Goal: Download file/media

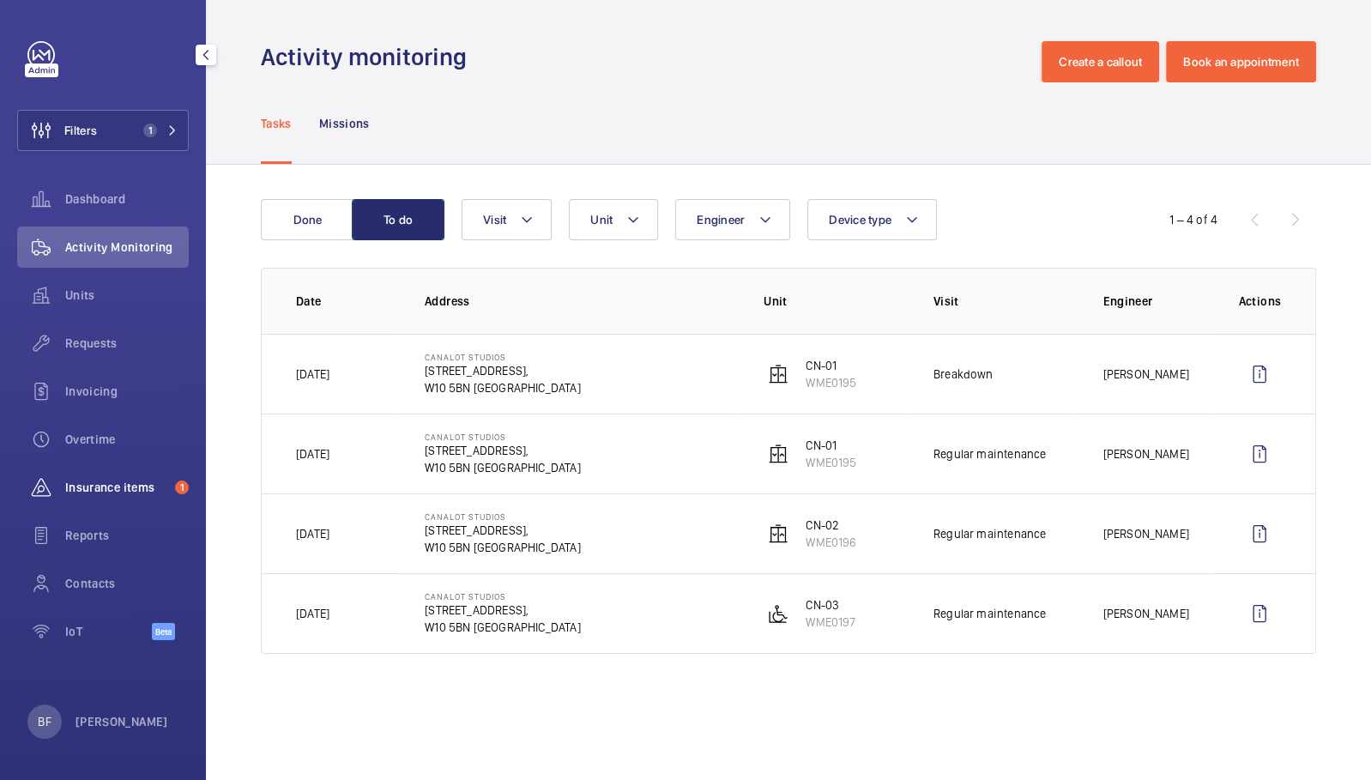
click at [137, 482] on span "Insurance items" at bounding box center [116, 487] width 103 height 17
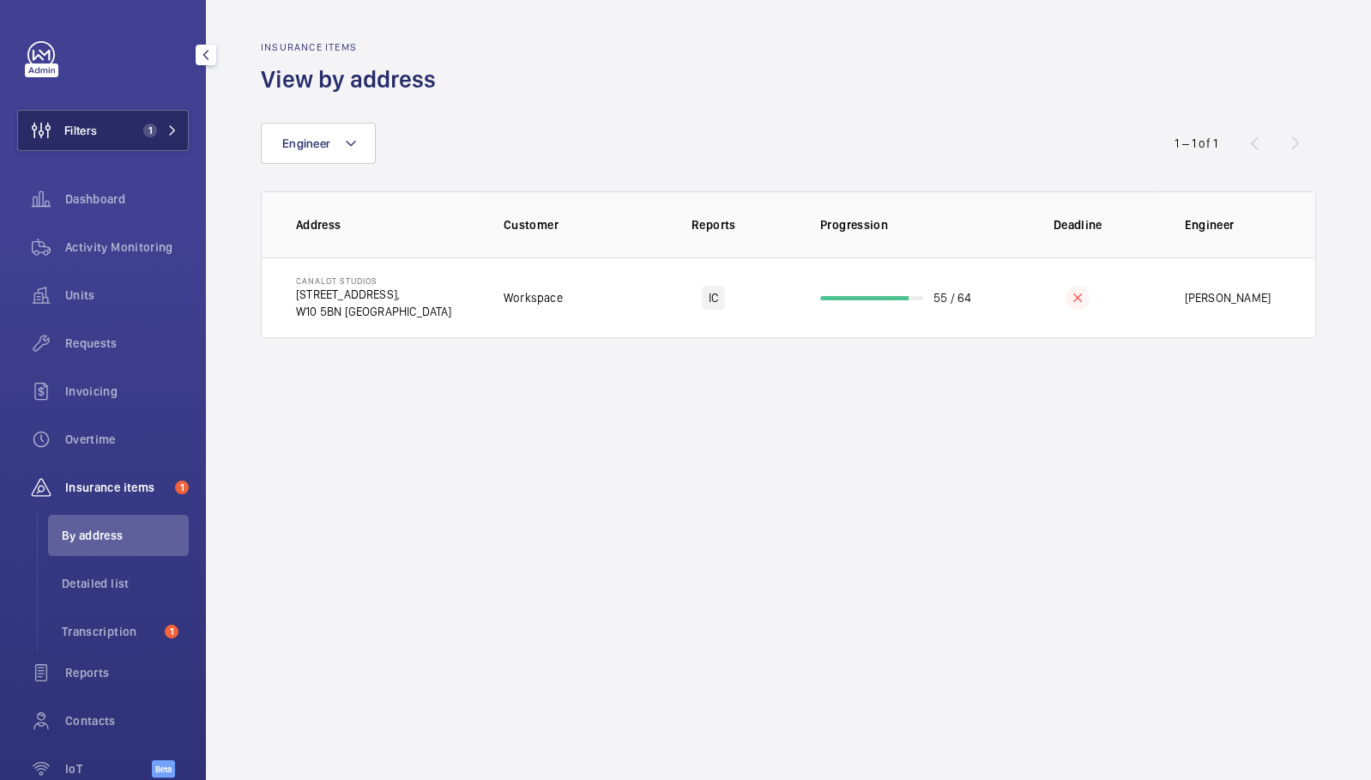
click at [167, 130] on mat-icon at bounding box center [172, 130] width 10 height 10
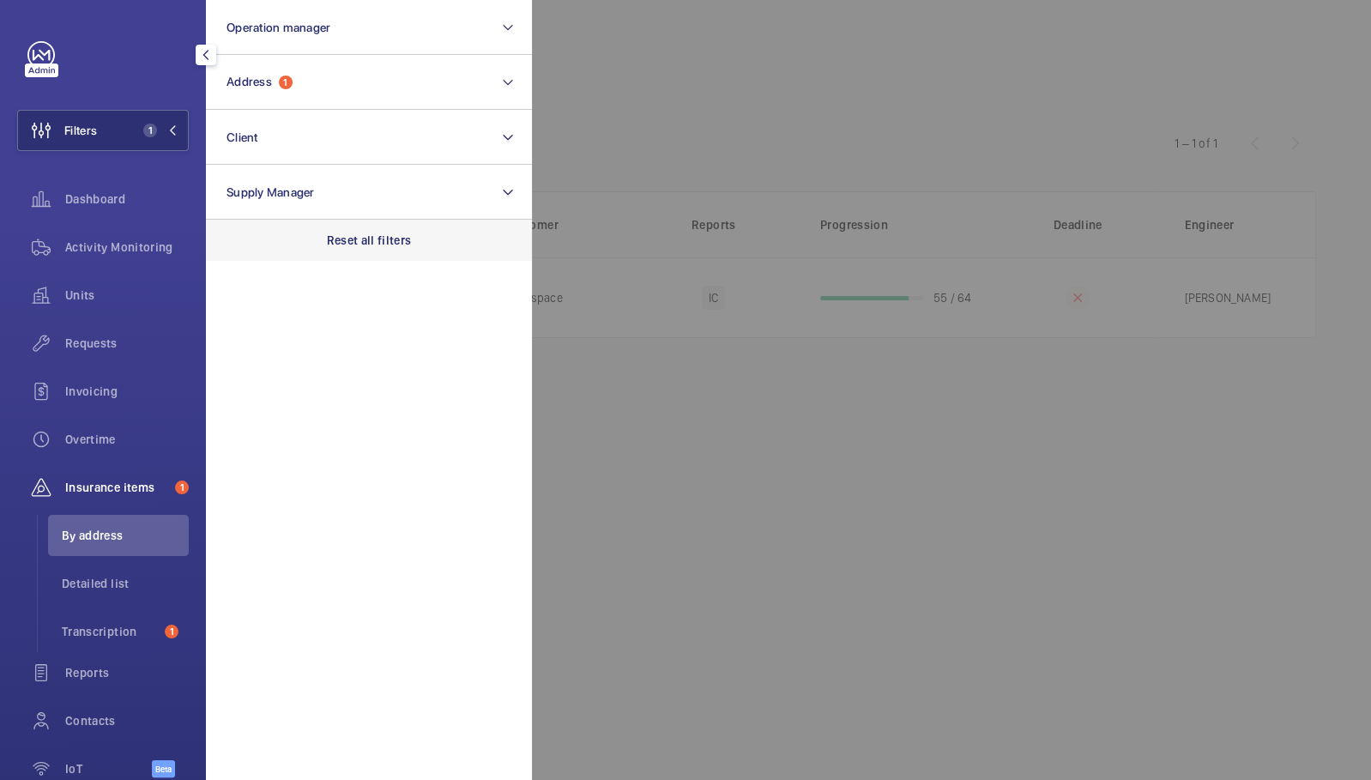
click at [442, 247] on div "Reset all filters" at bounding box center [369, 240] width 326 height 41
click at [99, 619] on li "Transcription 1" at bounding box center [118, 631] width 141 height 41
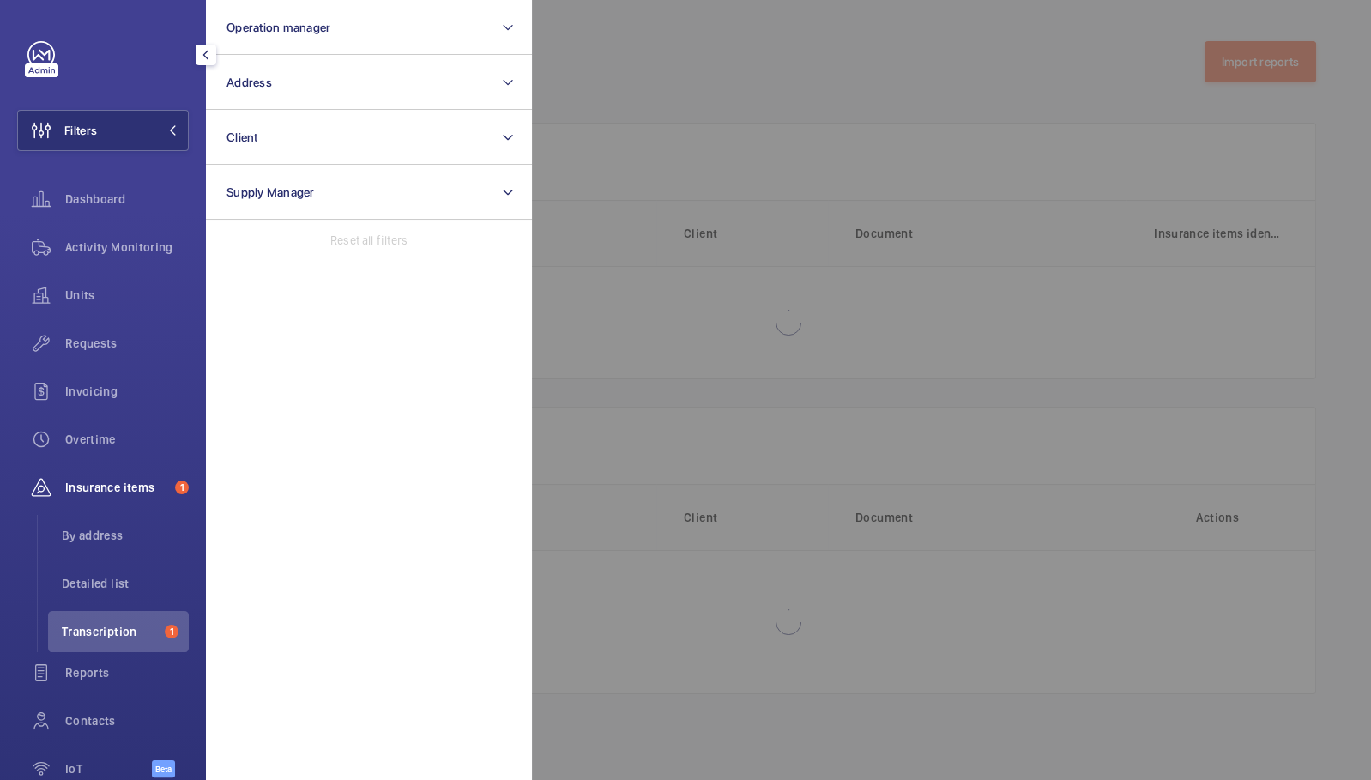
click at [684, 373] on div at bounding box center [1217, 390] width 1371 height 780
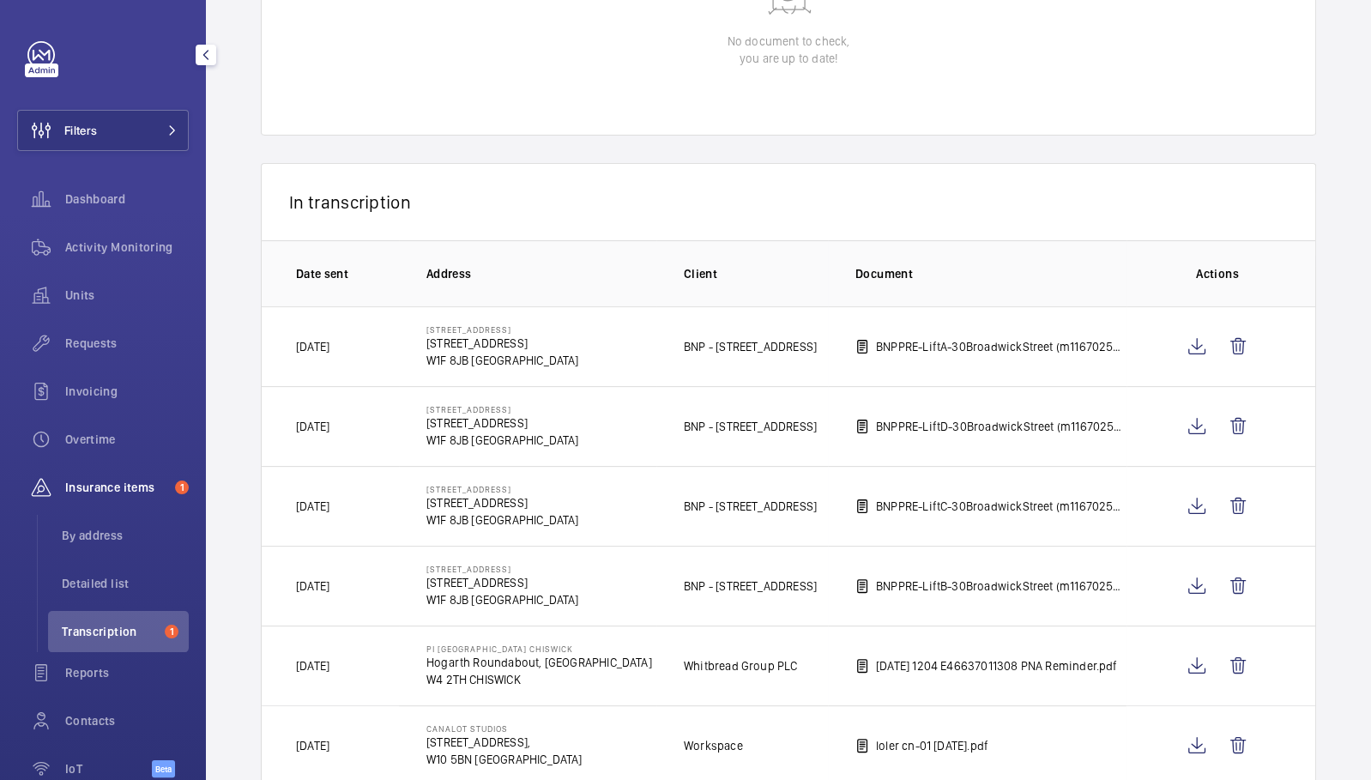
scroll to position [285, 0]
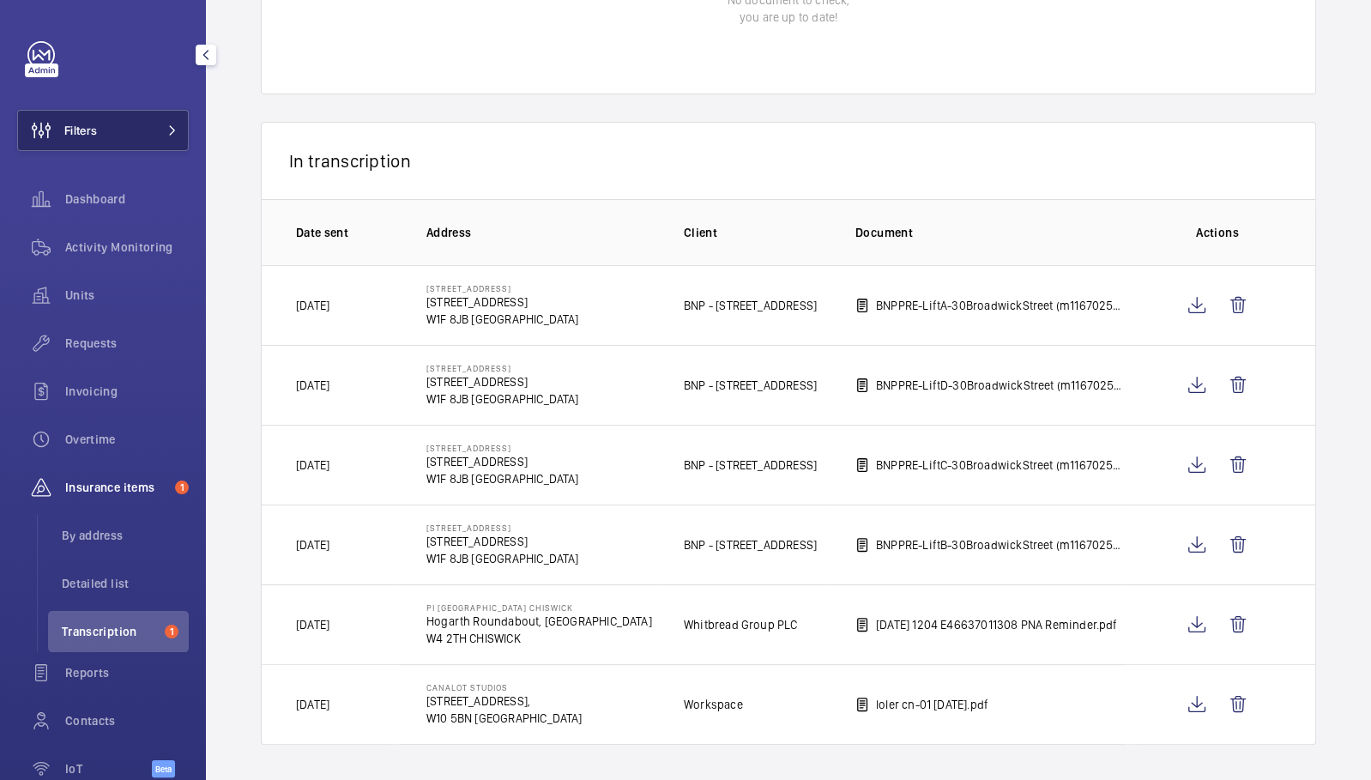
click at [79, 131] on span "Filters" at bounding box center [80, 130] width 33 height 17
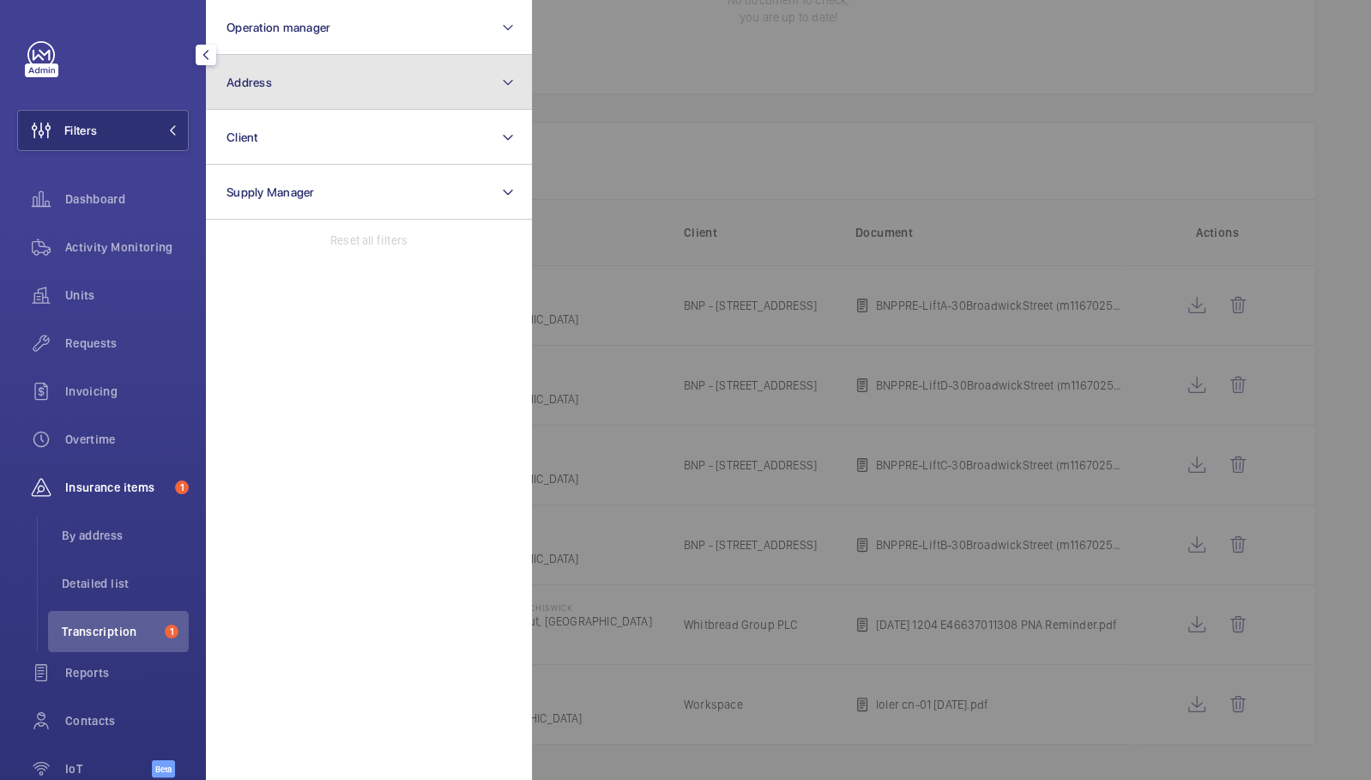
click at [349, 106] on button "Address" at bounding box center [369, 82] width 326 height 55
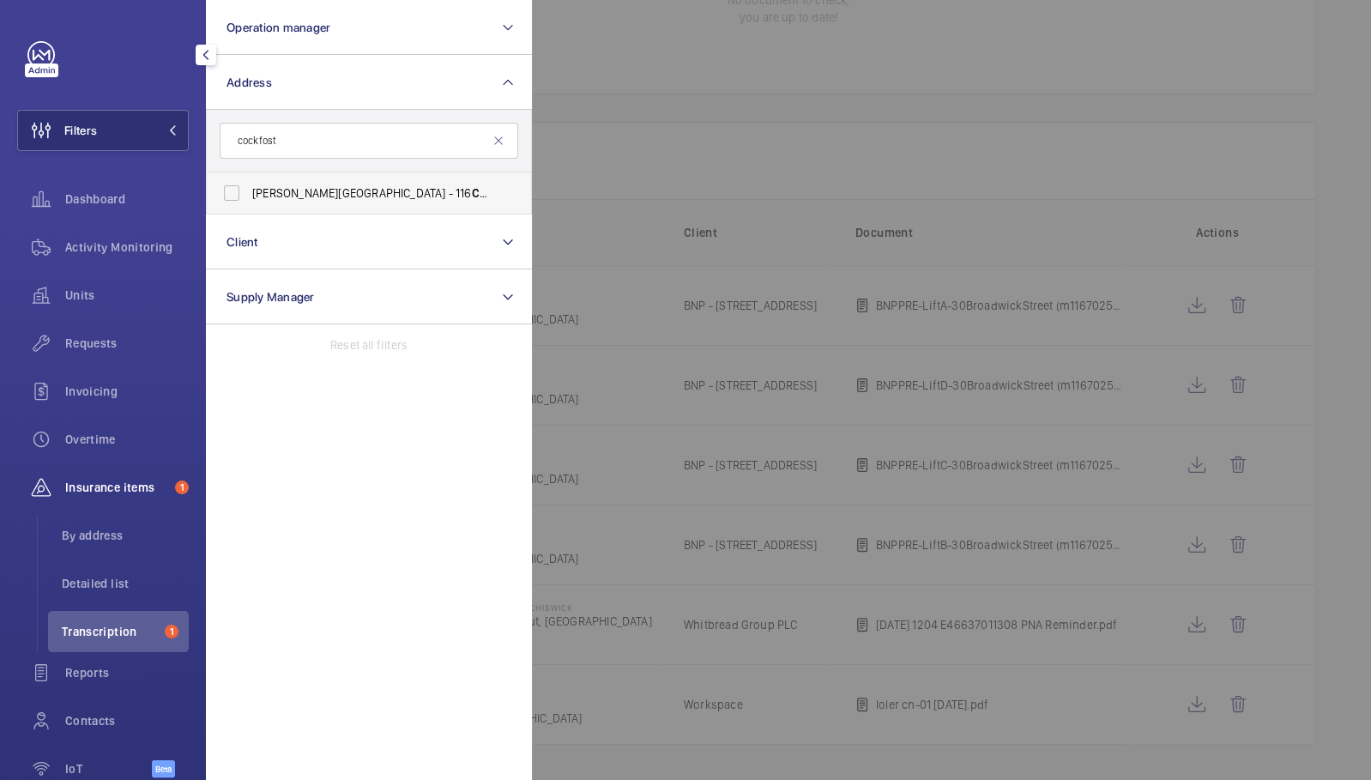
type input "cockfost"
click at [385, 202] on label "[PERSON_NAME] House - [STREET_ADDRESS]" at bounding box center [356, 192] width 299 height 41
click at [249, 202] on input "[PERSON_NAME] House - [STREET_ADDRESS]" at bounding box center [231, 193] width 34 height 34
checkbox input "true"
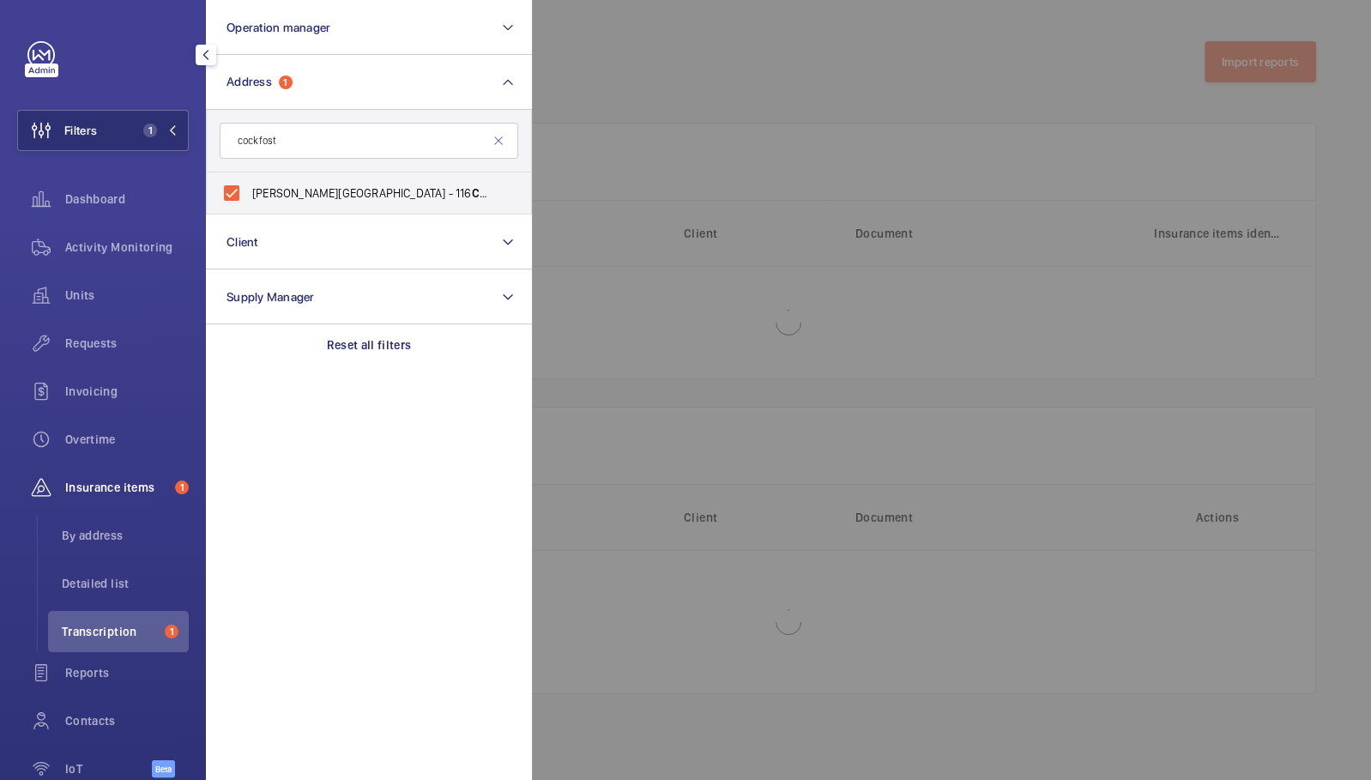
click at [677, 90] on div at bounding box center [1217, 390] width 1371 height 780
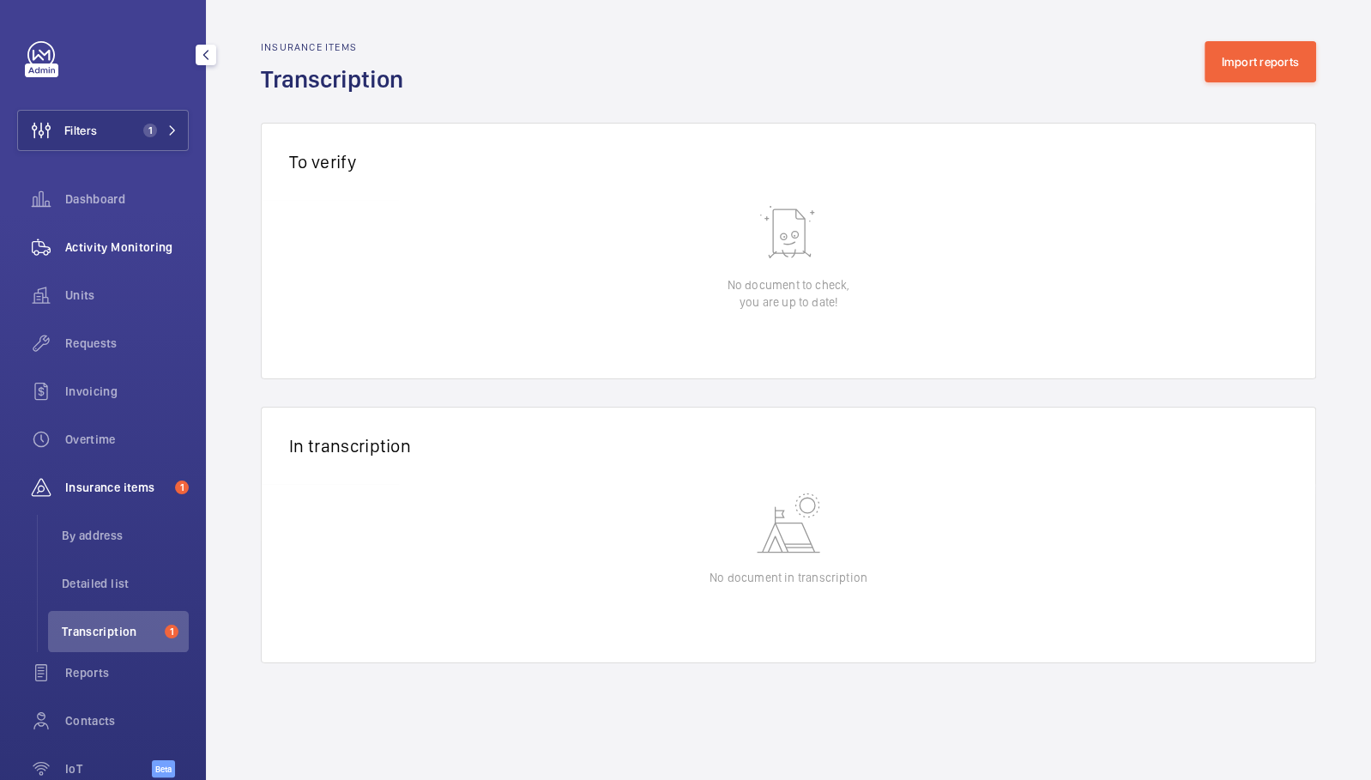
click at [76, 266] on div "Activity Monitoring" at bounding box center [103, 246] width 172 height 41
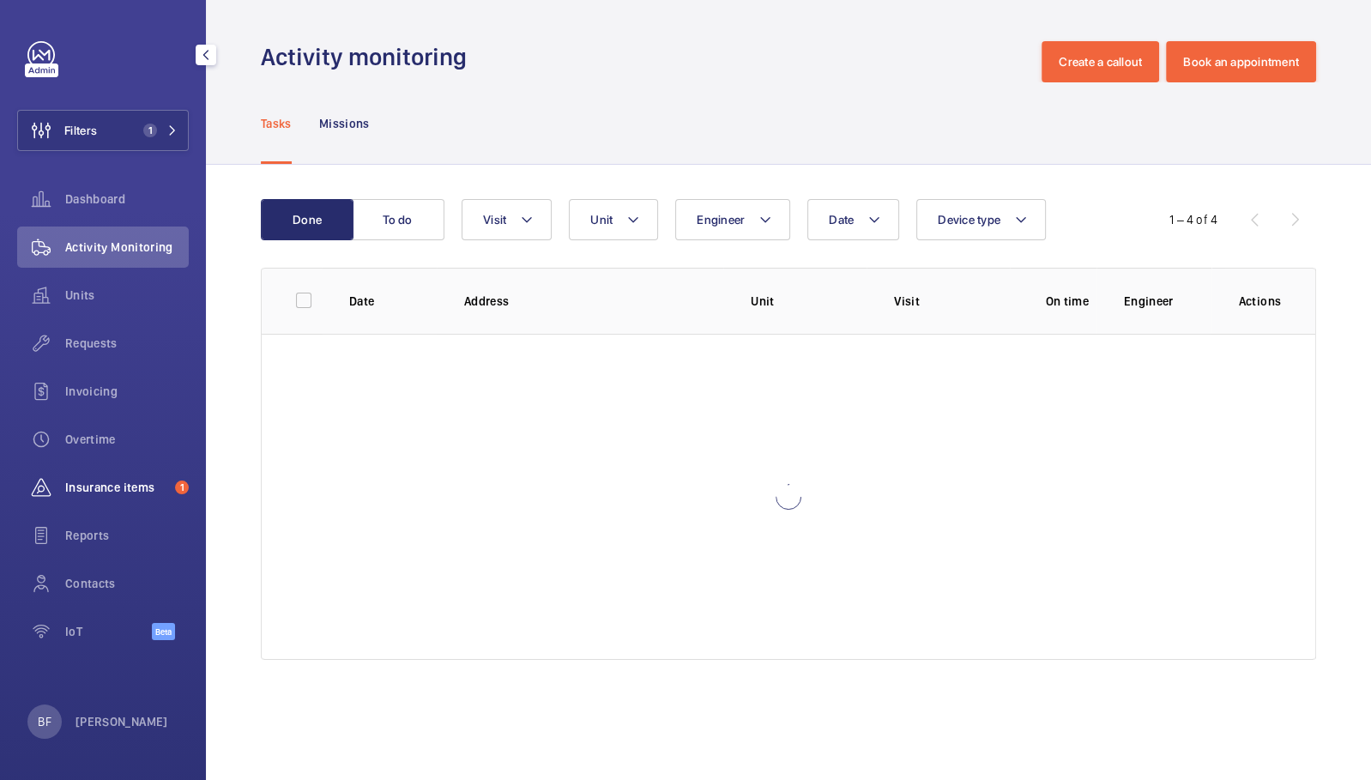
click at [119, 477] on div "Insurance items 1" at bounding box center [103, 487] width 172 height 41
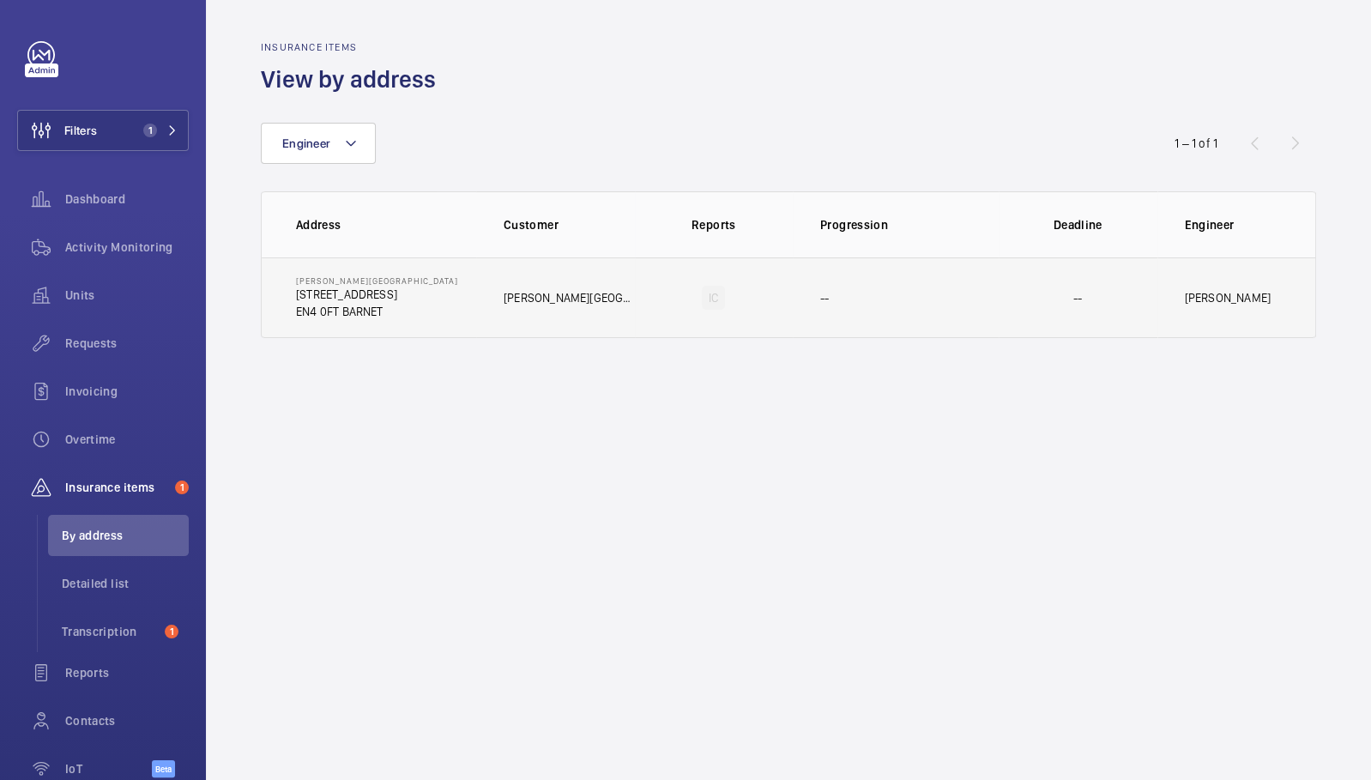
click at [443, 304] on td "[PERSON_NAME] House [STREET_ADDRESS] BARNET" at bounding box center [369, 297] width 214 height 81
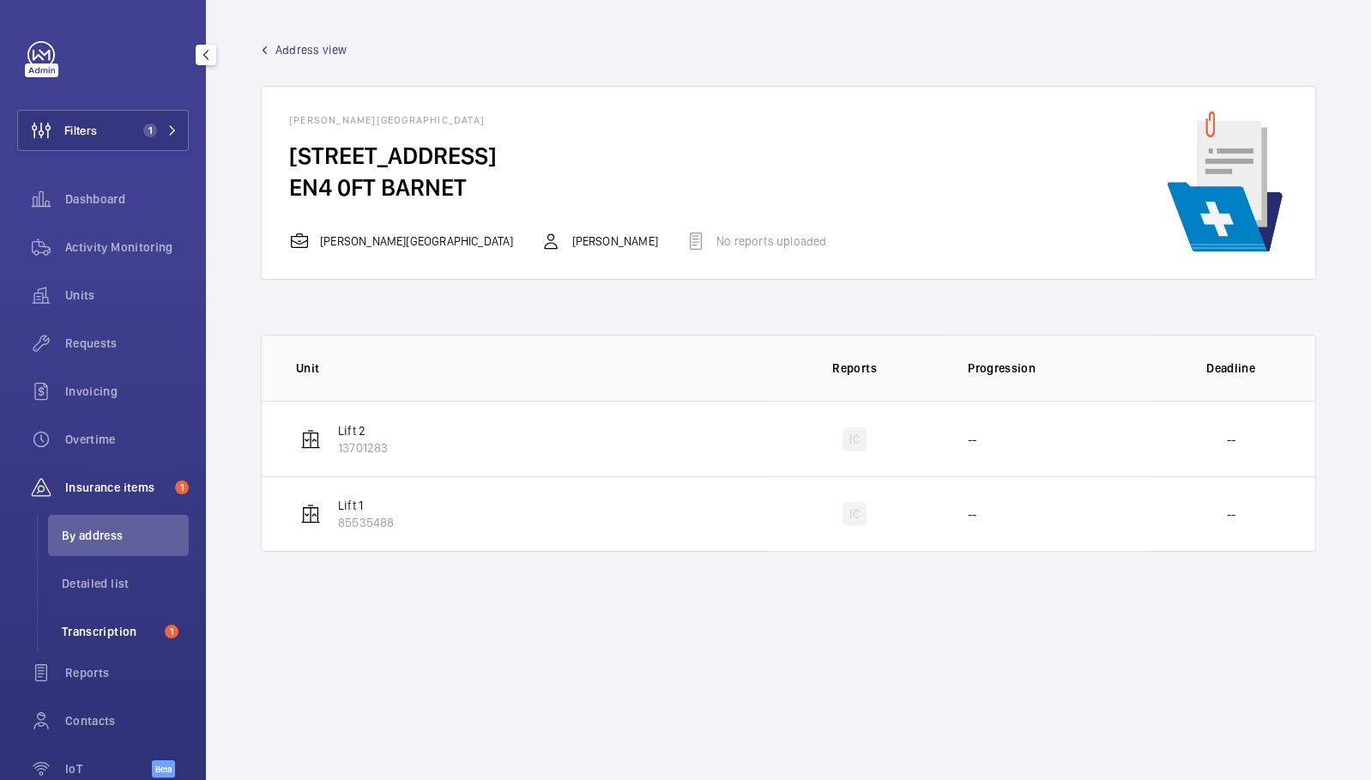
click at [106, 640] on li "Transcription 1" at bounding box center [118, 631] width 141 height 41
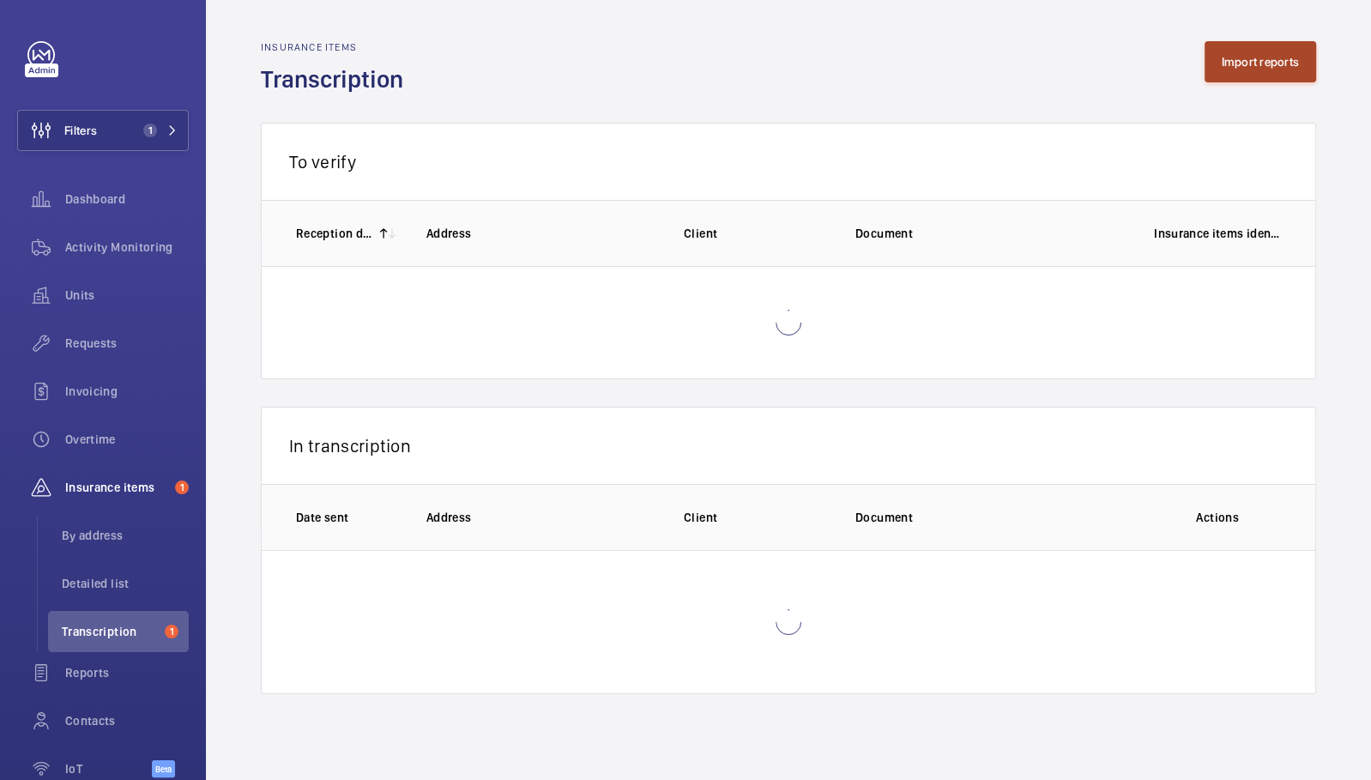
click at [1253, 57] on button "Import reports" at bounding box center [1260, 61] width 112 height 41
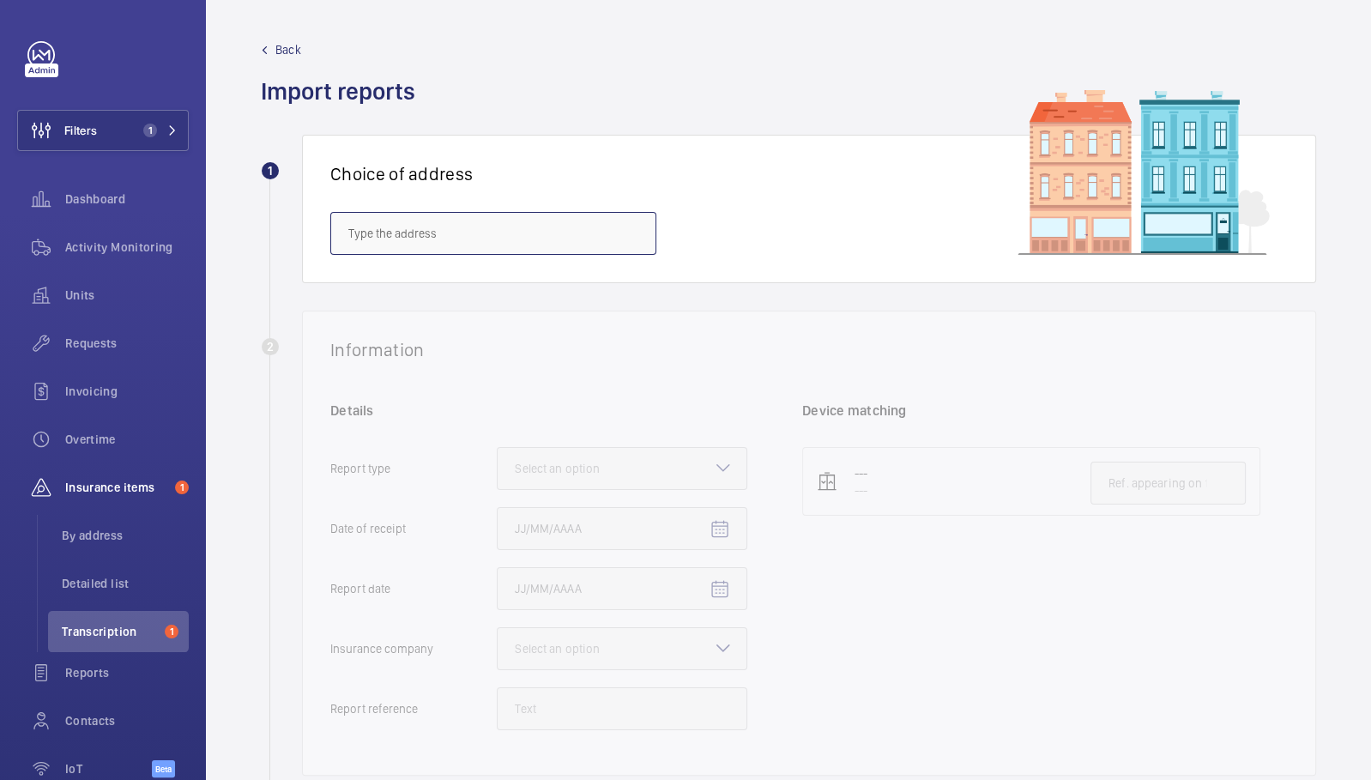
click at [425, 249] on input "text" at bounding box center [493, 233] width 326 height 43
click at [403, 285] on span "[PERSON_NAME] House - [STREET_ADDRESS]" at bounding box center [465, 284] width 234 height 17
type input "[PERSON_NAME] House - [STREET_ADDRESS]"
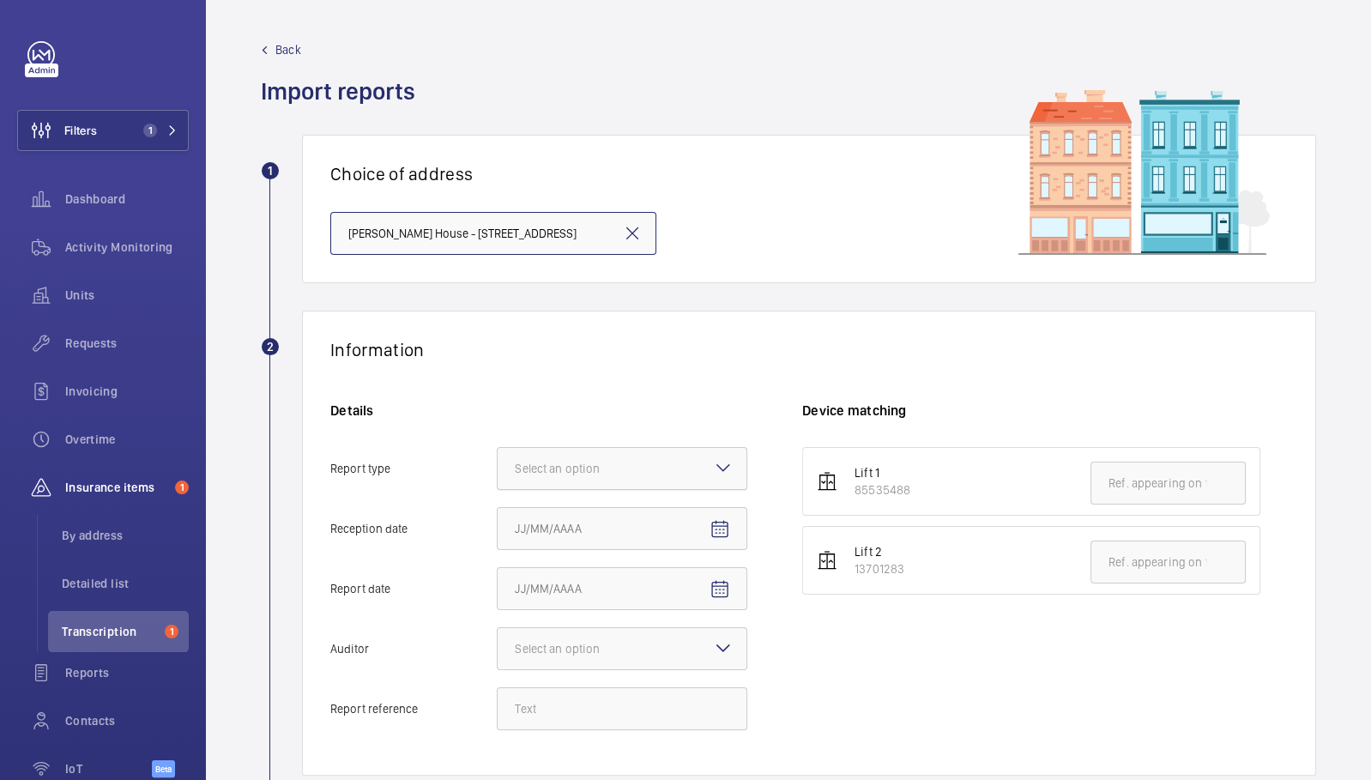
click at [607, 464] on div "Select an option" at bounding box center [579, 468] width 128 height 17
click at [498, 464] on input "Report type Select an option" at bounding box center [498, 468] width 0 height 41
click at [619, 528] on div "Insurance company" at bounding box center [622, 521] width 249 height 42
click at [498, 489] on input "Report type Select an option Insurance company Consultant" at bounding box center [498, 468] width 0 height 41
click at [688, 533] on input "Reception date" at bounding box center [622, 528] width 251 height 43
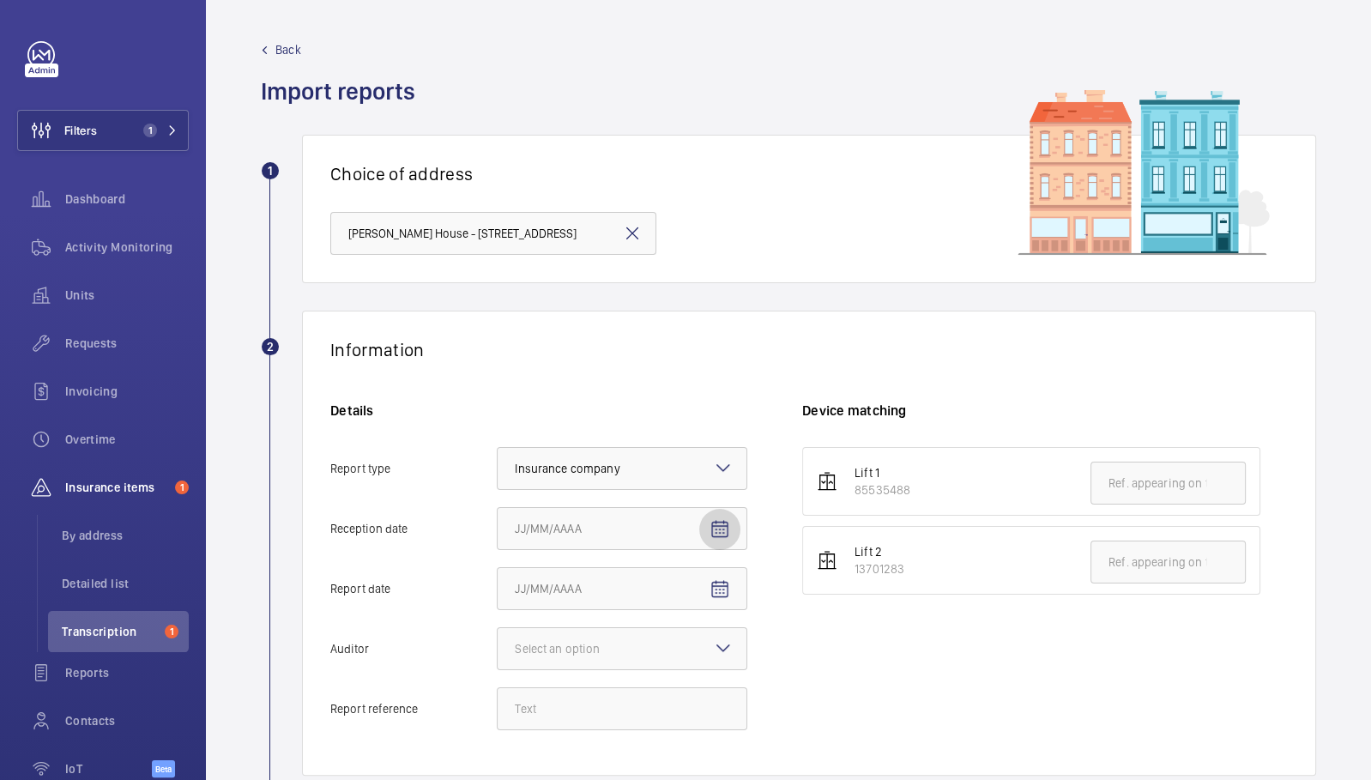
click at [710, 530] on mat-icon "Open calendar" at bounding box center [719, 529] width 21 height 21
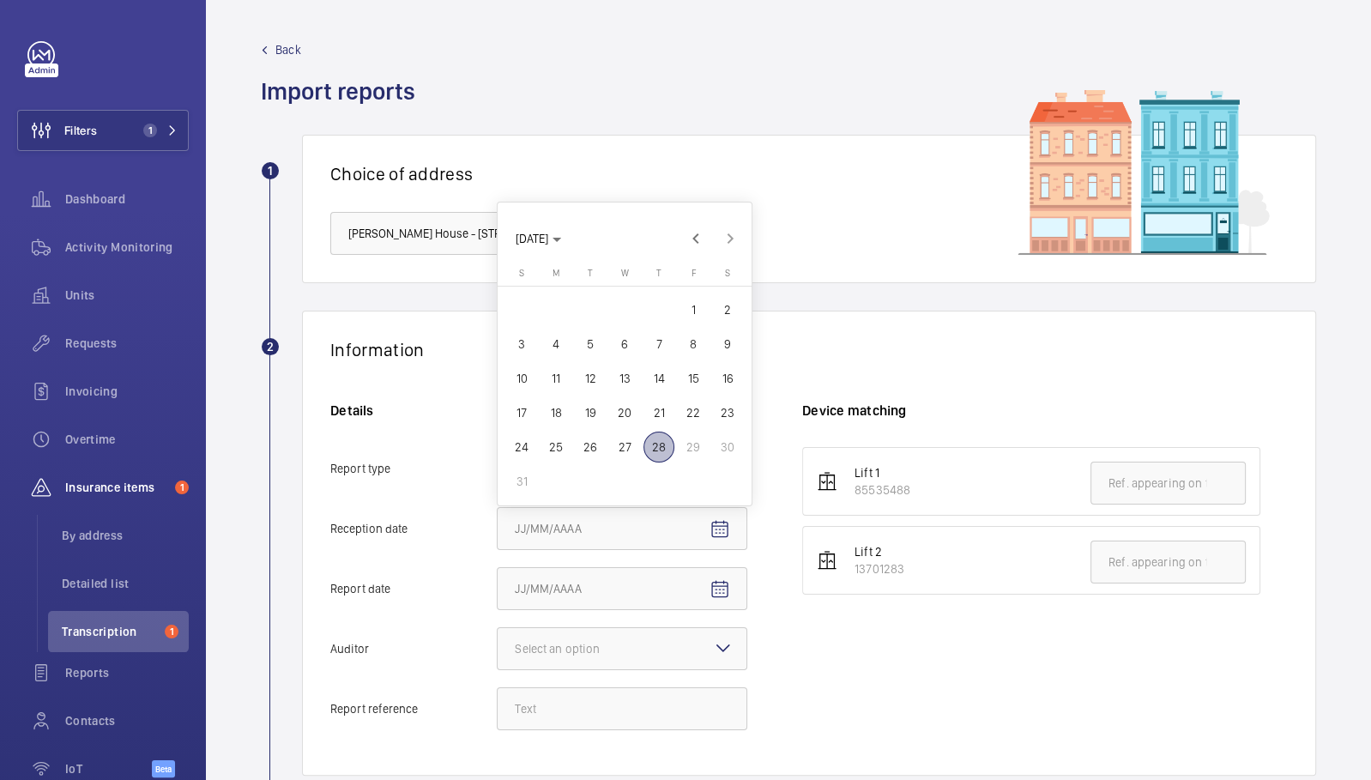
click at [667, 450] on span "28" at bounding box center [658, 447] width 31 height 31
type input "[DATE]"
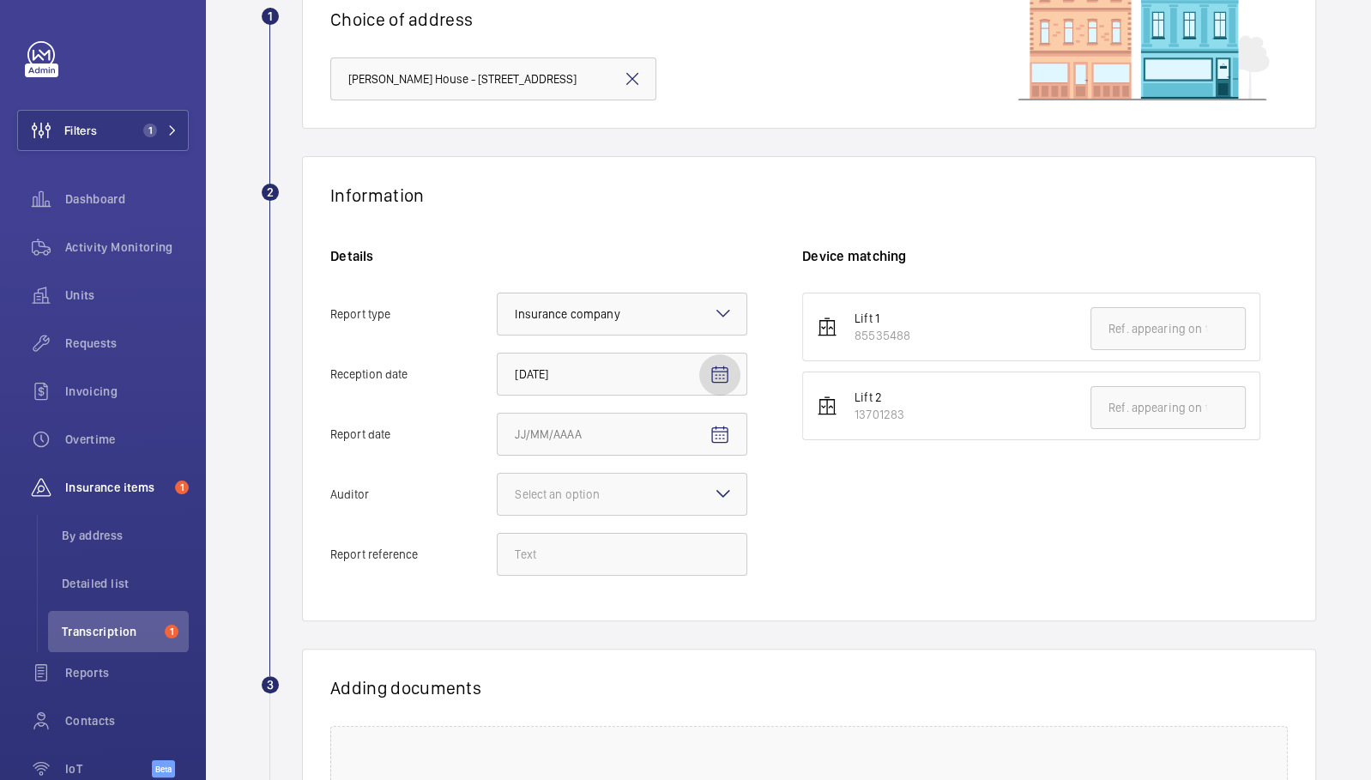
scroll to position [215, 0]
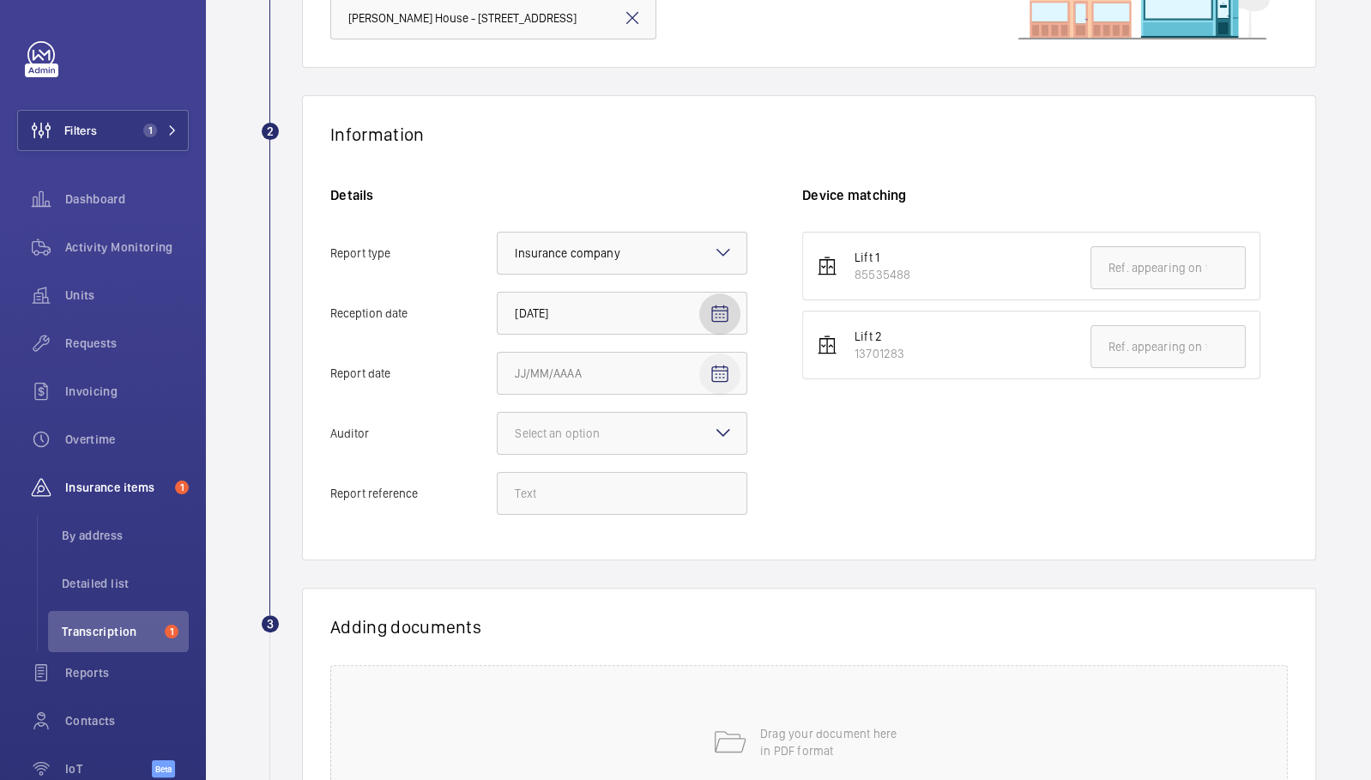
click at [724, 377] on mat-icon "Open calendar" at bounding box center [719, 374] width 21 height 21
click at [619, 616] on span "20" at bounding box center [624, 615] width 31 height 31
type input "[DATE]"
click at [580, 428] on div "Select an option" at bounding box center [579, 433] width 128 height 17
click at [498, 428] on input "Auditor Select an option Veritas Zurich British Engineering Allianz Other" at bounding box center [498, 433] width 0 height 41
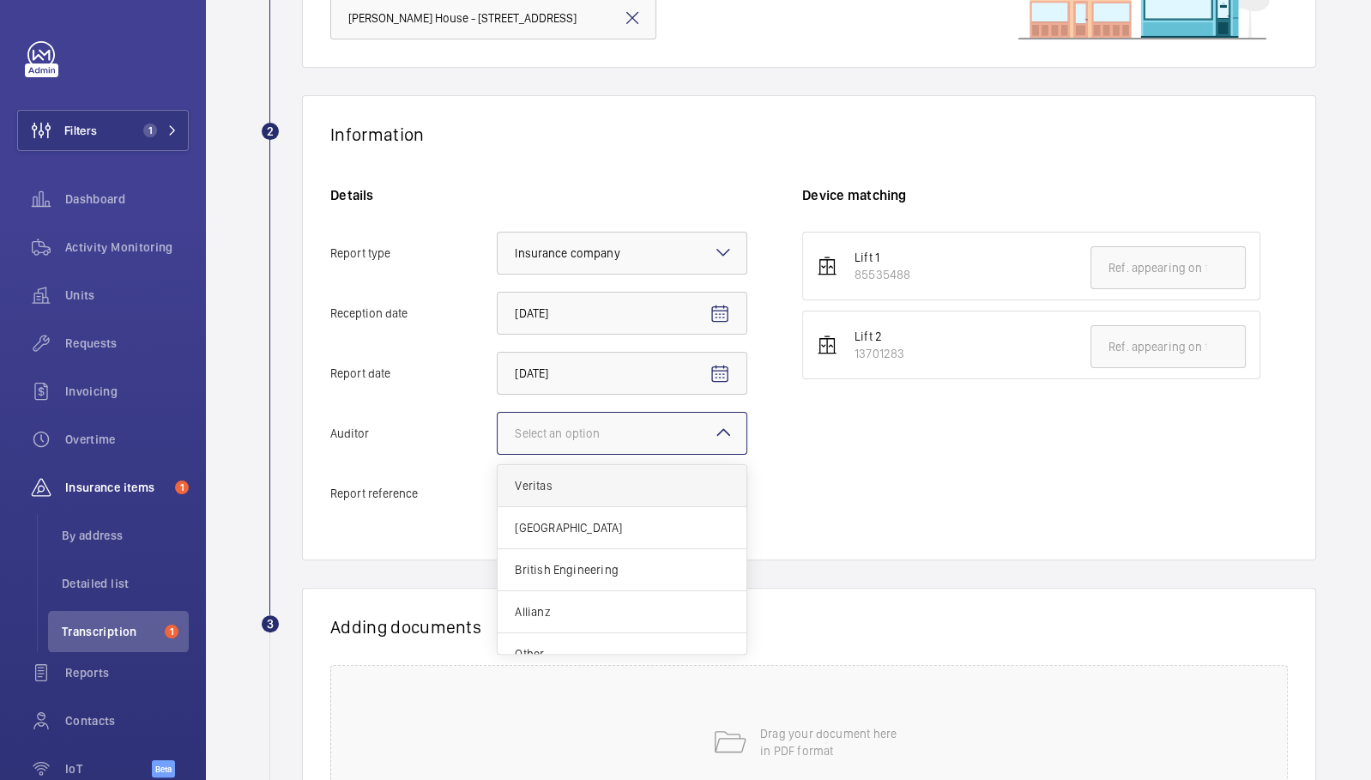
click at [556, 494] on div "Veritas" at bounding box center [622, 486] width 249 height 42
click at [498, 454] on input "Auditor Select an option Veritas Zurich British Engineering Allianz Other" at bounding box center [498, 433] width 0 height 41
click at [556, 495] on input "Report reference" at bounding box center [622, 493] width 251 height 43
click at [539, 492] on input "Report reference" at bounding box center [622, 493] width 251 height 43
paste input "[STREET_ADDRESS]-9PJHX9S 100797181CPO"
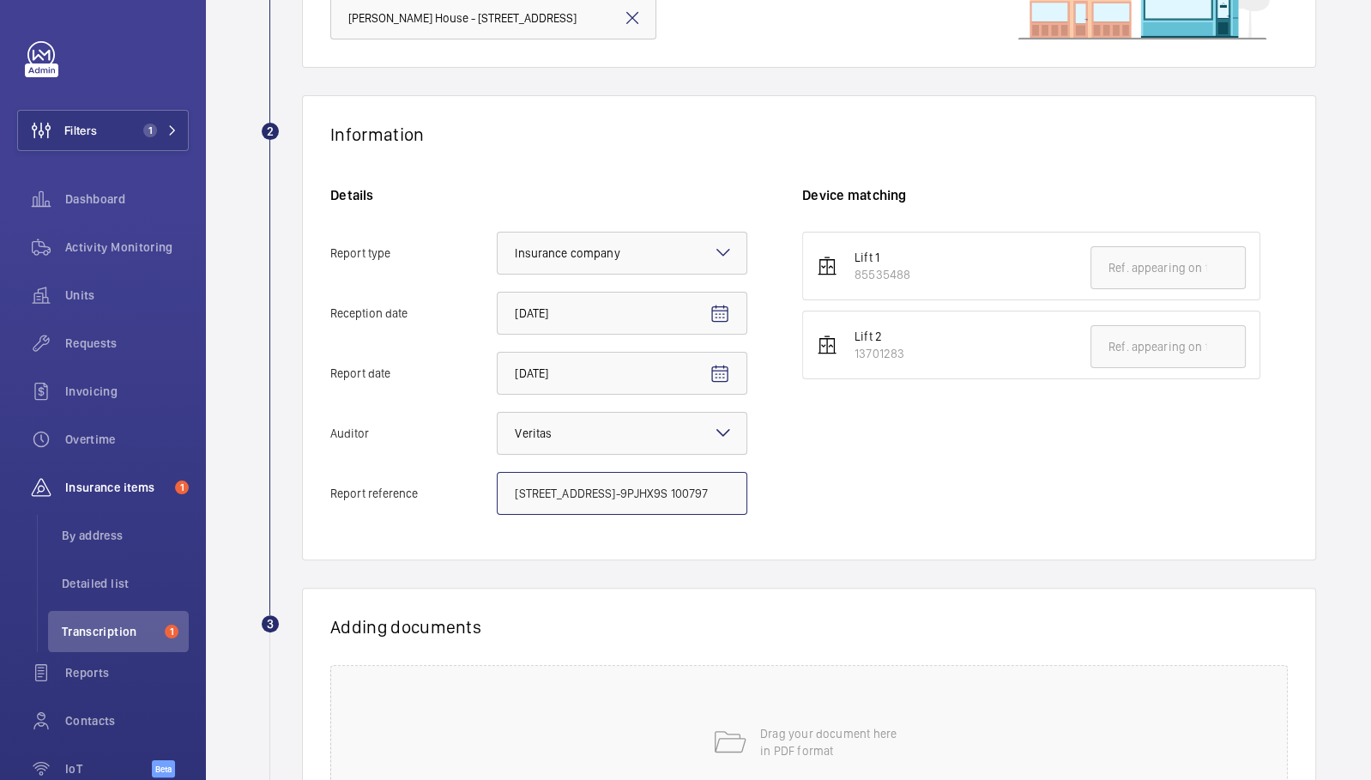
scroll to position [0, 170]
type input "[STREET_ADDRESS]-9PJHX9S 100797181CPO"
click at [1112, 269] on input "text" at bounding box center [1167, 267] width 155 height 43
paste input "[STREET_ADDRESS]-9PJHX9S 100797181CPO"
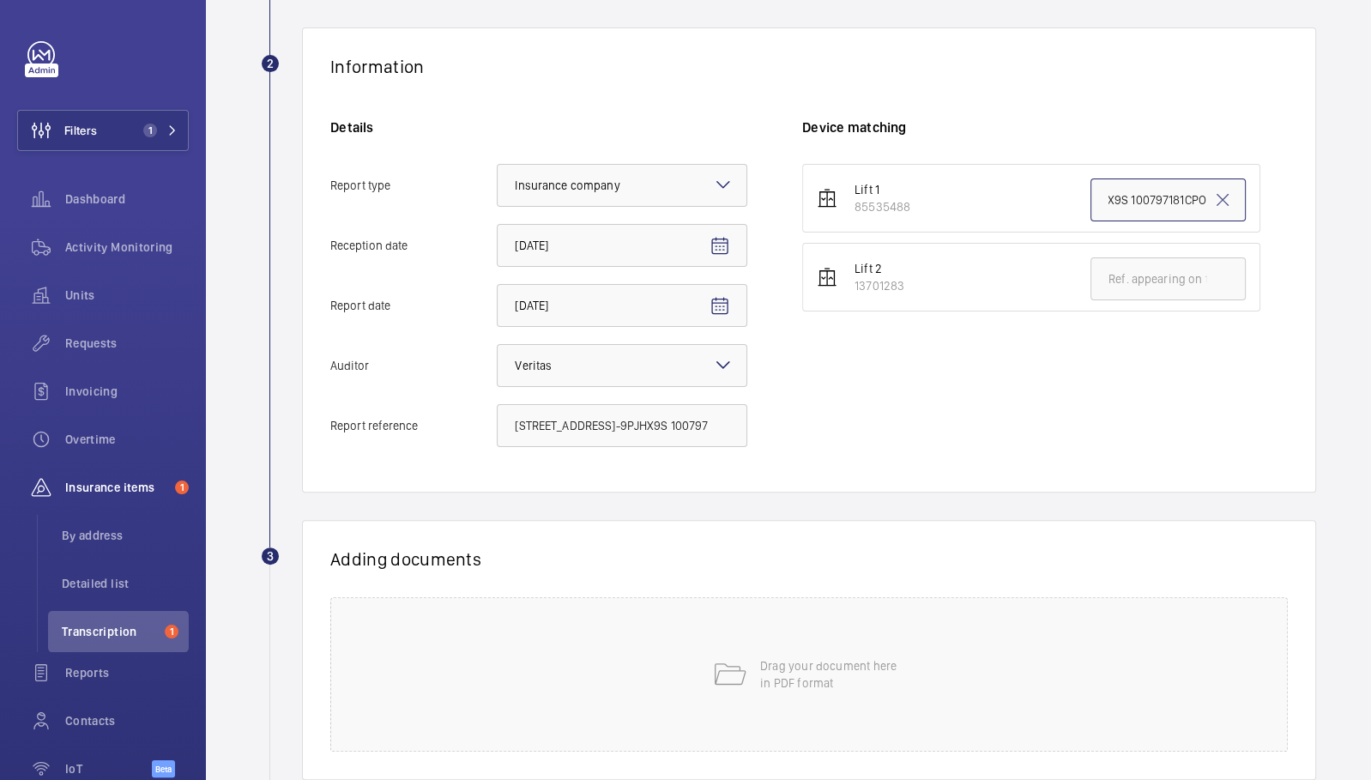
scroll to position [390, 0]
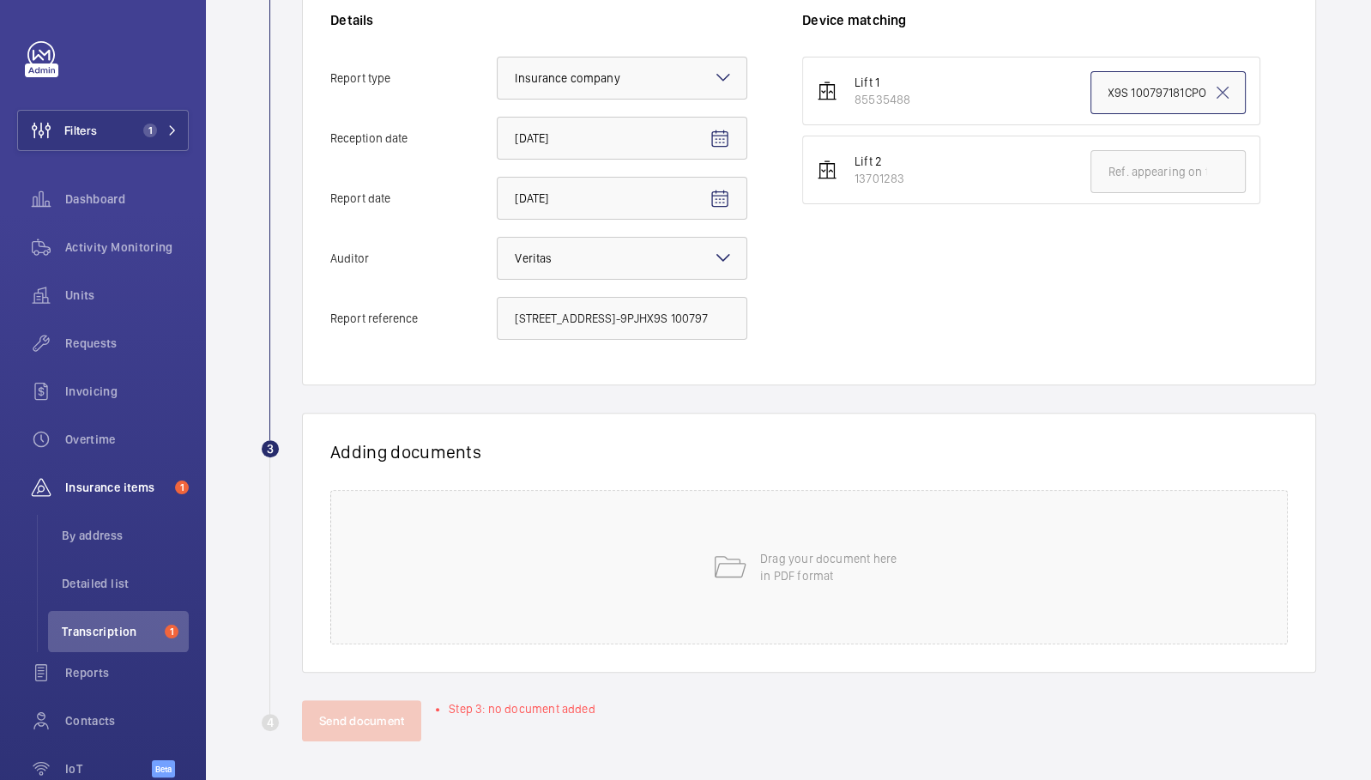
type input "[STREET_ADDRESS]-9PJHX9S 100797181CPO"
click at [886, 502] on div "Drag your document here in PDF format" at bounding box center [808, 567] width 957 height 154
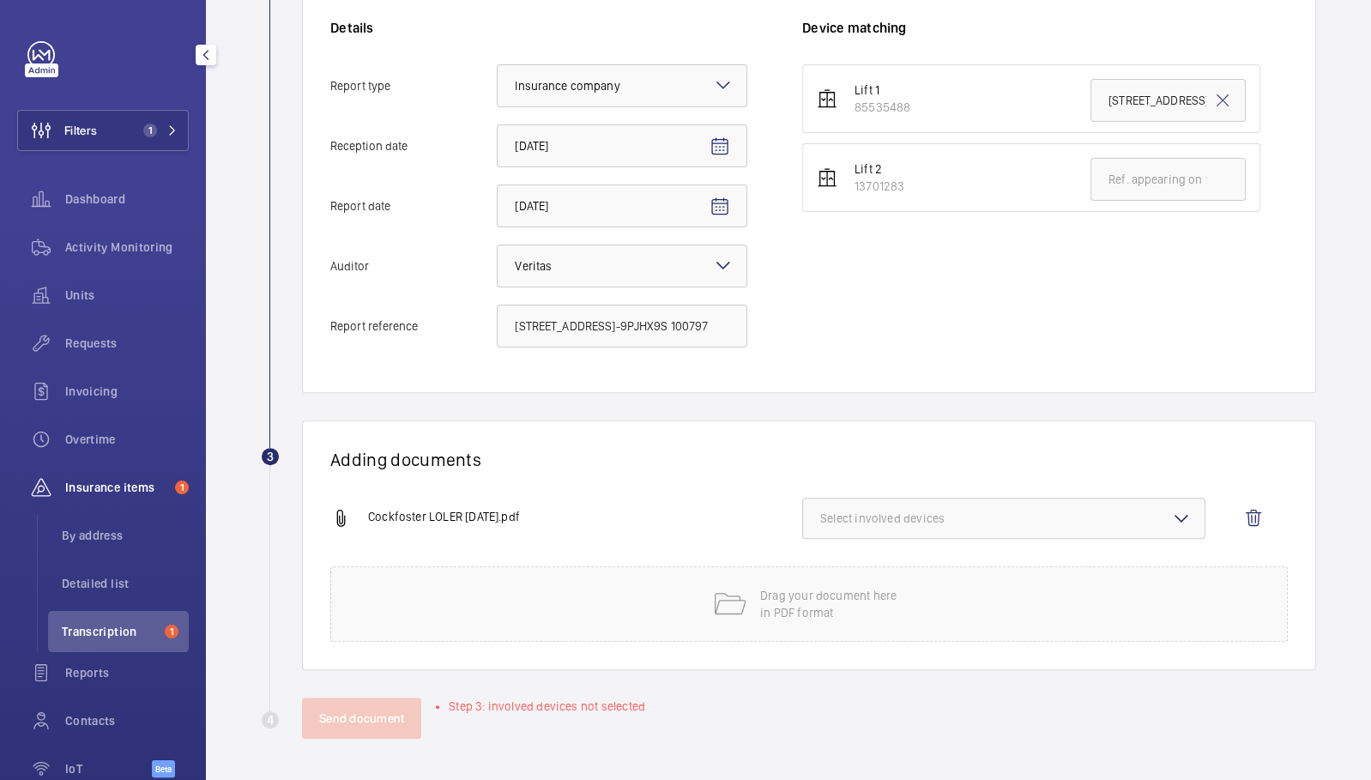
scroll to position [380, 0]
click at [909, 515] on span "Select involved devices" at bounding box center [1003, 520] width 367 height 17
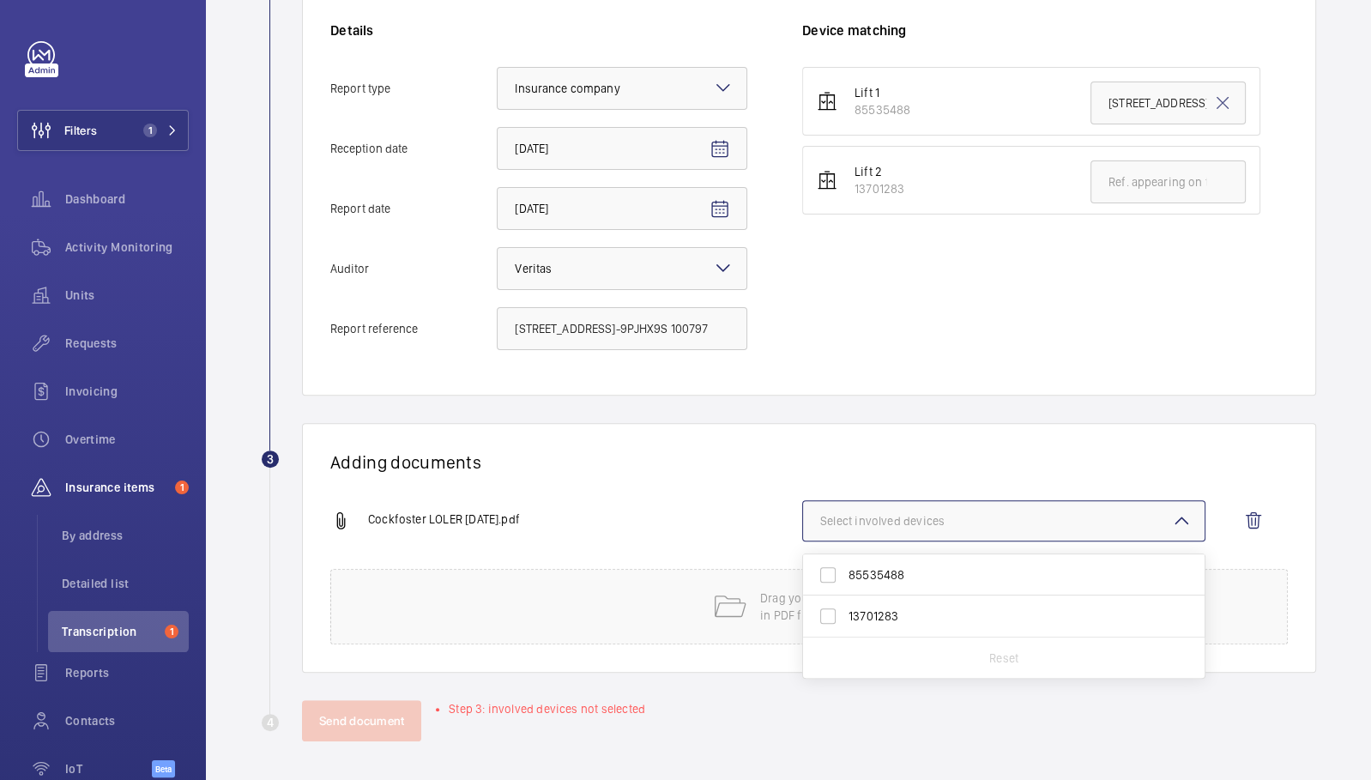
click at [857, 576] on span "85535488" at bounding box center [1004, 574] width 313 height 17
click at [845, 576] on input "85535488" at bounding box center [828, 575] width 34 height 34
checkbox input "true"
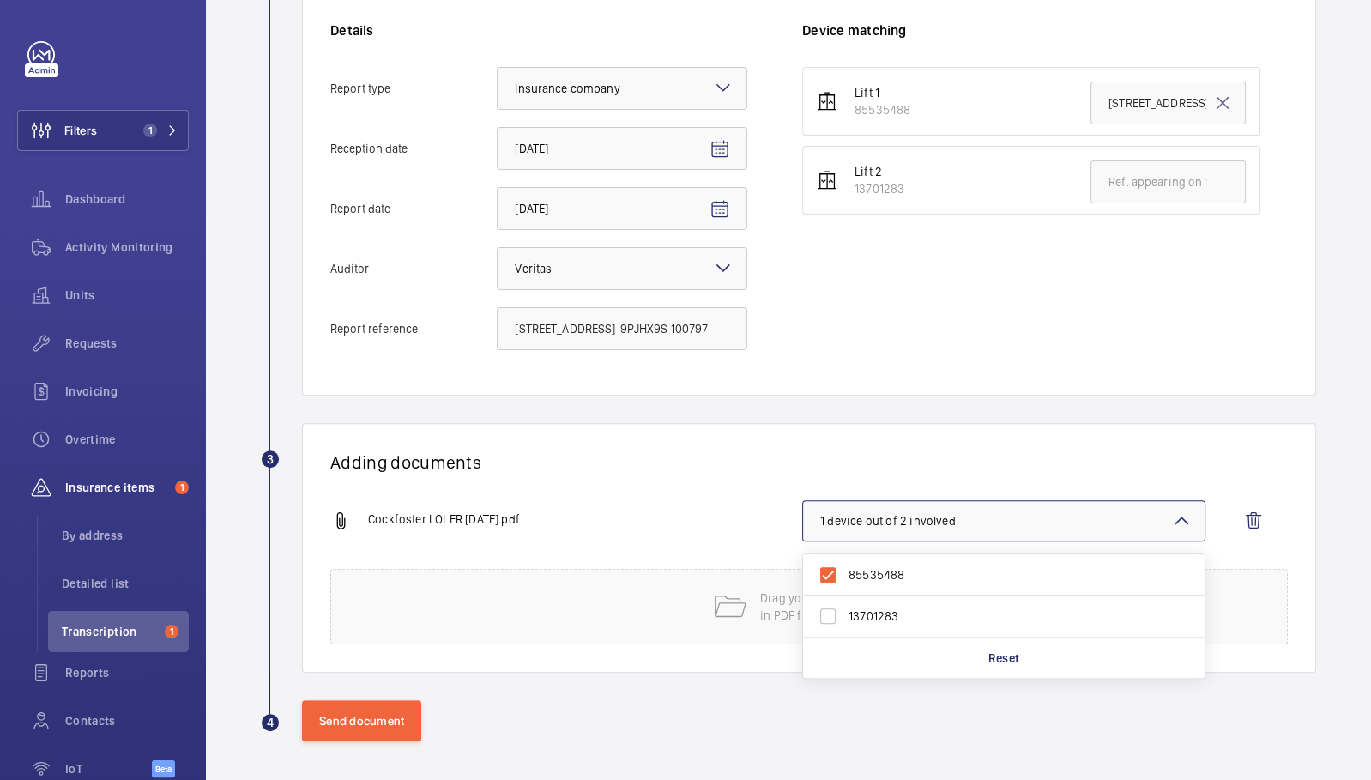
click at [587, 551] on div "Cockfoster LOLER [DATE].pdf 1 device out of 2 involved 85535488 13701283 Reset" at bounding box center [802, 534] width 944 height 69
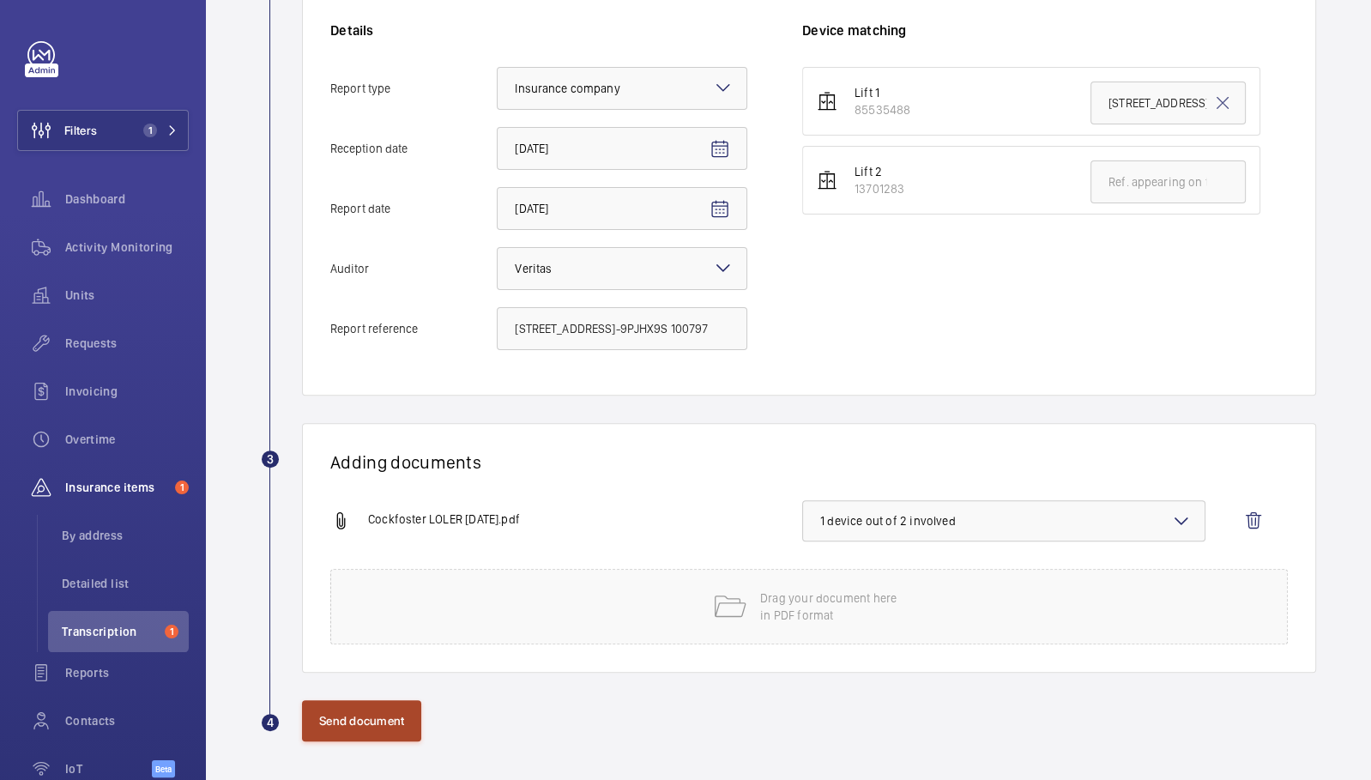
click at [360, 717] on button "Send document" at bounding box center [361, 720] width 119 height 41
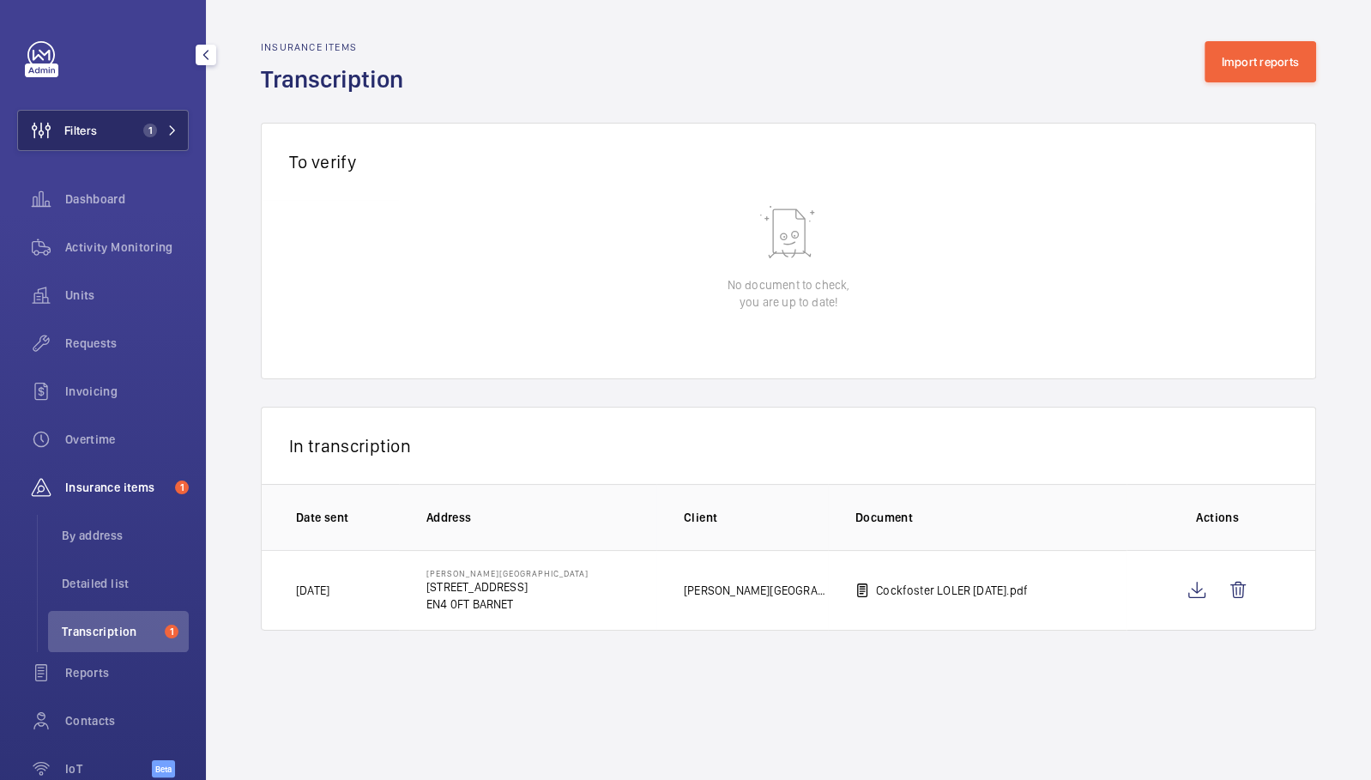
click at [167, 135] on mat-icon at bounding box center [172, 130] width 10 height 10
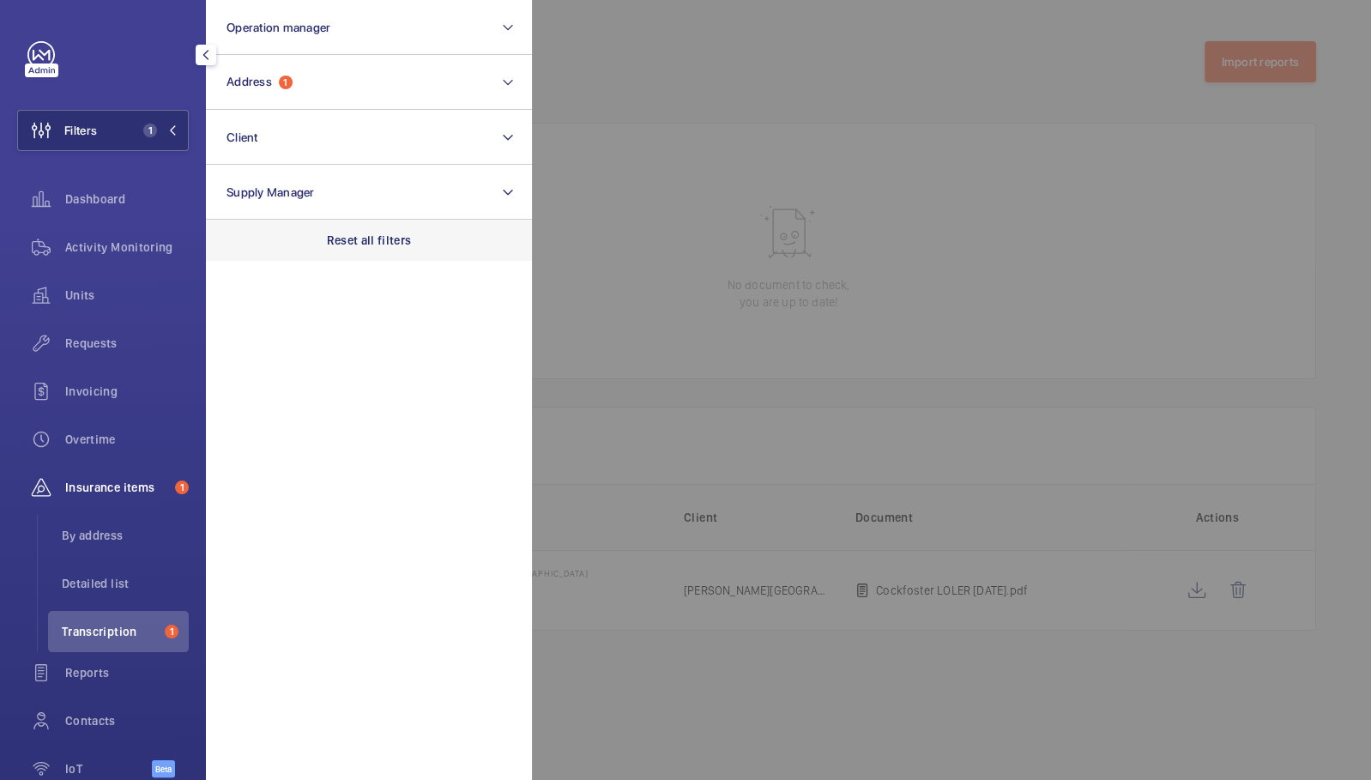
click at [383, 254] on div "Reset all filters" at bounding box center [369, 240] width 326 height 41
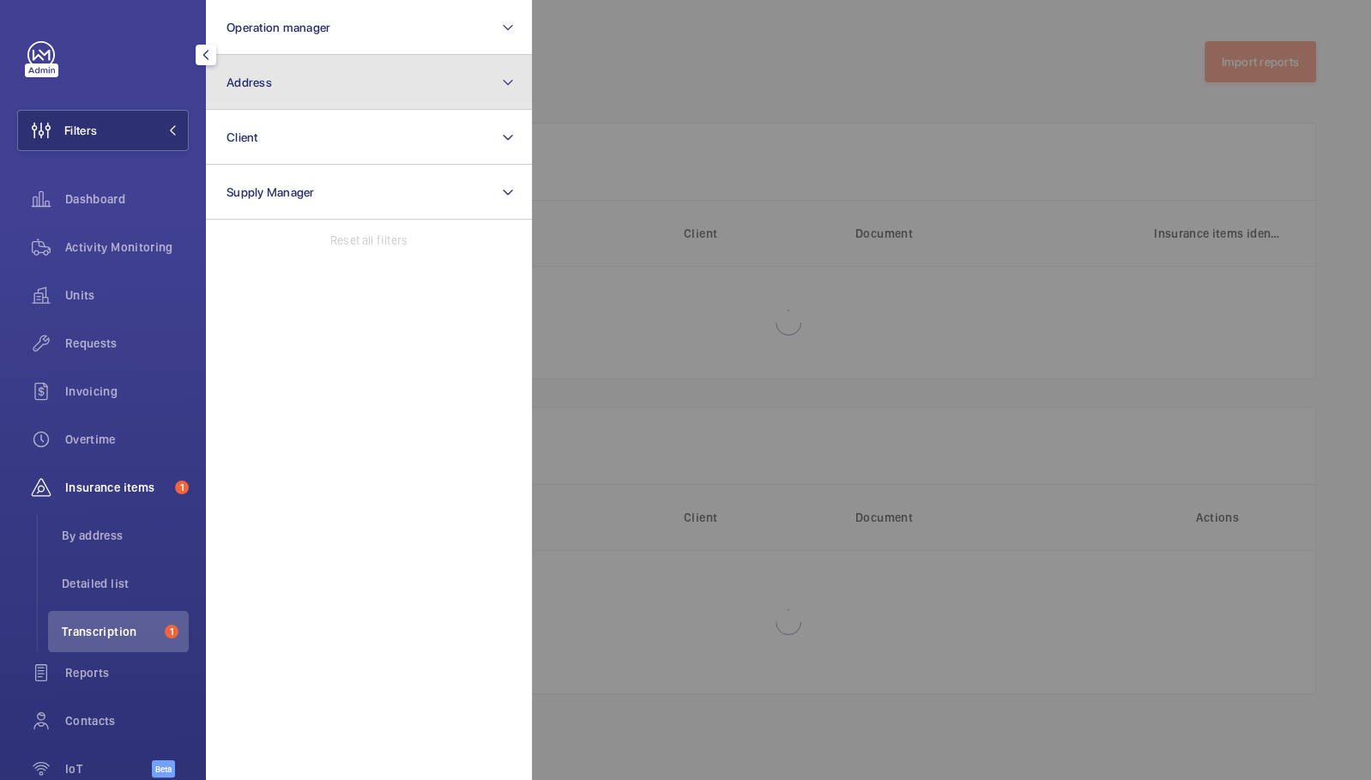
click at [326, 63] on button "Address" at bounding box center [369, 82] width 326 height 55
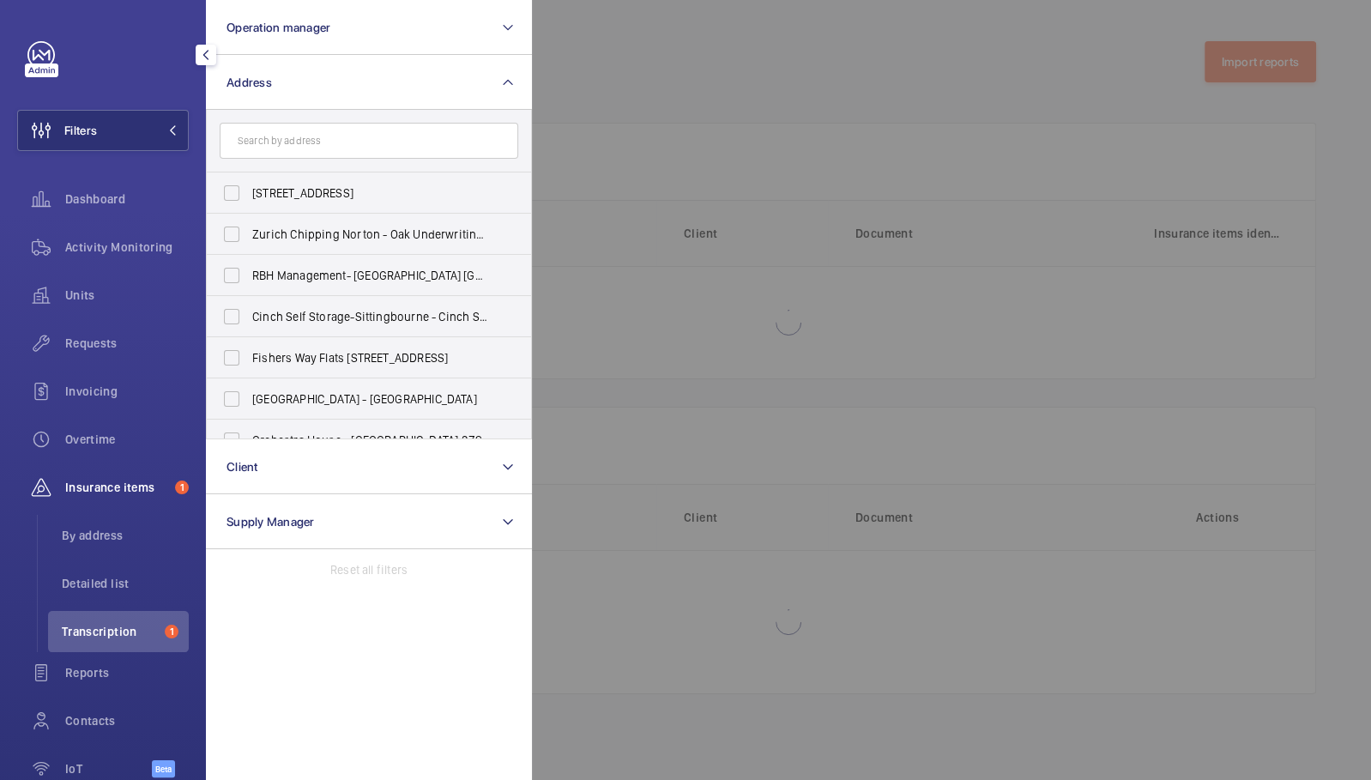
click at [313, 148] on input "text" at bounding box center [369, 141] width 299 height 36
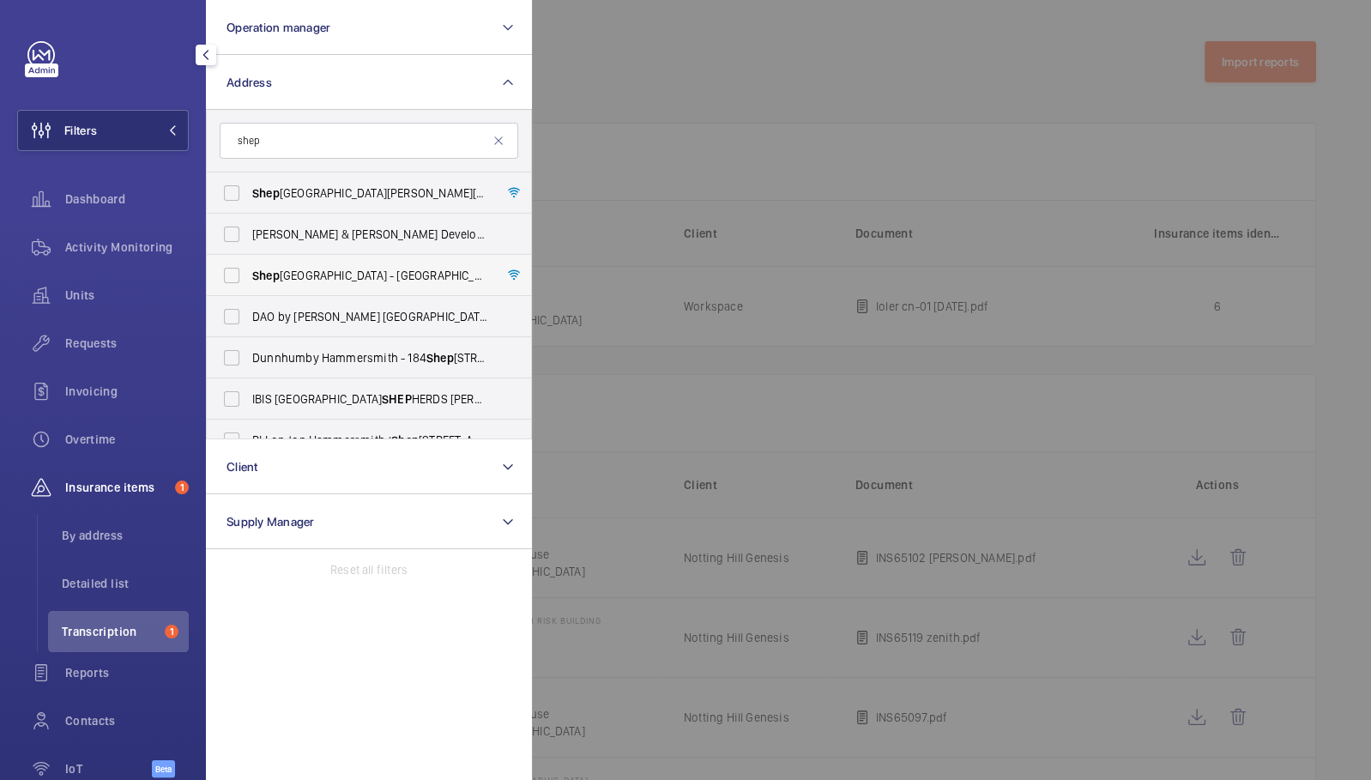
type input "shep"
click at [351, 277] on span "Shep herds Building - [GEOGRAPHIC_DATA]" at bounding box center [370, 275] width 236 height 17
click at [249, 277] on input "Shep herds Building - [GEOGRAPHIC_DATA]" at bounding box center [231, 275] width 34 height 34
checkbox input "true"
click at [613, 193] on div at bounding box center [1217, 390] width 1371 height 780
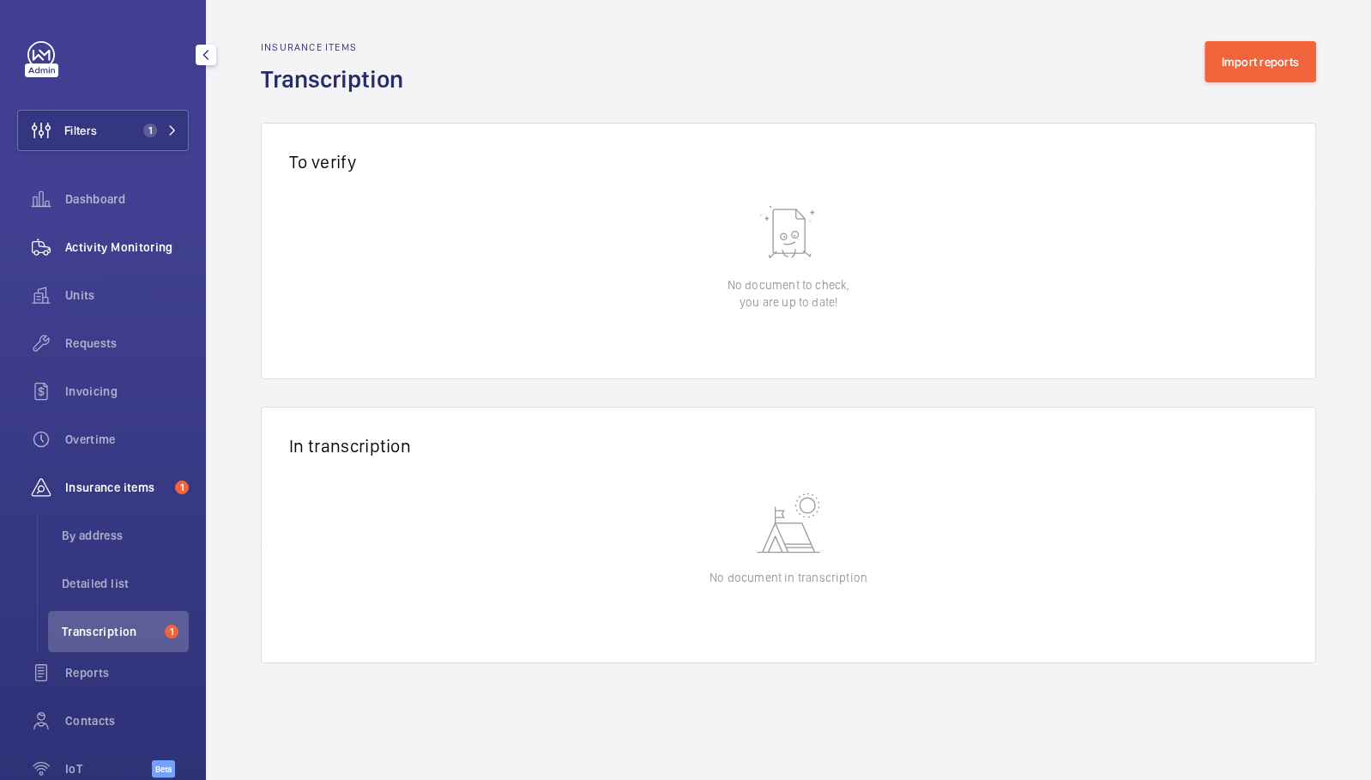
click at [166, 245] on span "Activity Monitoring" at bounding box center [127, 246] width 124 height 17
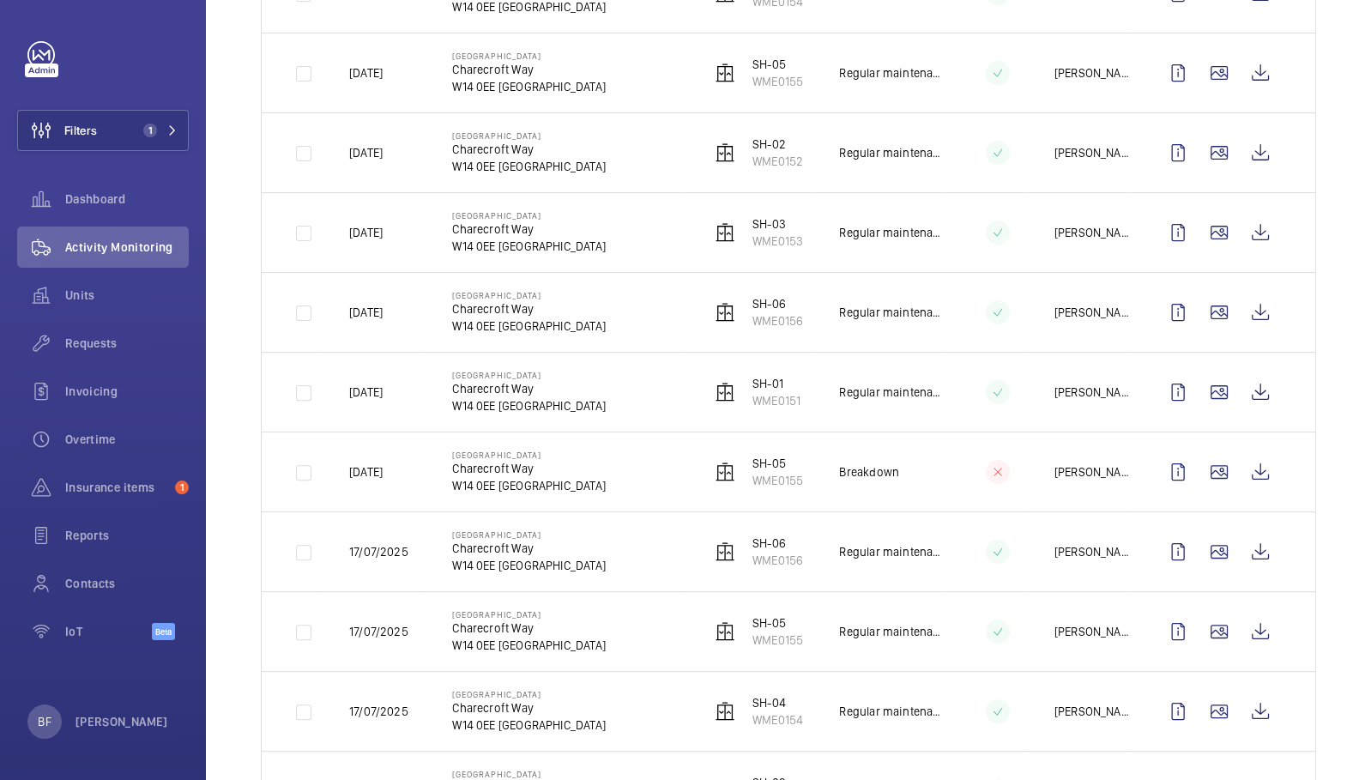
scroll to position [382, 0]
click at [1249, 467] on wm-front-icon-button at bounding box center [1260, 470] width 41 height 41
click at [174, 143] on button "Filters 1" at bounding box center [103, 130] width 172 height 41
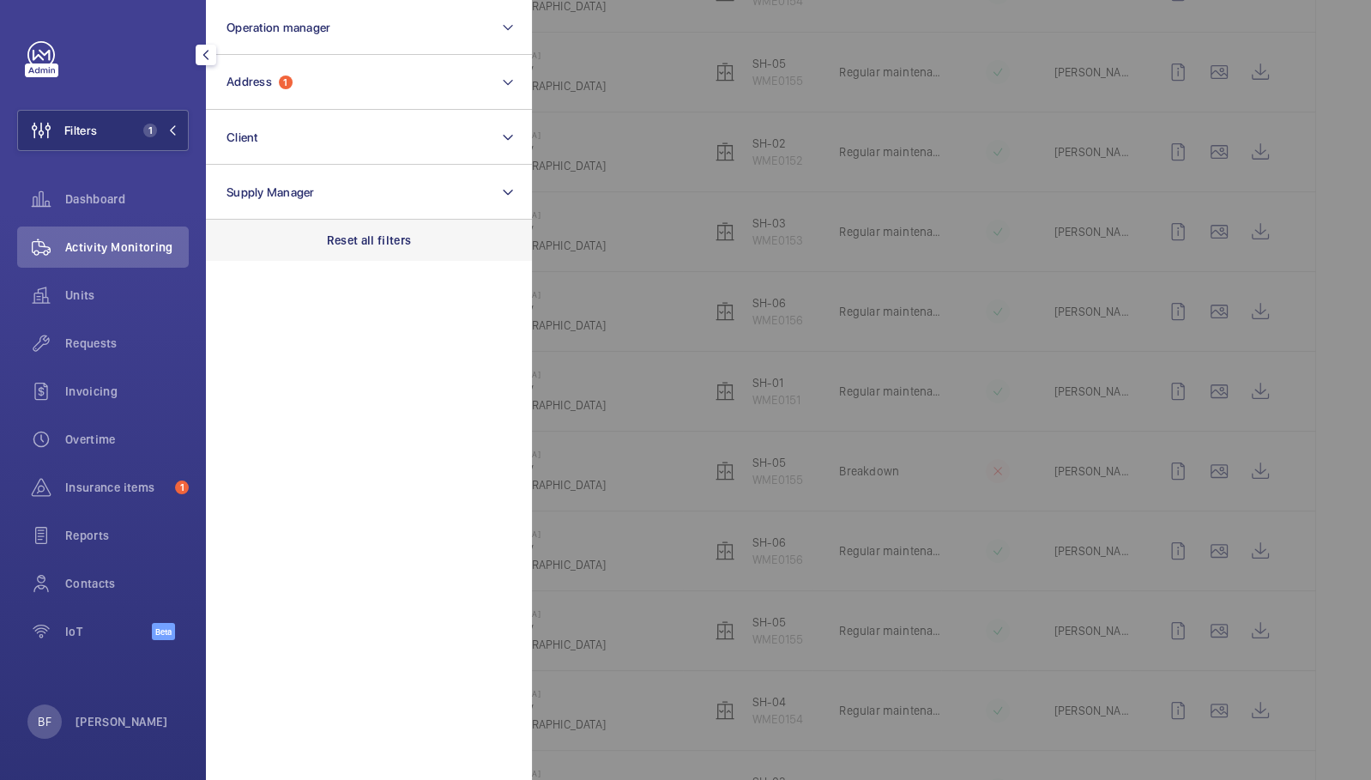
click at [350, 238] on p "Reset all filters" at bounding box center [369, 240] width 85 height 17
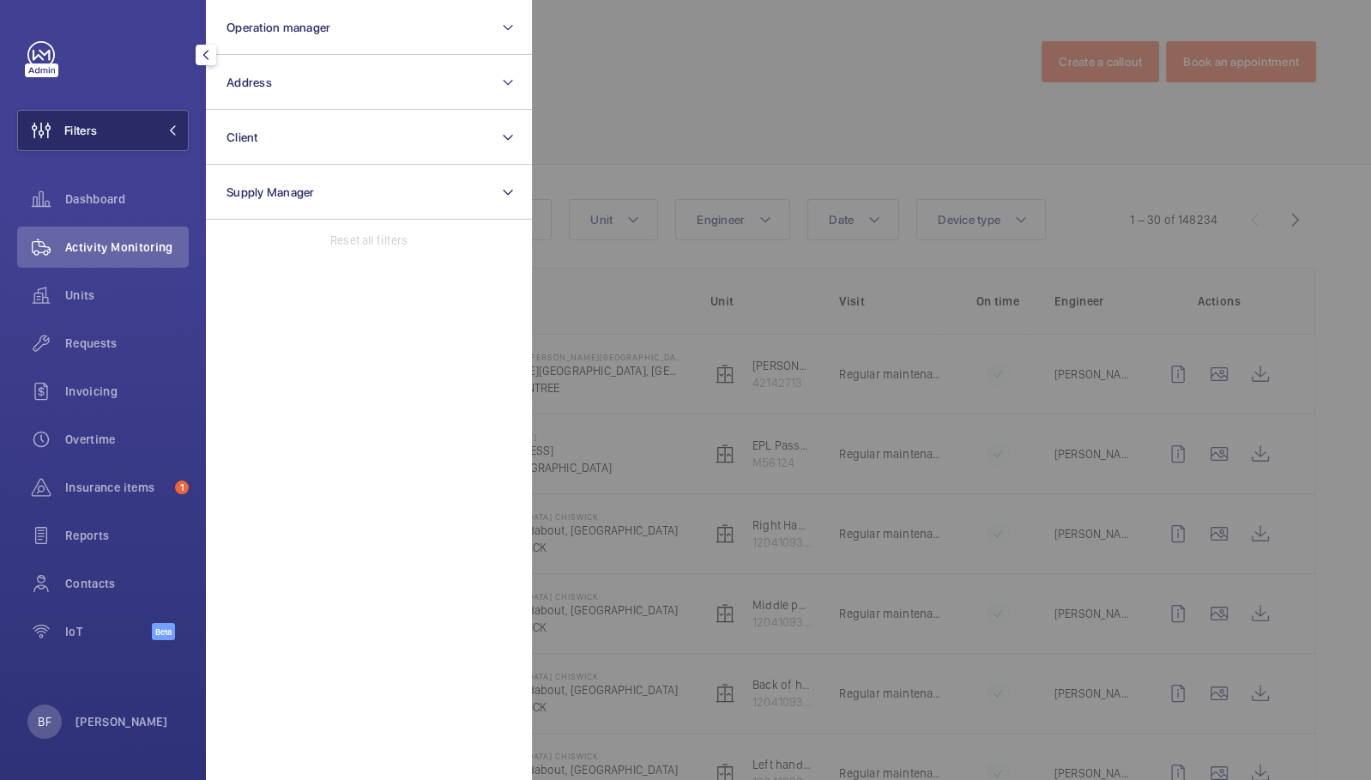
click at [166, 126] on span at bounding box center [167, 130] width 21 height 10
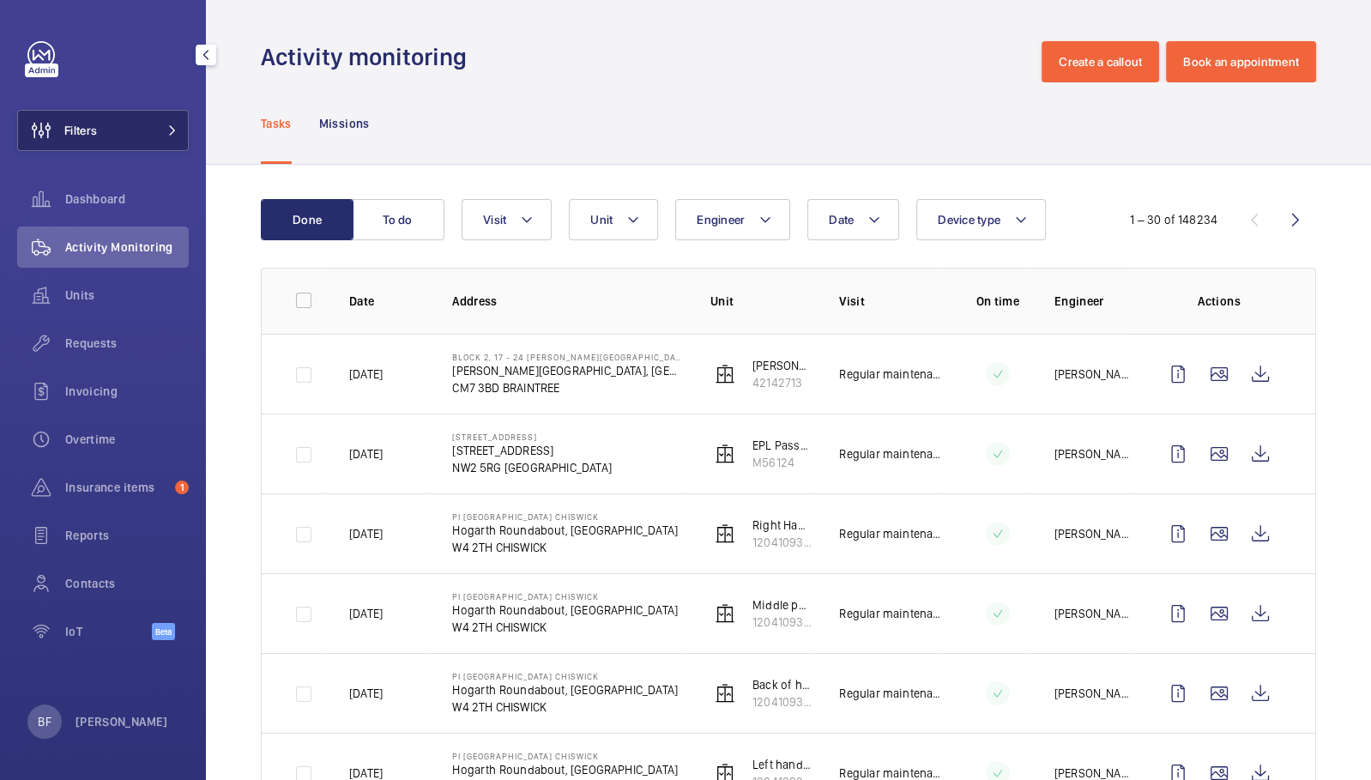
click at [166, 126] on span at bounding box center [167, 130] width 21 height 10
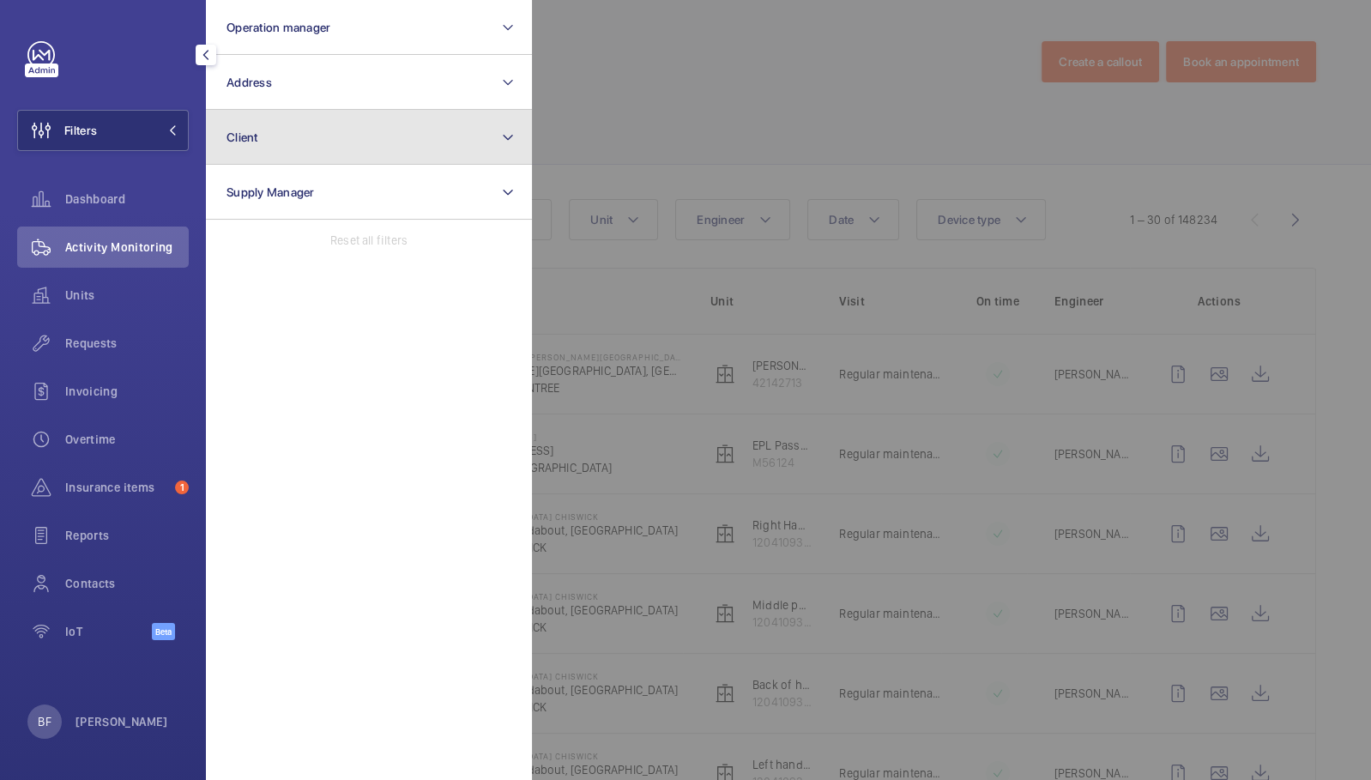
click at [277, 132] on button "Client" at bounding box center [369, 137] width 326 height 55
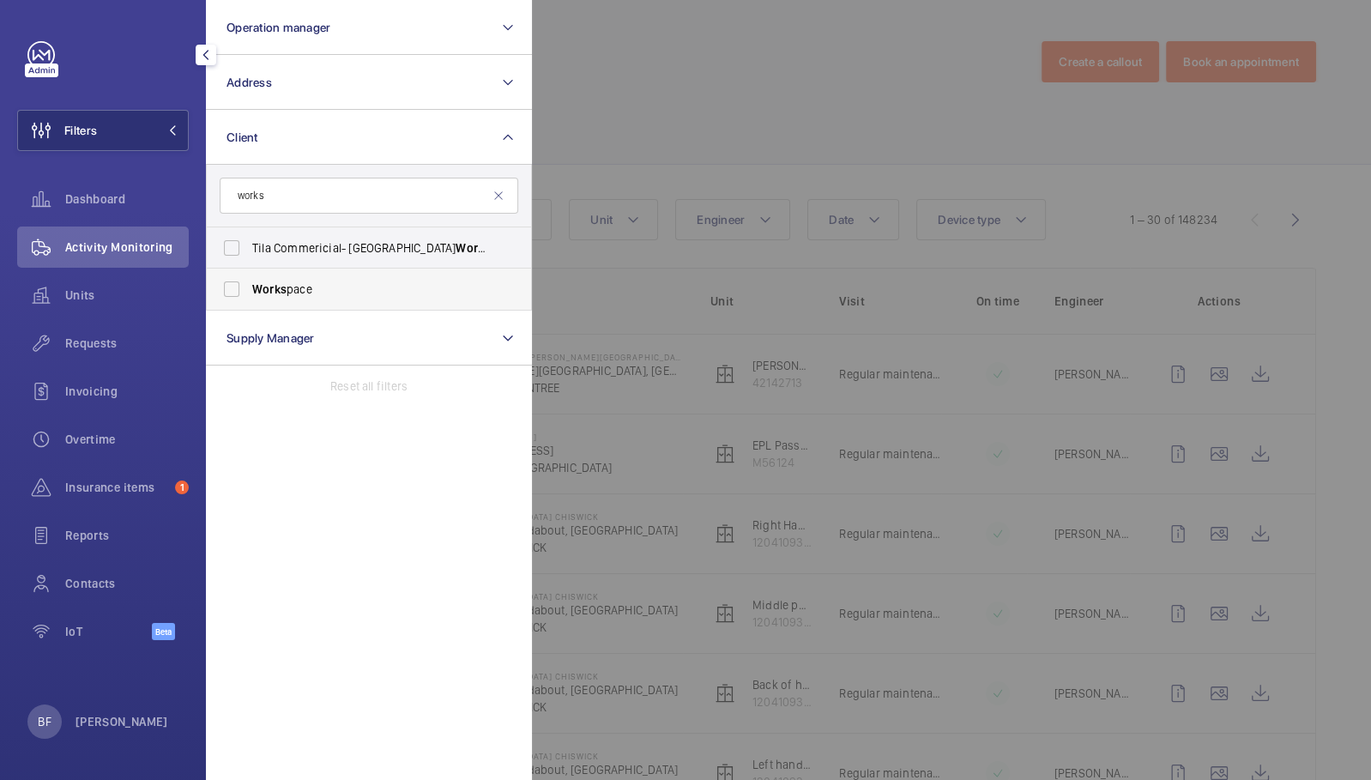
type input "works"
click at [311, 281] on span "Works pace" at bounding box center [370, 289] width 236 height 17
click at [249, 281] on input "Works pace" at bounding box center [231, 289] width 34 height 34
checkbox input "true"
click at [561, 77] on div at bounding box center [1217, 390] width 1371 height 780
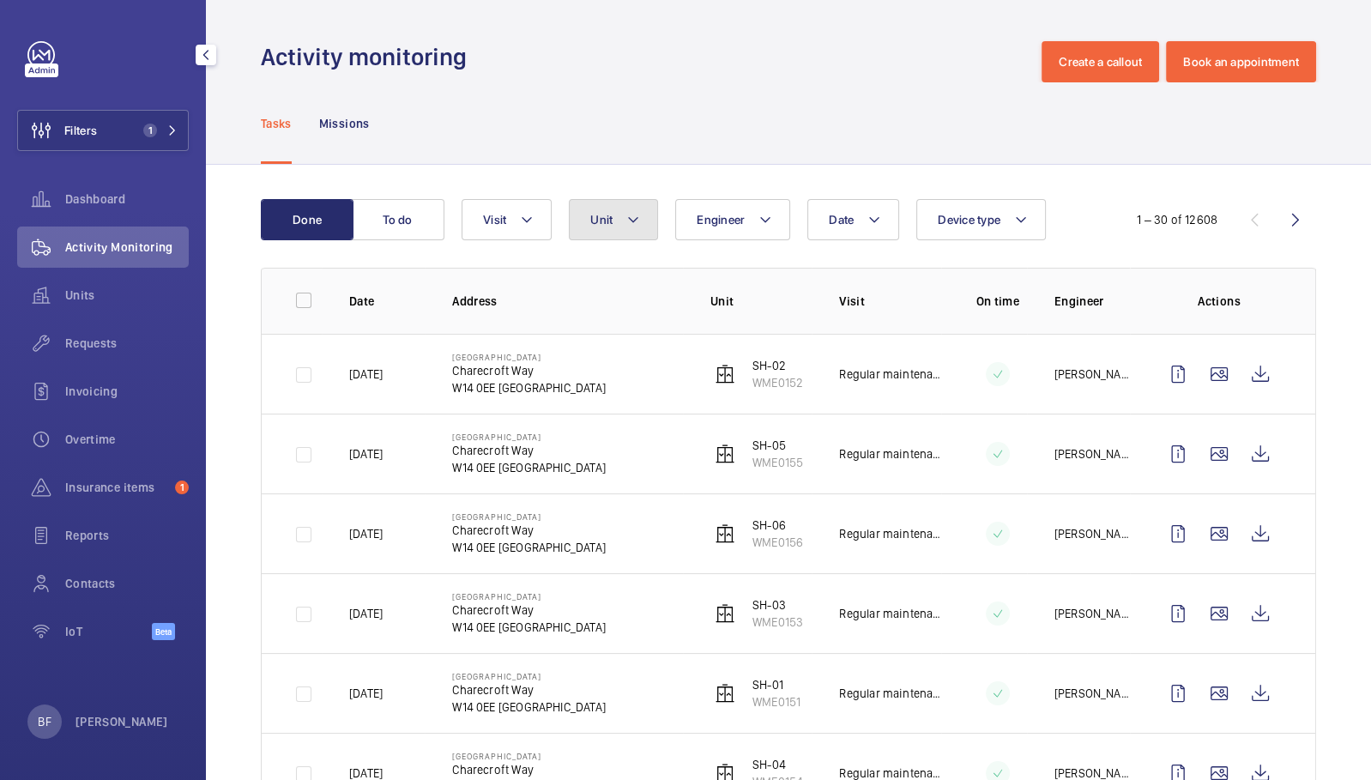
click at [596, 235] on button "Unit" at bounding box center [613, 219] width 89 height 41
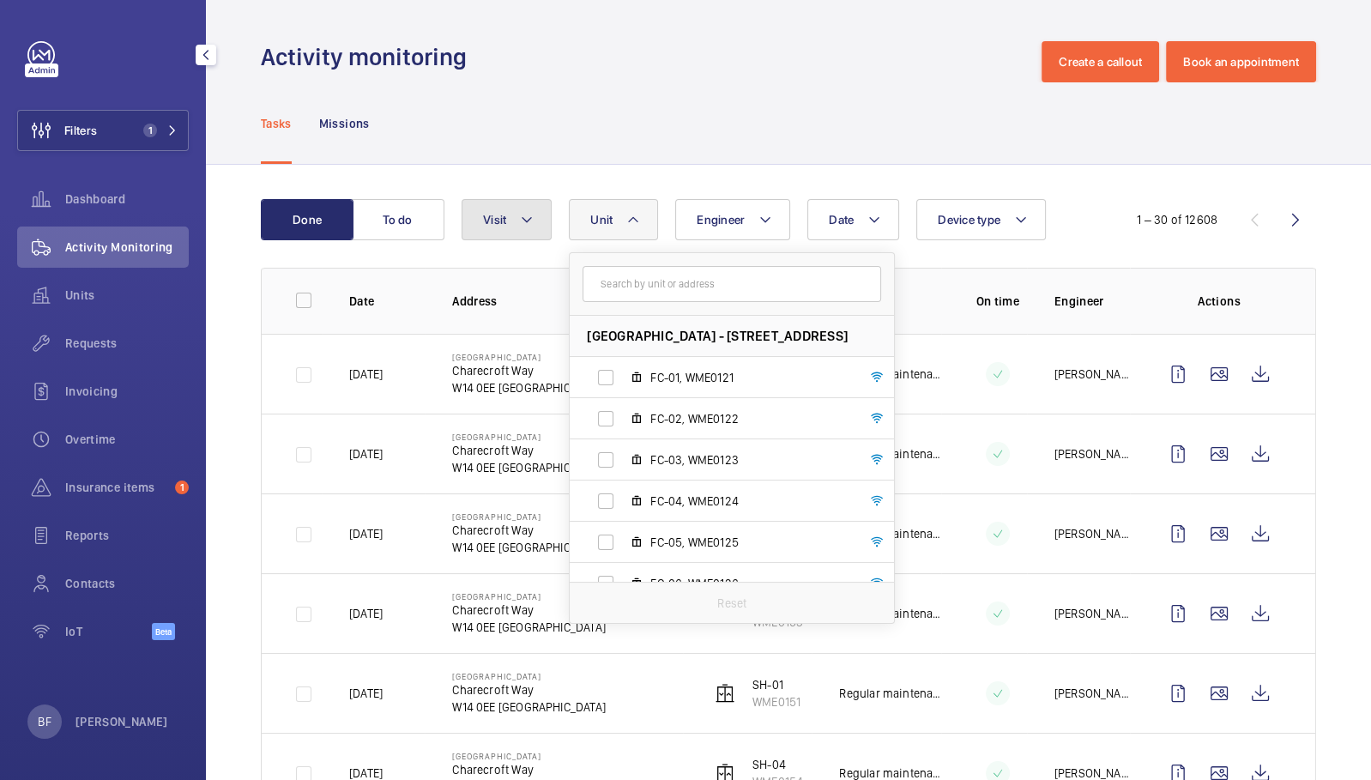
click at [505, 239] on button "Visit" at bounding box center [507, 219] width 90 height 41
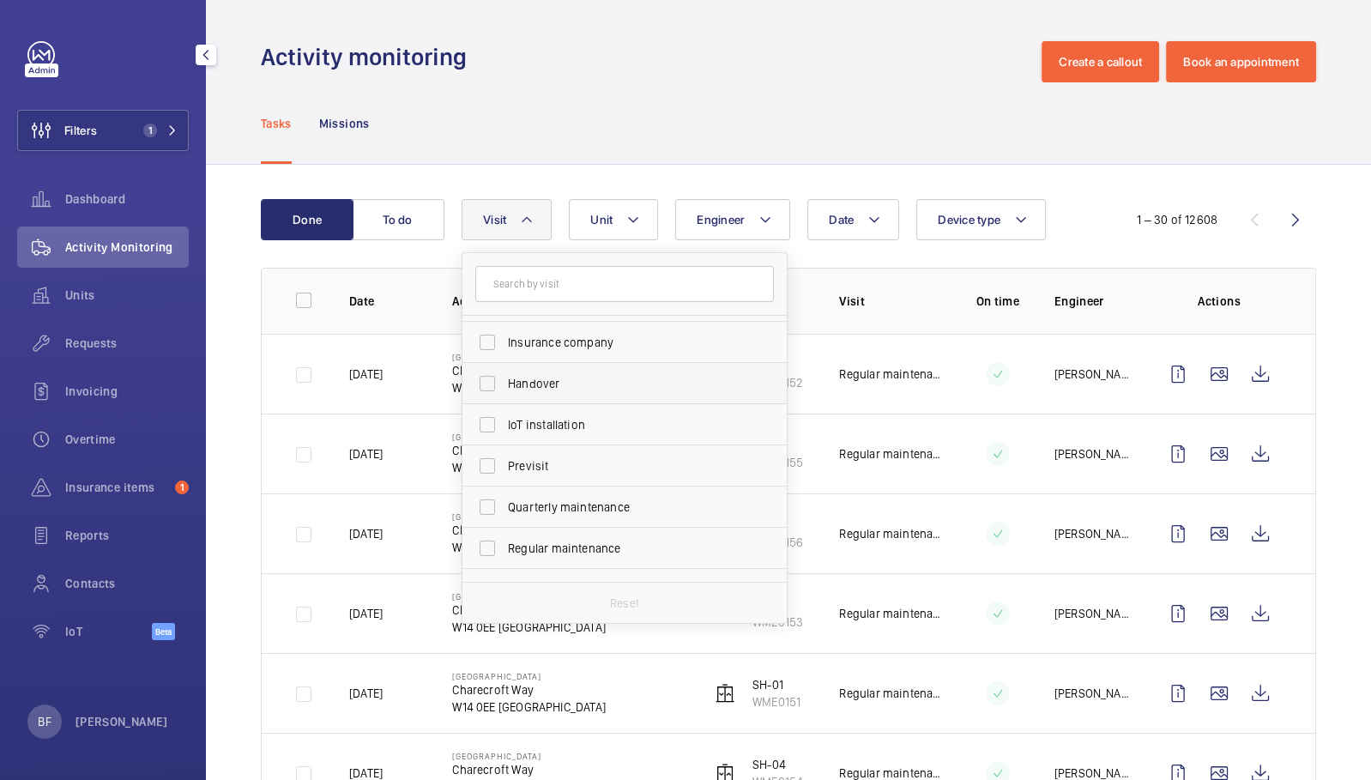
scroll to position [123, 0]
click at [537, 549] on span "Regular maintenance" at bounding box center [626, 542] width 236 height 17
click at [504, 549] on input "Regular maintenance" at bounding box center [487, 543] width 34 height 34
checkbox input "true"
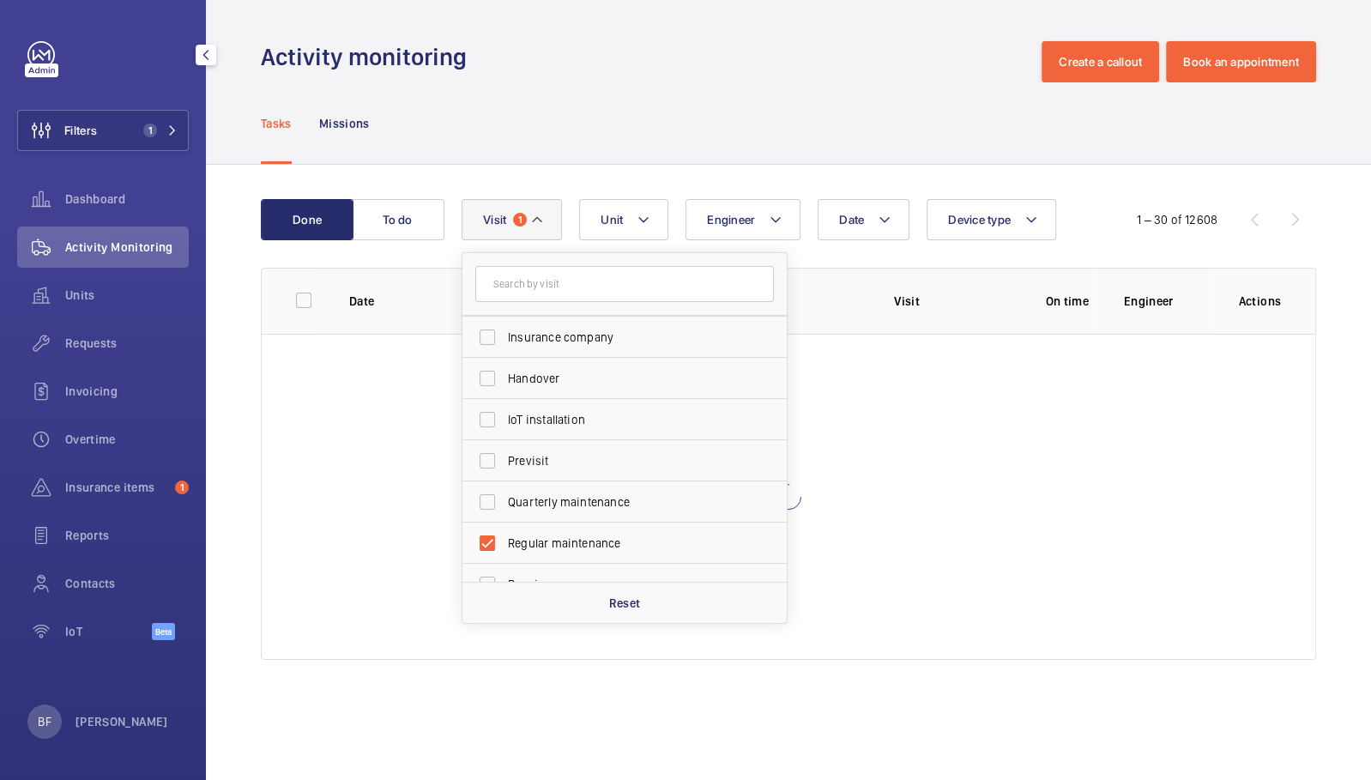
click at [650, 139] on div "Tasks Missions" at bounding box center [788, 123] width 1055 height 82
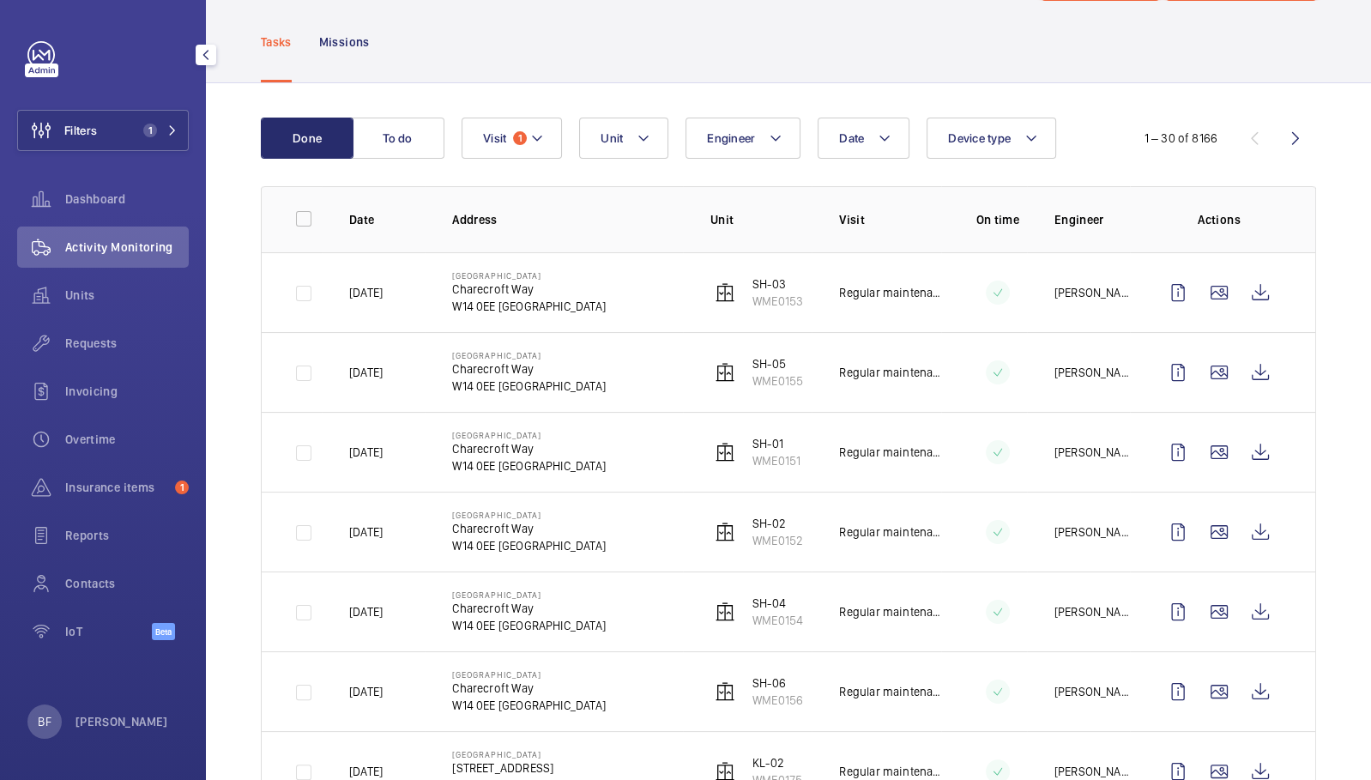
scroll to position [78, 0]
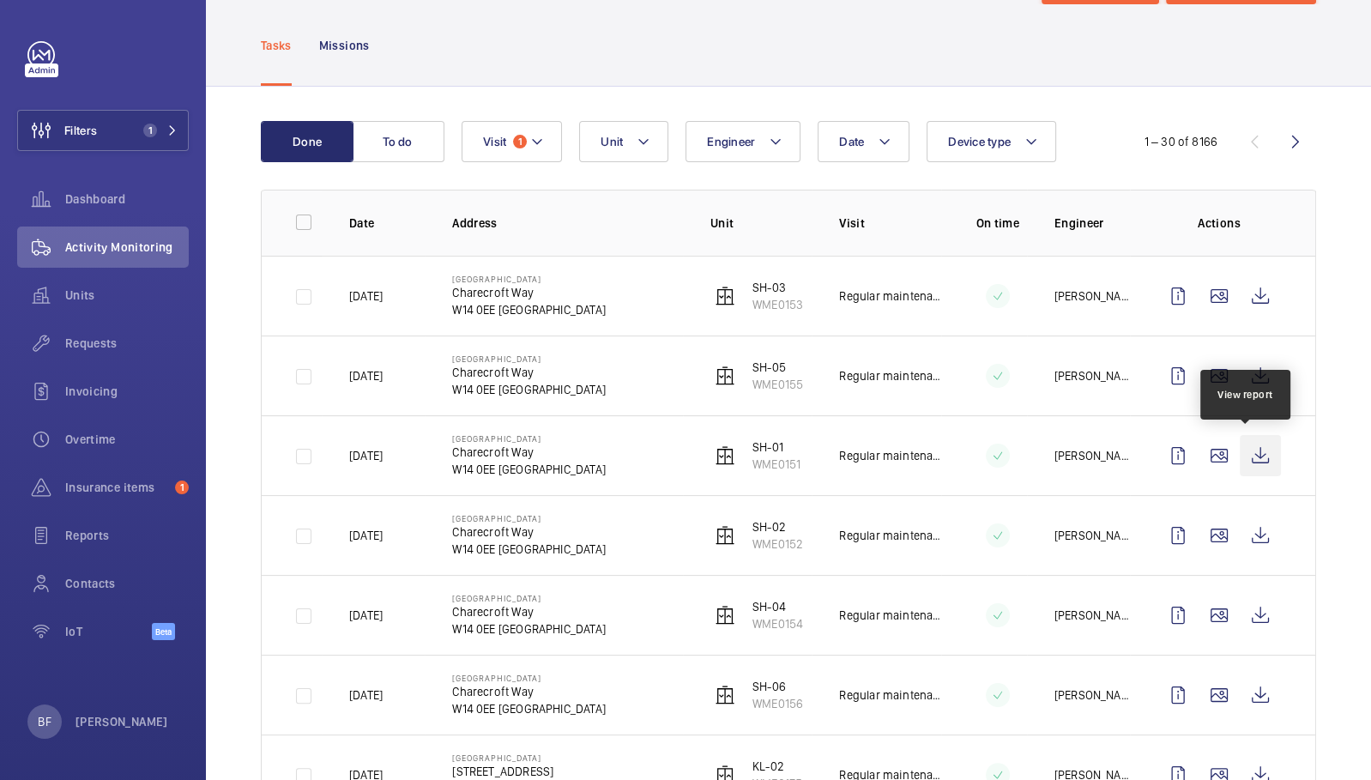
click at [1246, 457] on wm-front-icon-button at bounding box center [1260, 455] width 41 height 41
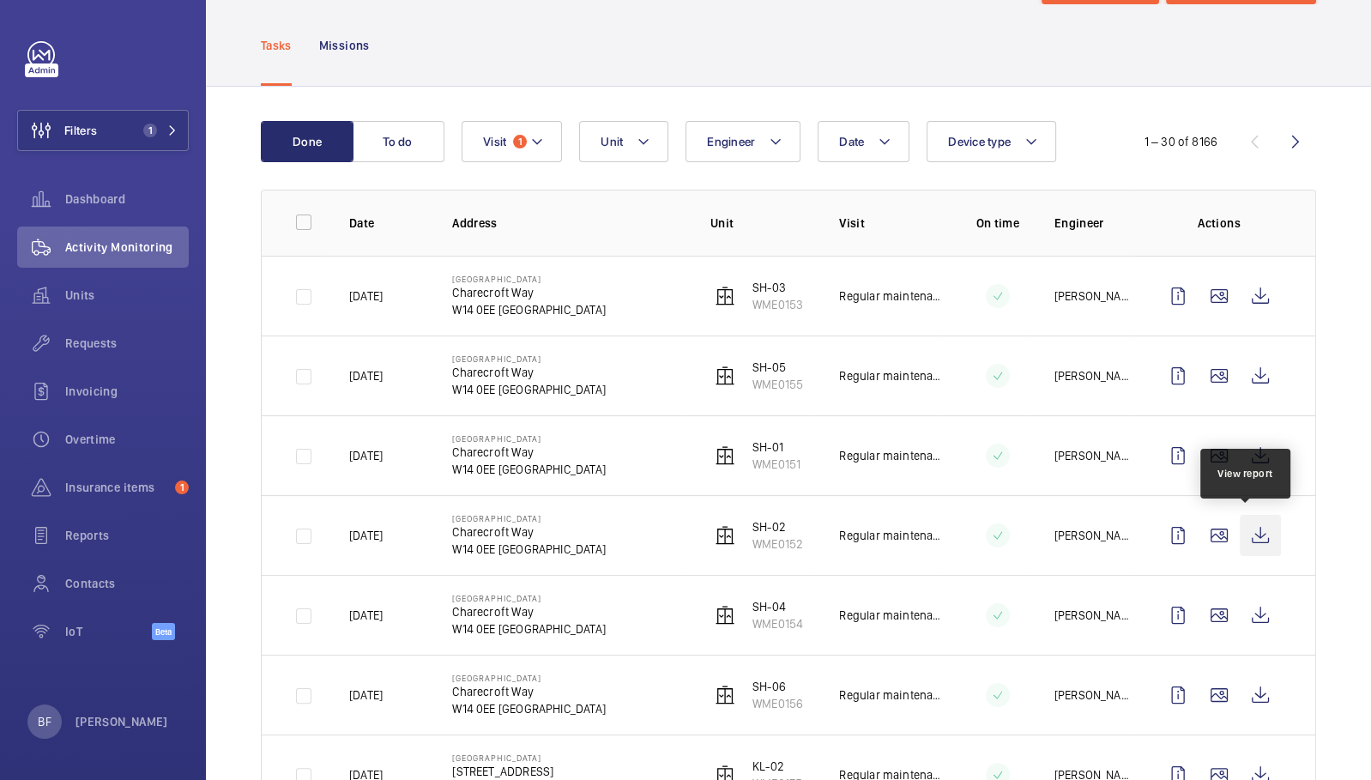
click at [1248, 522] on wm-front-icon-button at bounding box center [1260, 535] width 41 height 41
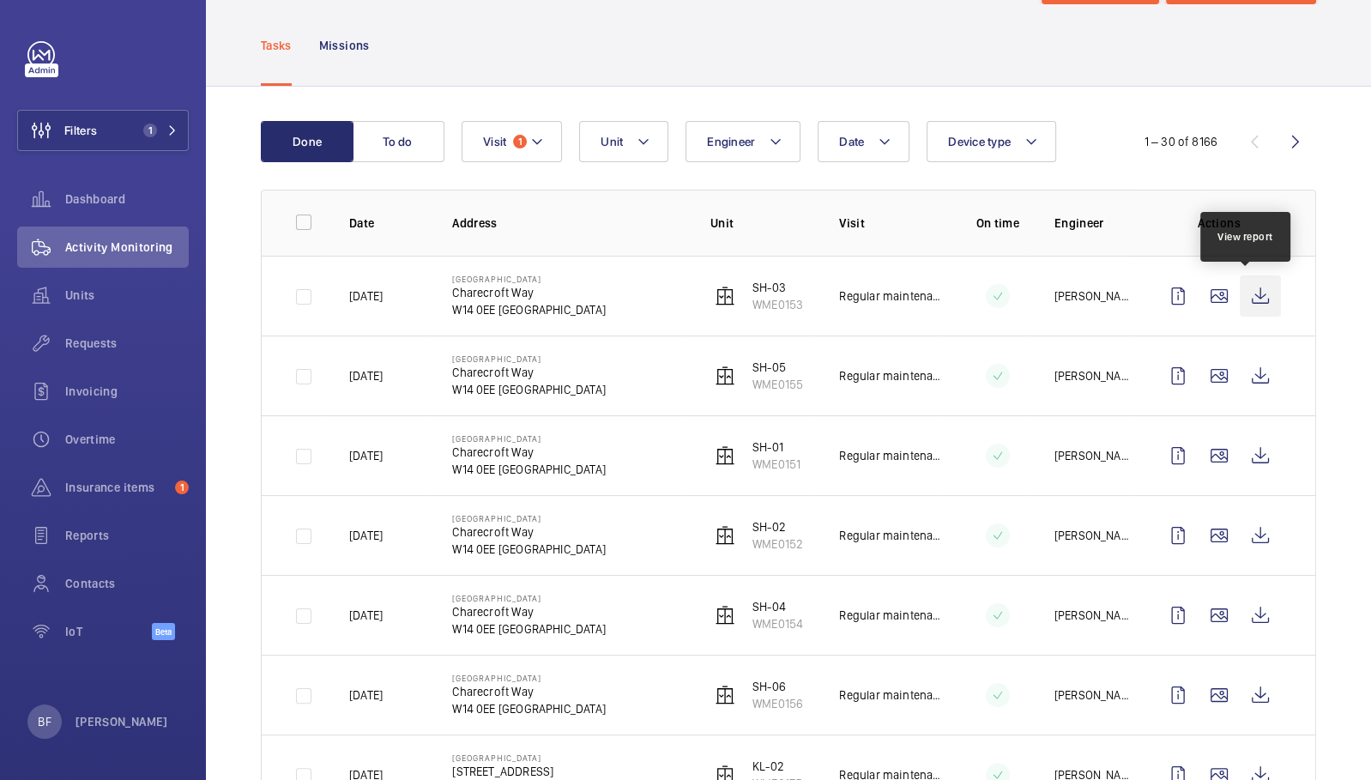
click at [1247, 287] on wm-front-icon-button at bounding box center [1260, 295] width 41 height 41
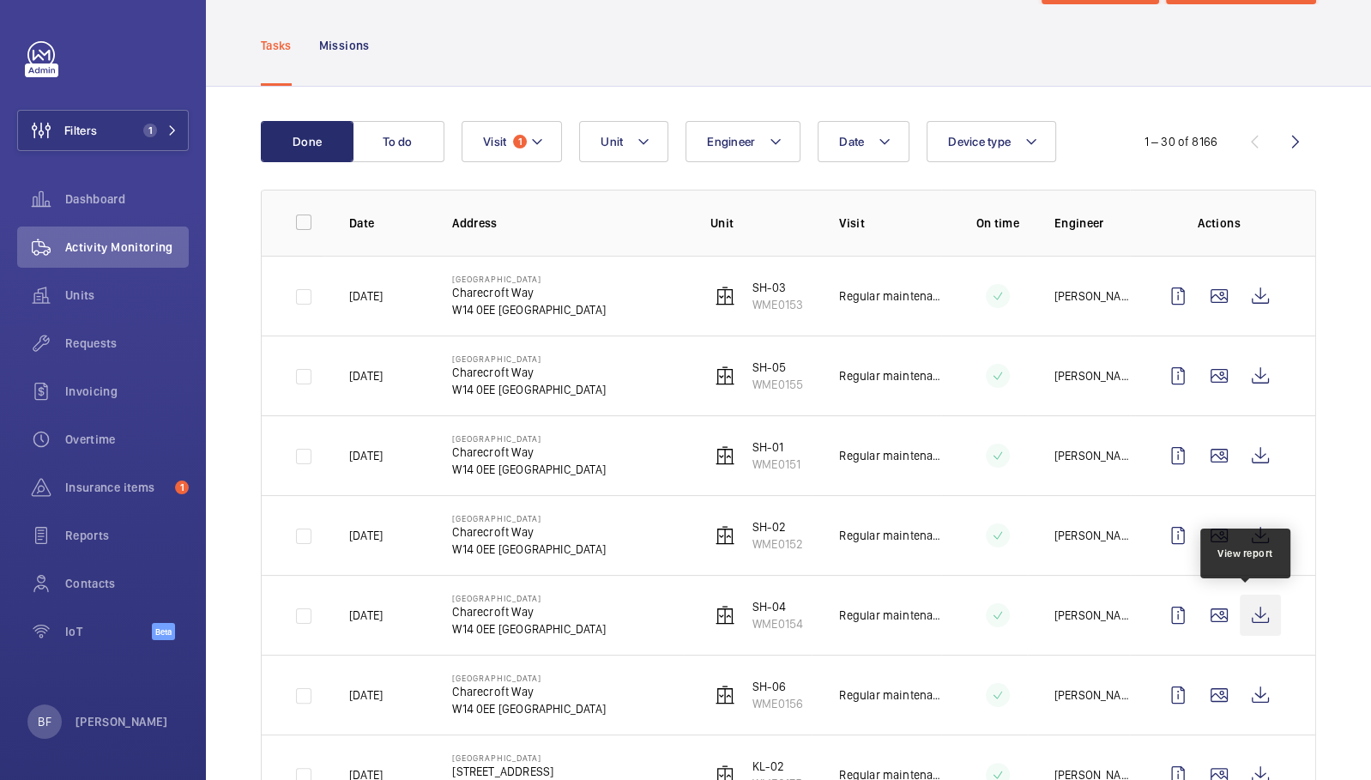
click at [1253, 616] on wm-front-icon-button at bounding box center [1260, 615] width 41 height 41
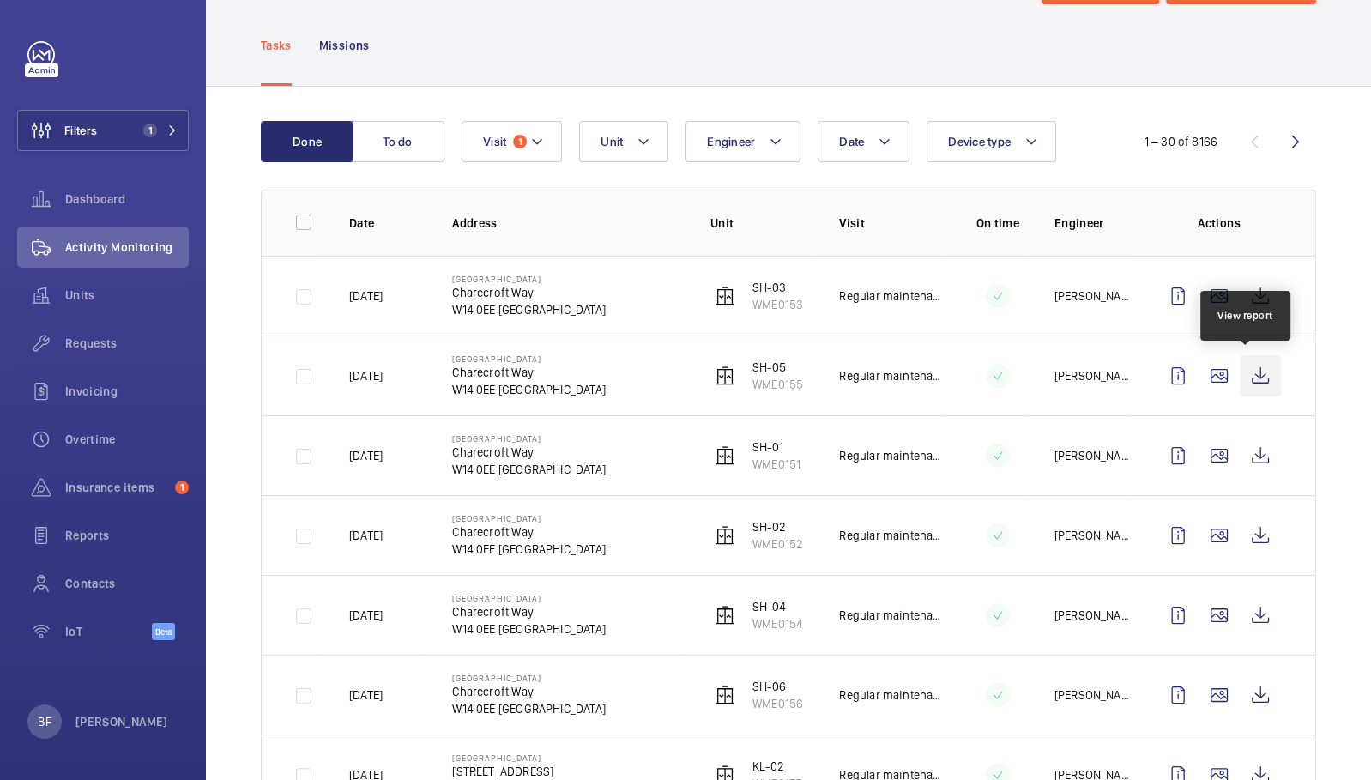
click at [1246, 381] on wm-front-icon-button at bounding box center [1260, 375] width 41 height 41
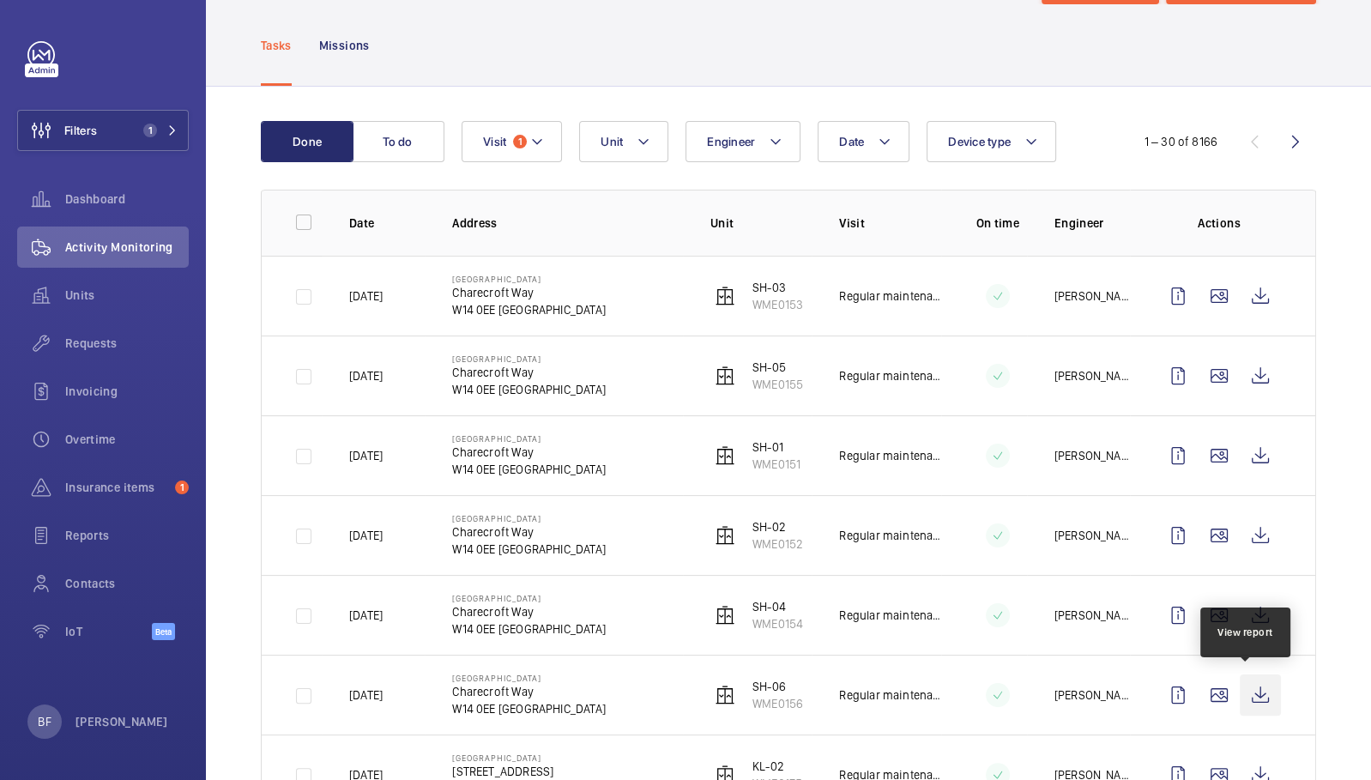
click at [1247, 688] on wm-front-icon-button at bounding box center [1260, 694] width 41 height 41
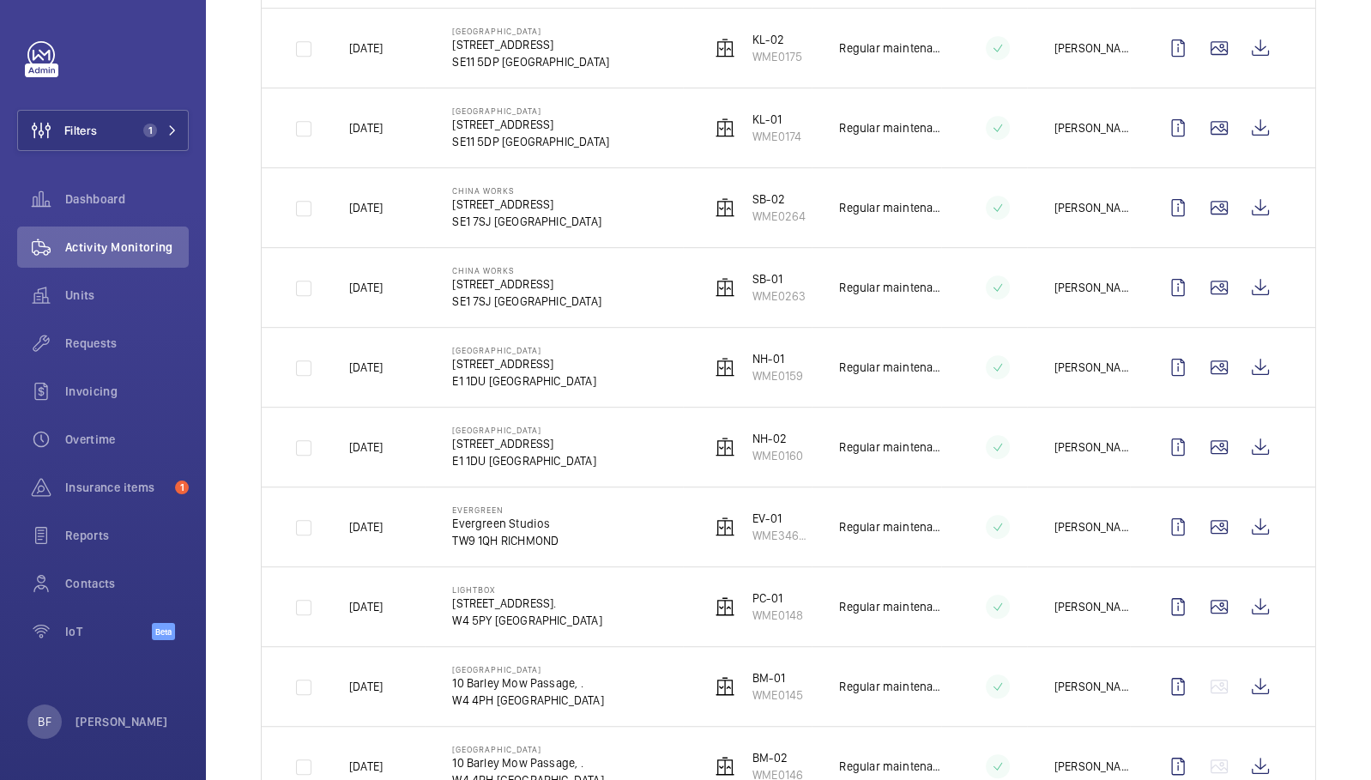
scroll to position [810, 0]
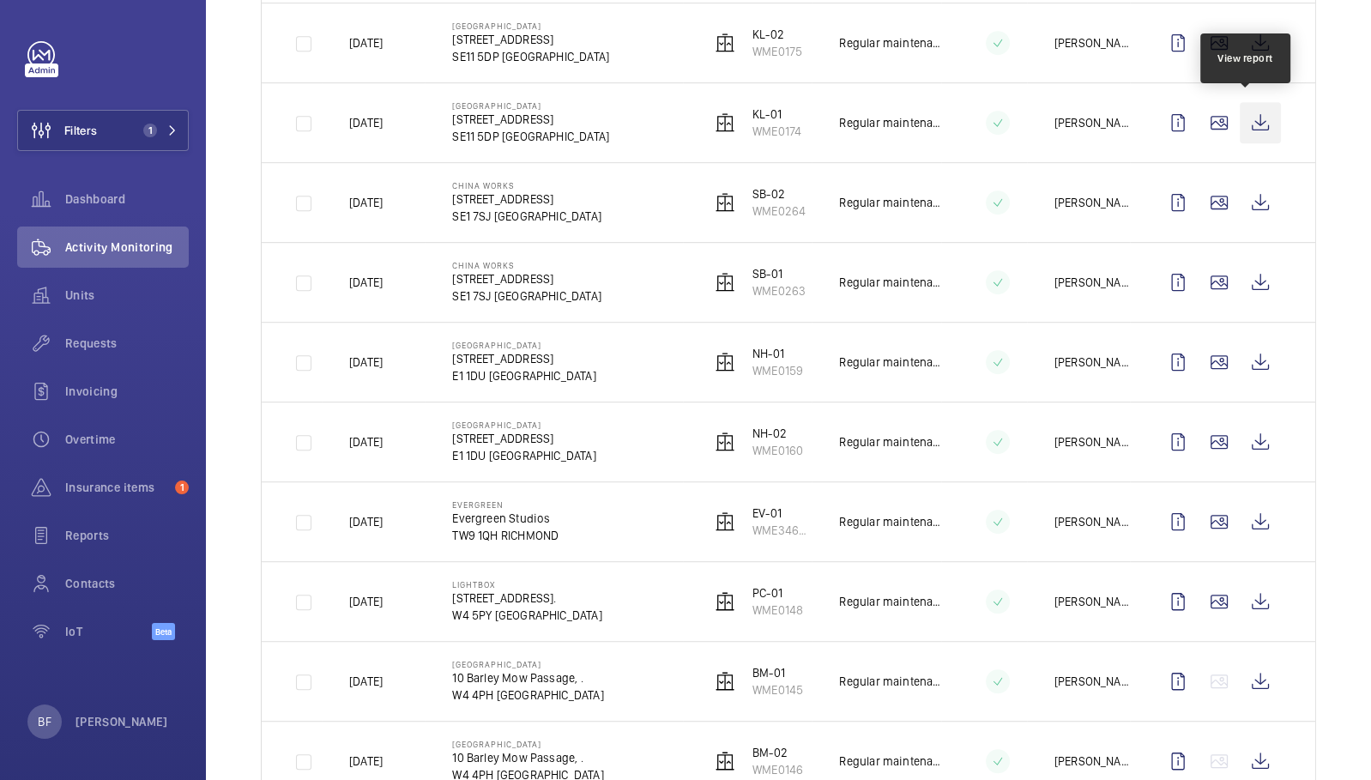
click at [1244, 122] on wm-front-icon-button at bounding box center [1260, 122] width 41 height 41
click at [1240, 25] on wm-front-icon-button at bounding box center [1260, 42] width 41 height 41
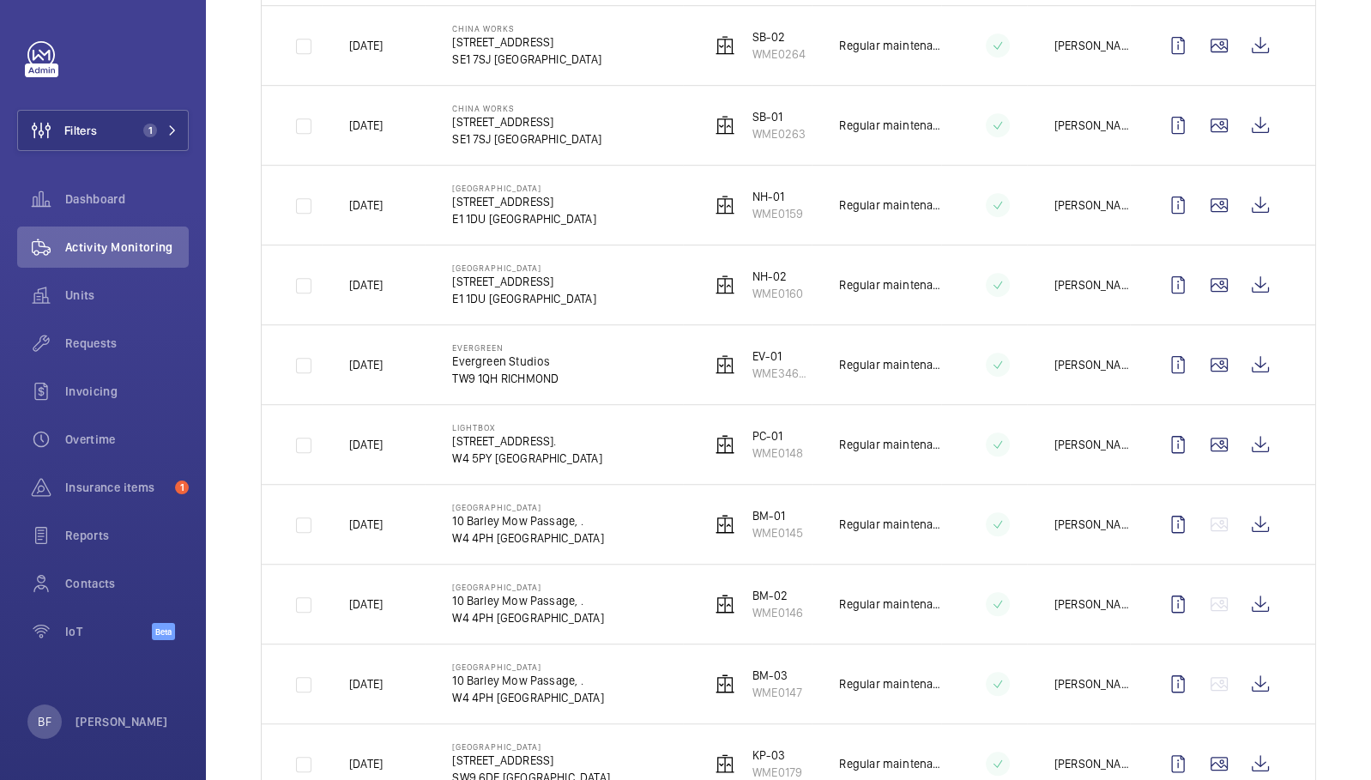
scroll to position [974, 0]
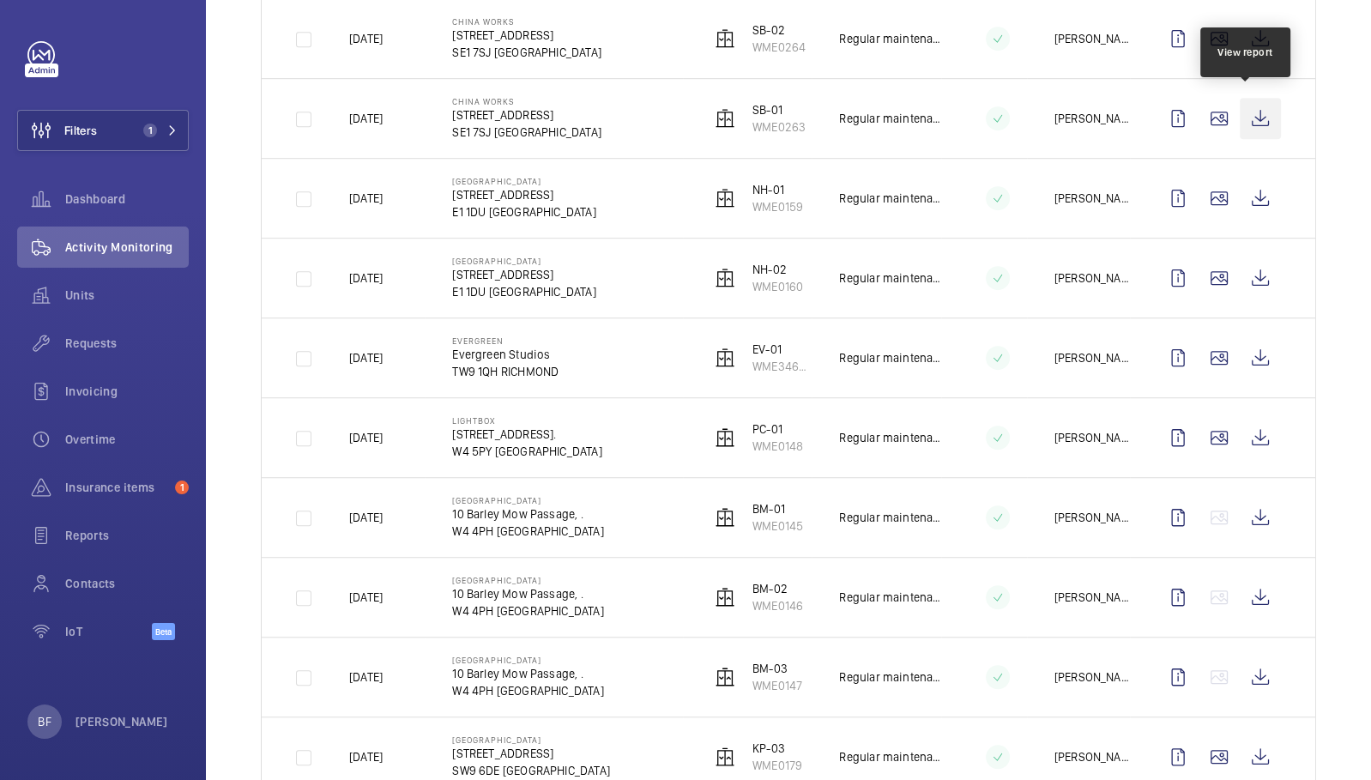
click at [1247, 112] on wm-front-icon-button at bounding box center [1260, 118] width 41 height 41
click at [1247, 40] on wm-front-icon-button at bounding box center [1260, 38] width 41 height 41
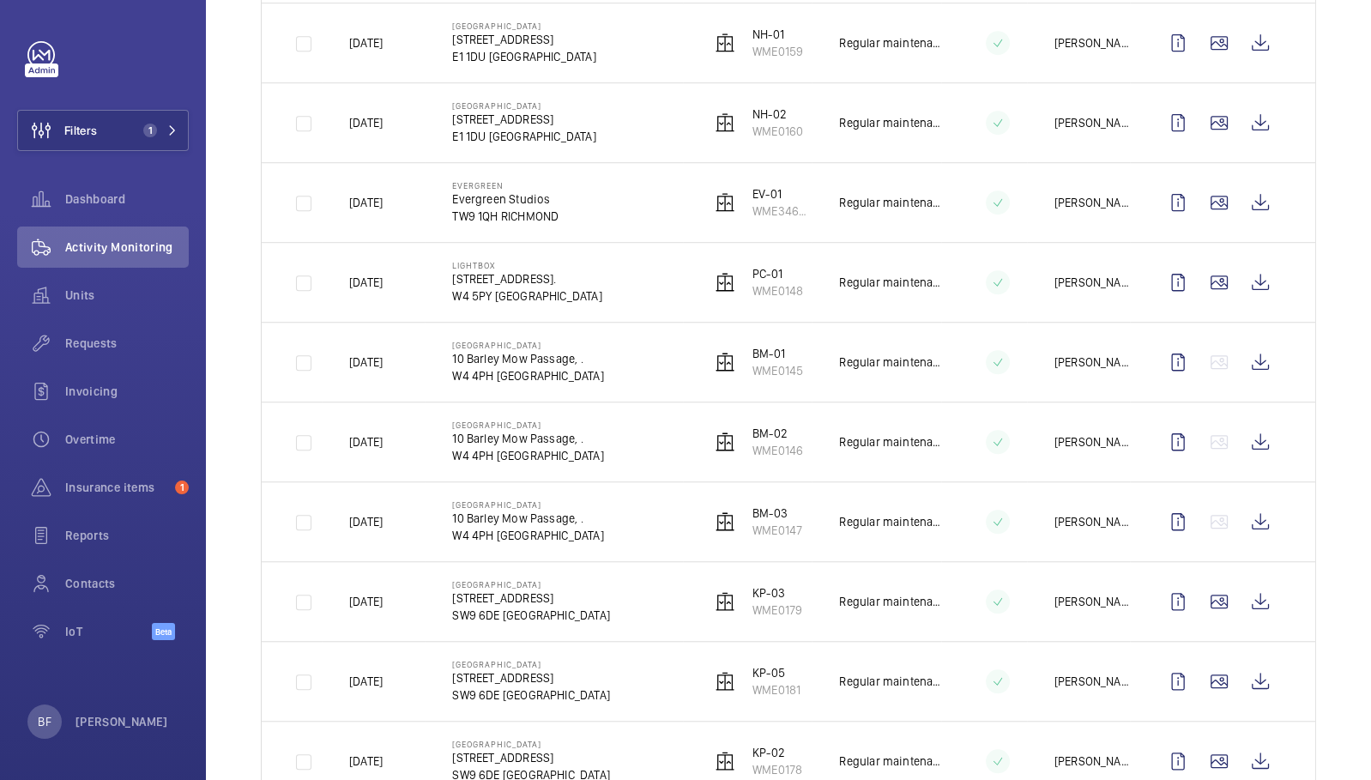
scroll to position [1126, 0]
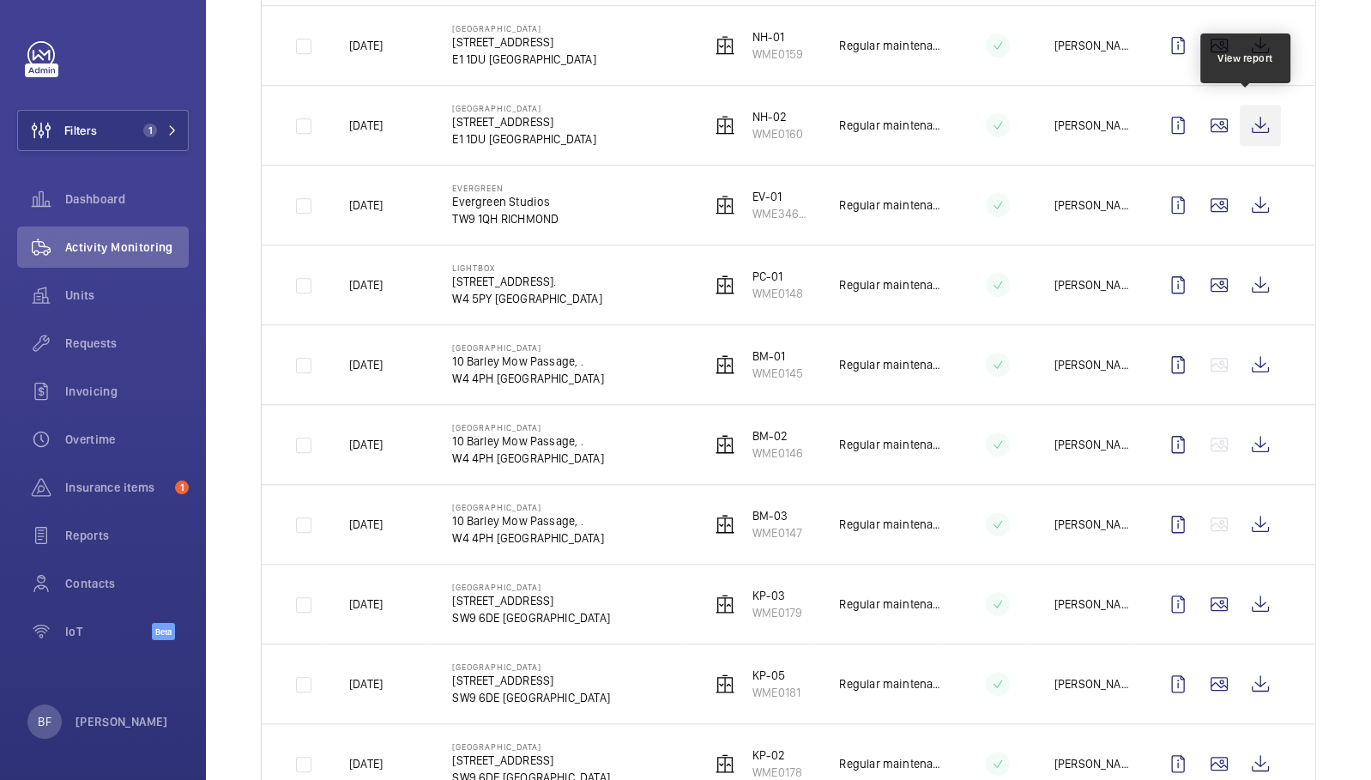
click at [1240, 118] on wm-front-icon-button at bounding box center [1260, 125] width 41 height 41
click at [1246, 45] on wm-front-icon-button at bounding box center [1260, 45] width 41 height 41
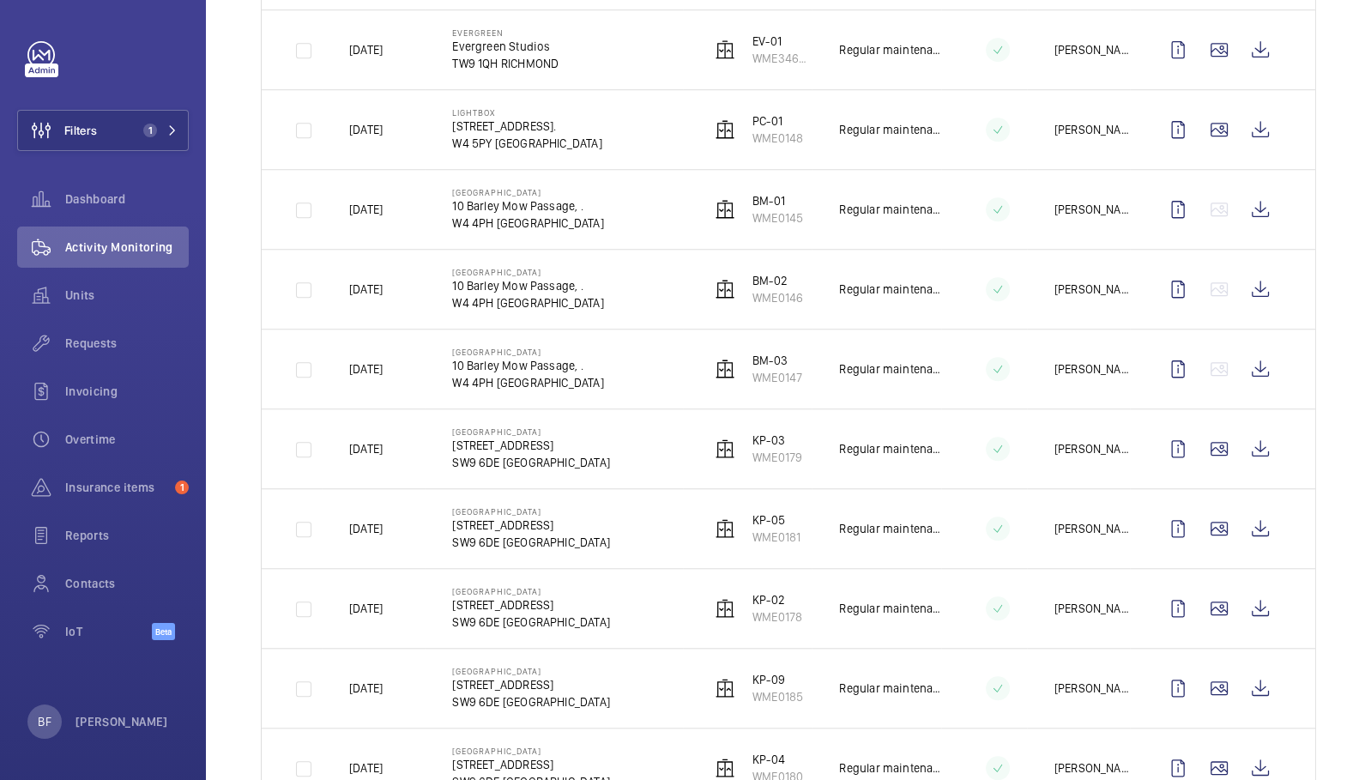
scroll to position [1278, 0]
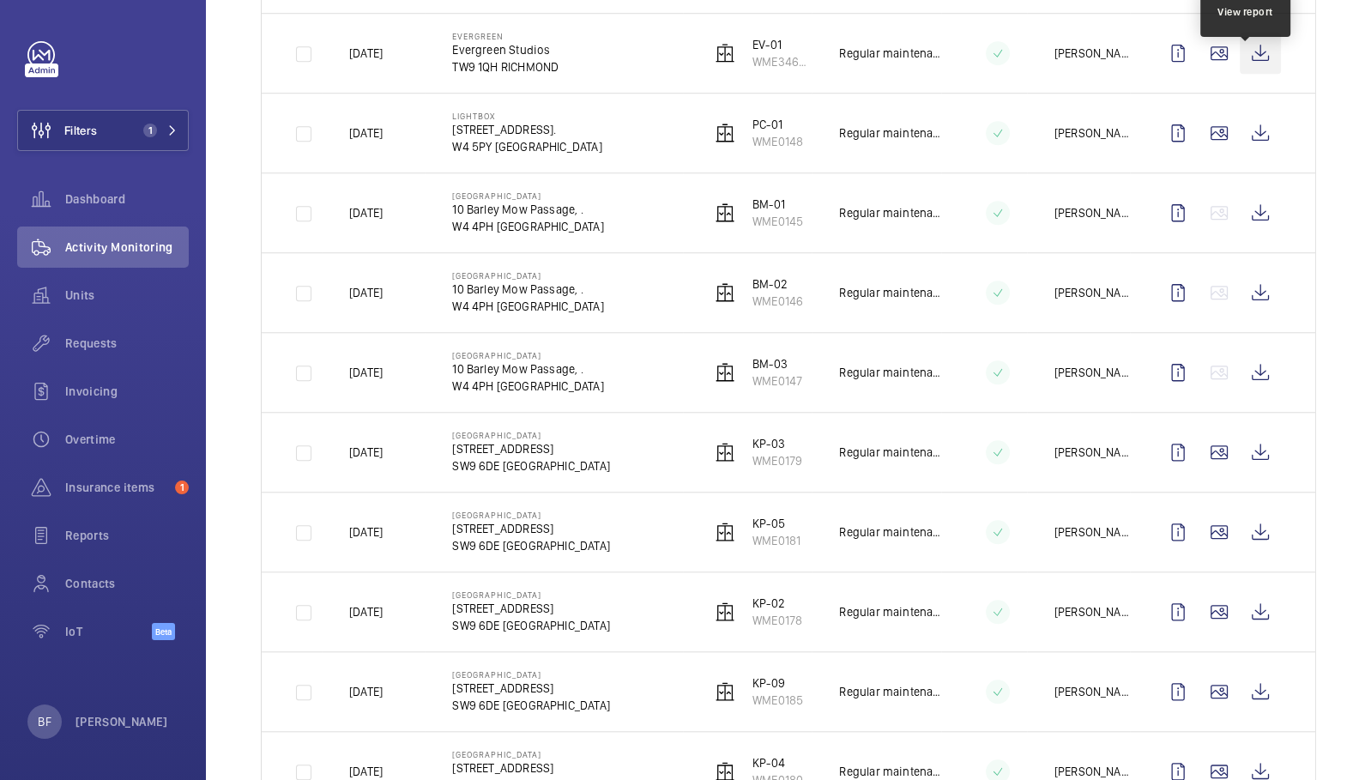
click at [1240, 49] on wm-front-icon-button at bounding box center [1260, 53] width 41 height 41
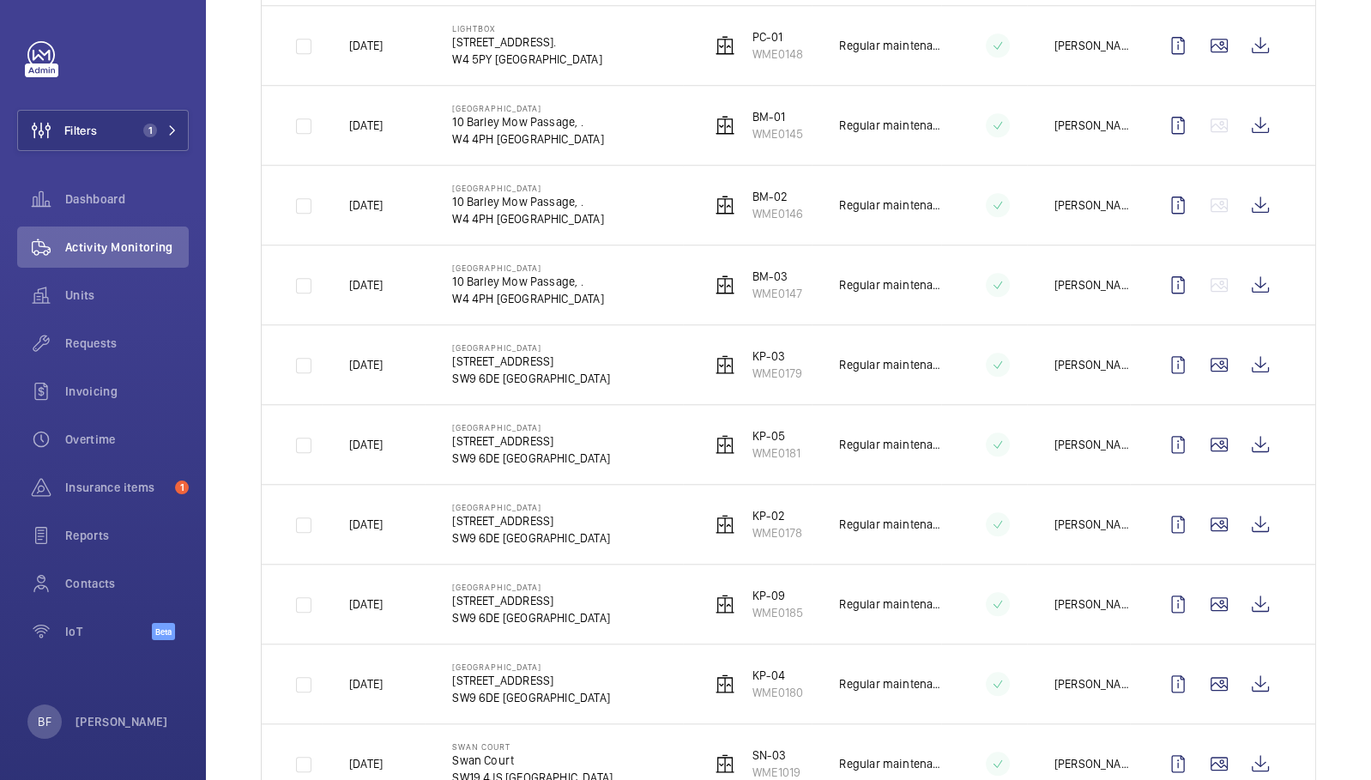
scroll to position [1370, 0]
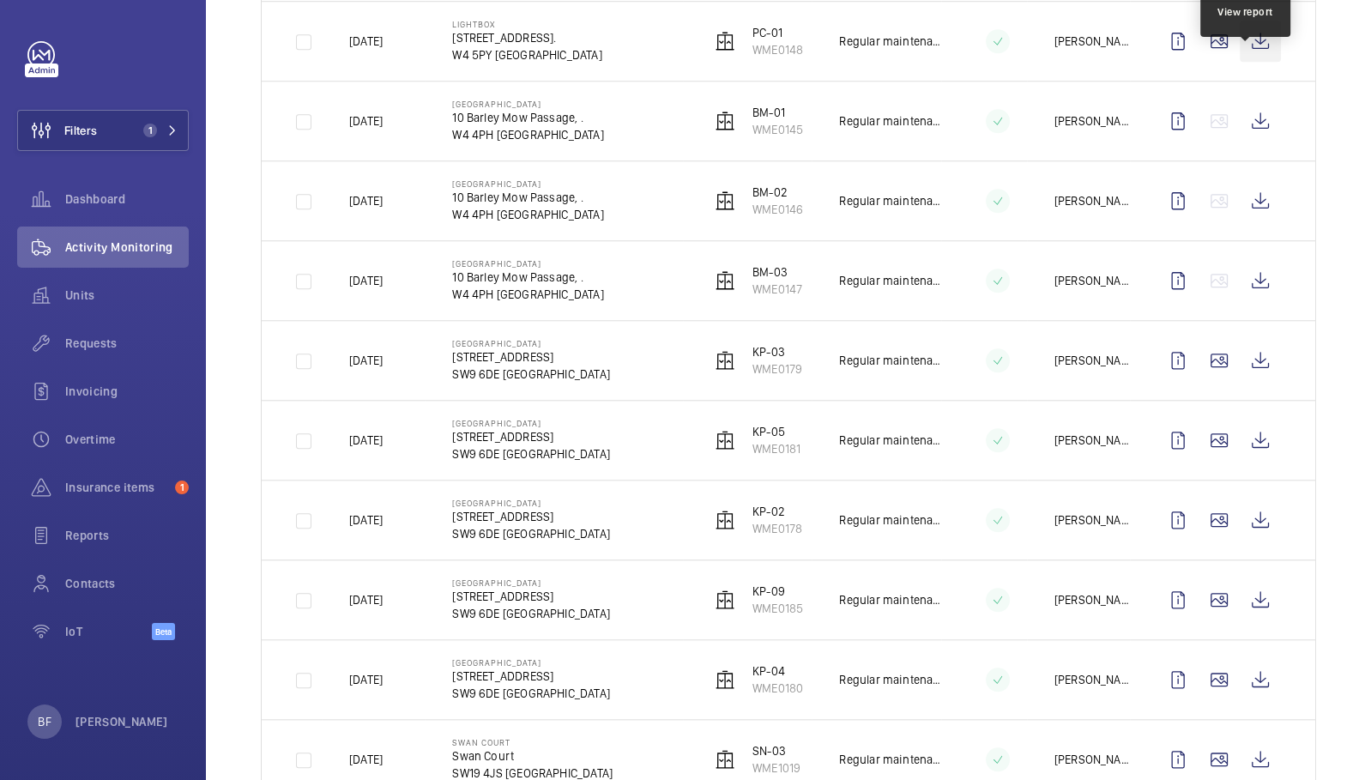
click at [1246, 39] on wm-front-icon-button at bounding box center [1260, 41] width 41 height 41
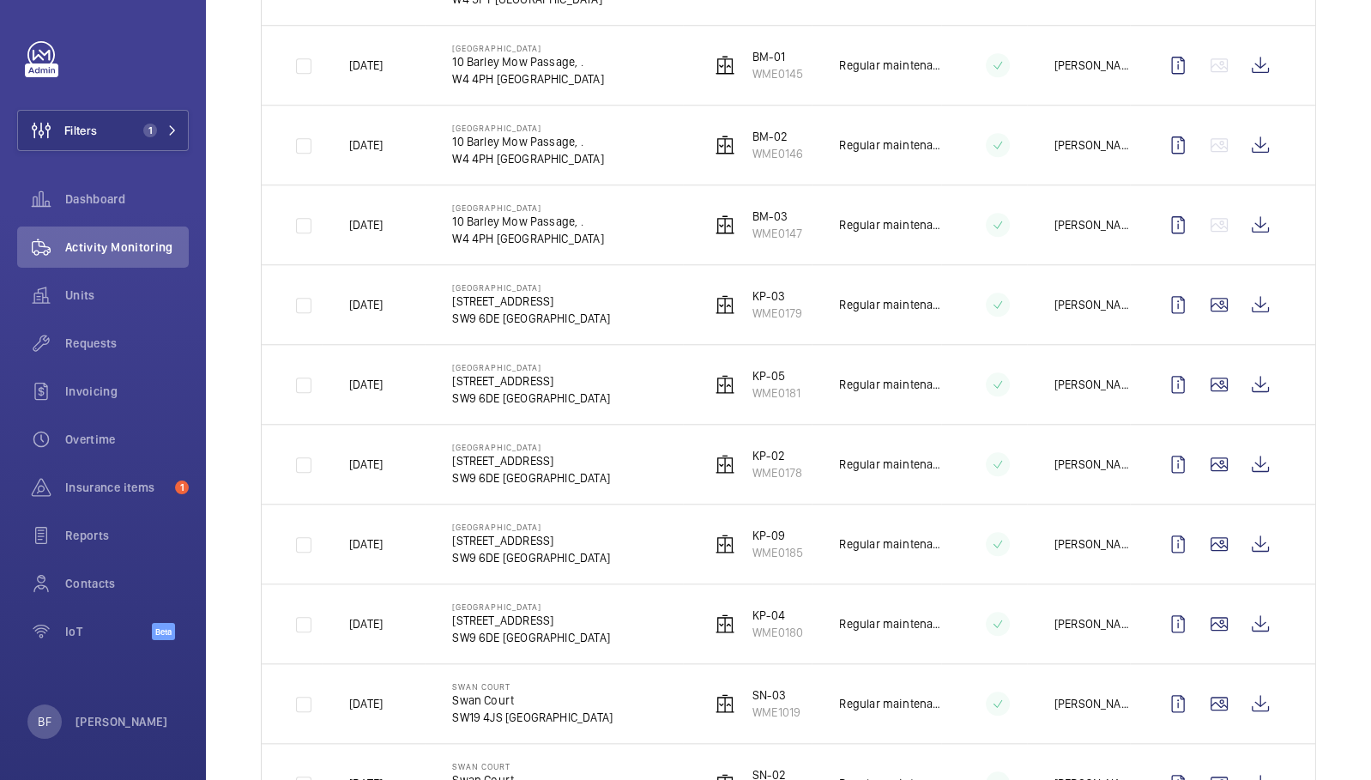
scroll to position [1437, 0]
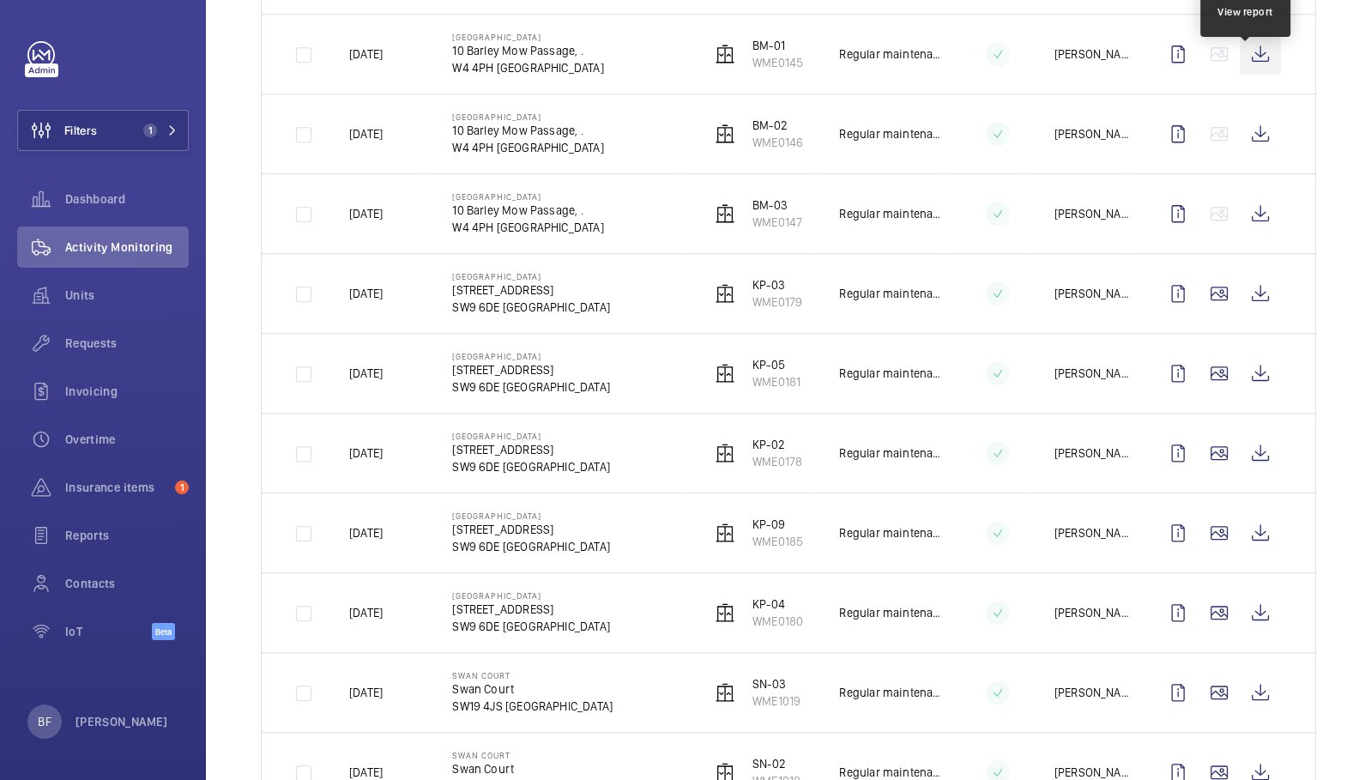
click at [1254, 45] on wm-front-icon-button at bounding box center [1260, 53] width 41 height 41
click at [1254, 124] on wm-front-icon-button at bounding box center [1260, 133] width 41 height 41
click at [1246, 196] on wm-front-icon-button at bounding box center [1260, 213] width 41 height 41
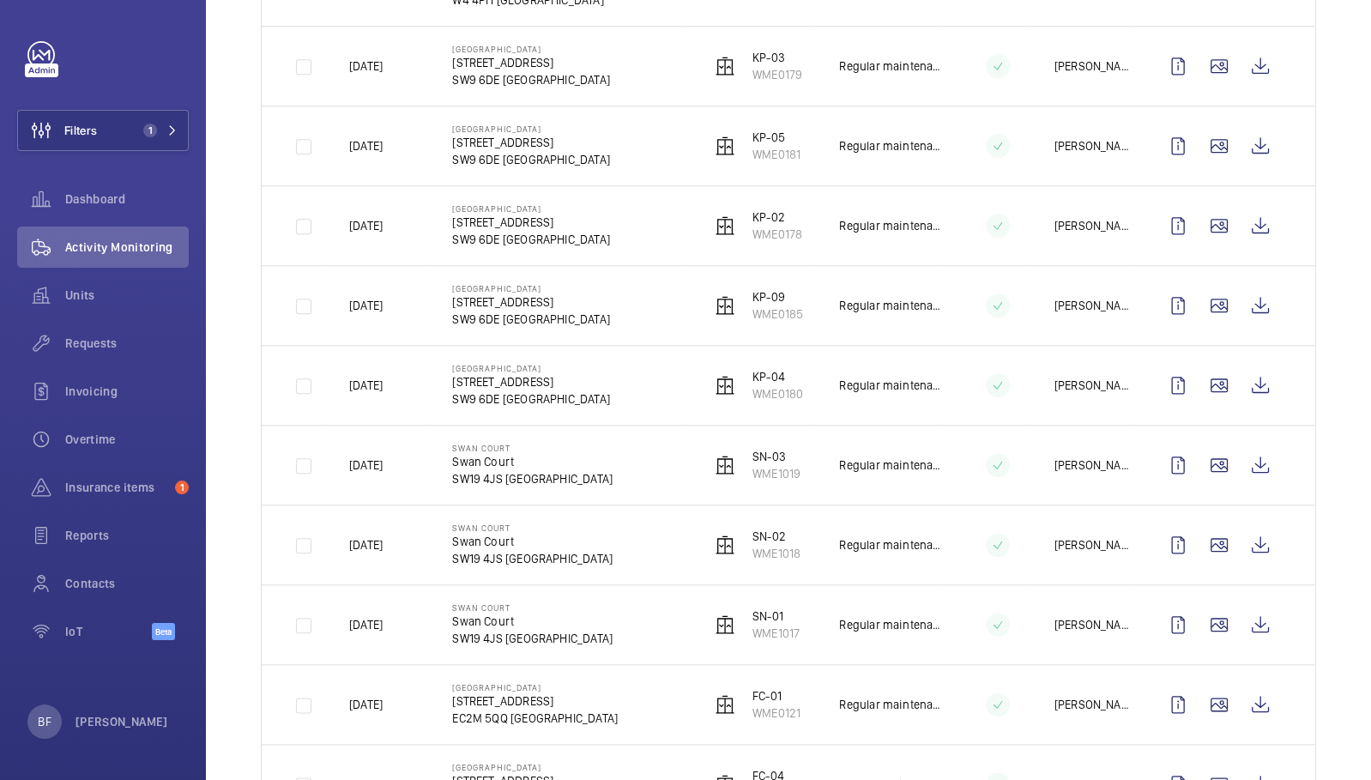
scroll to position [1669, 0]
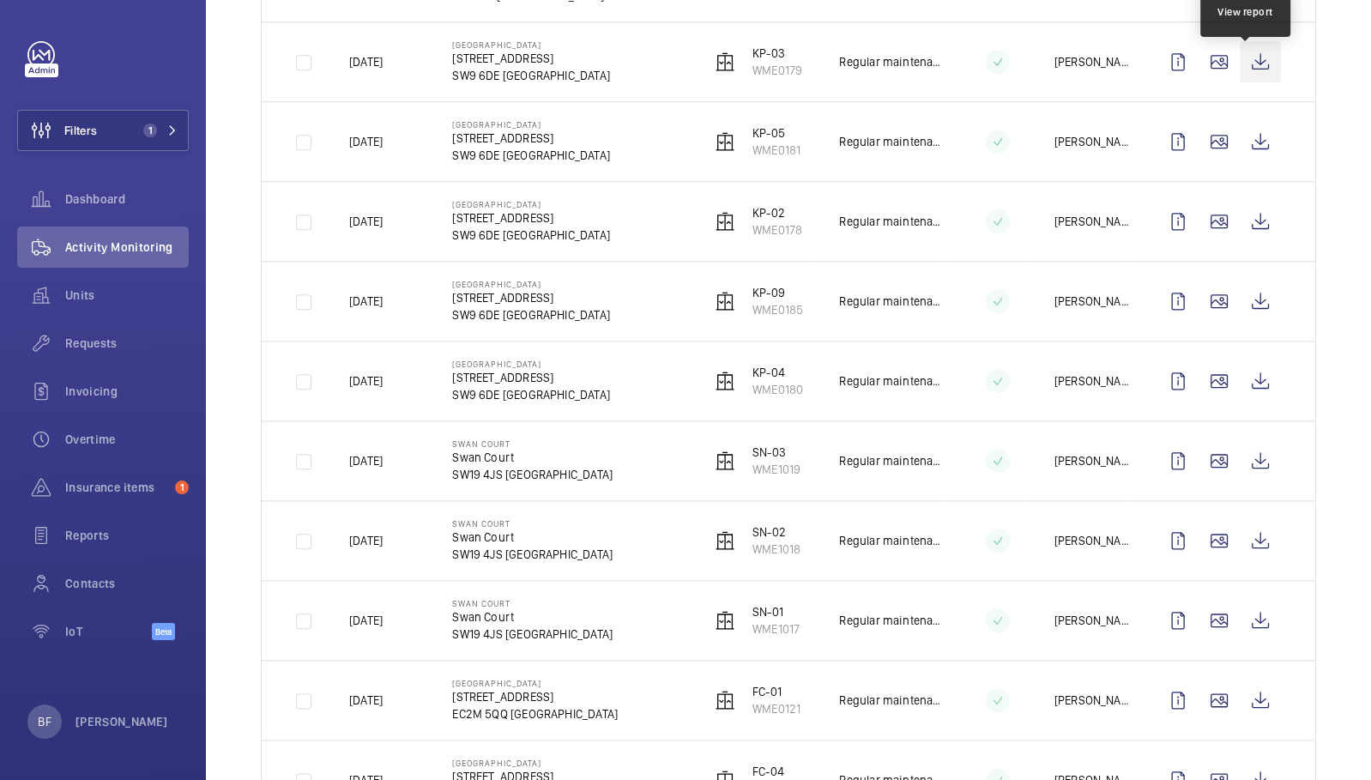
click at [1247, 58] on wm-front-icon-button at bounding box center [1260, 61] width 41 height 41
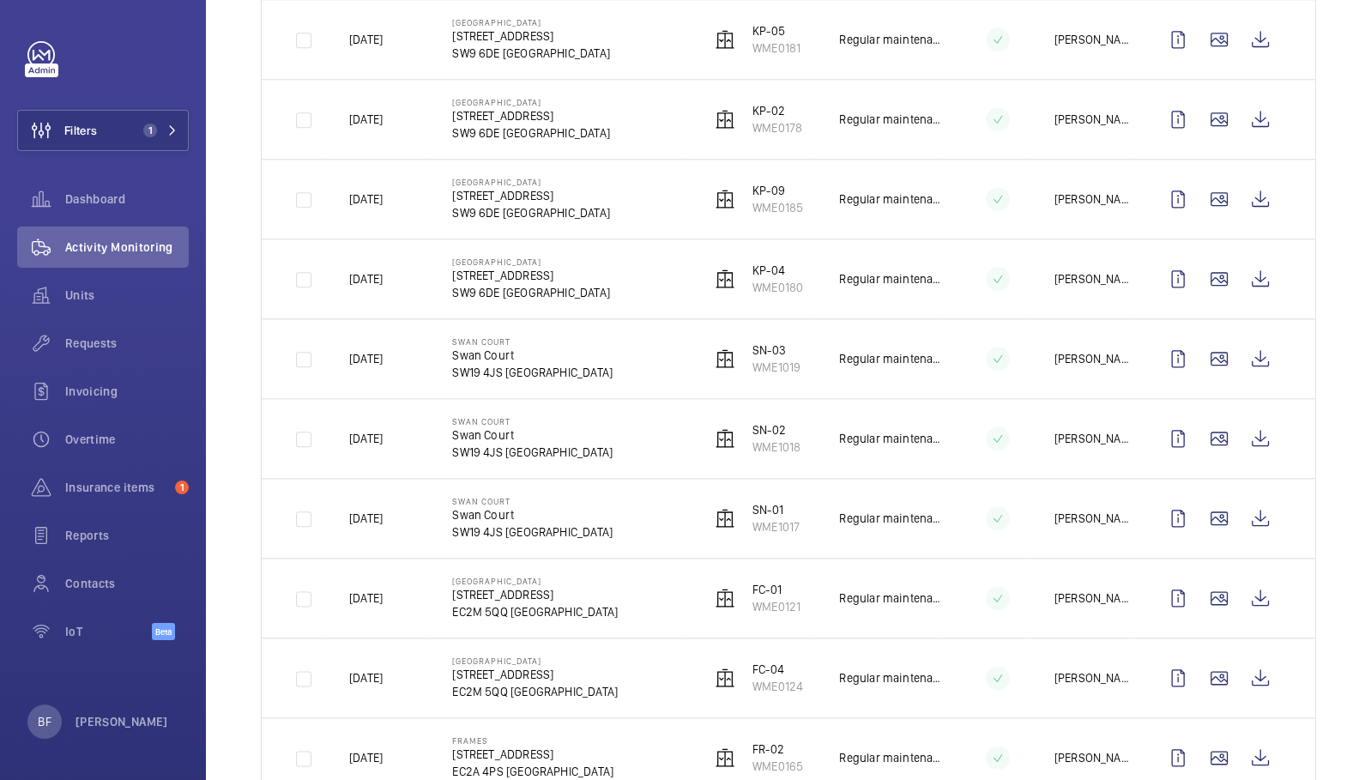
scroll to position [1767, 0]
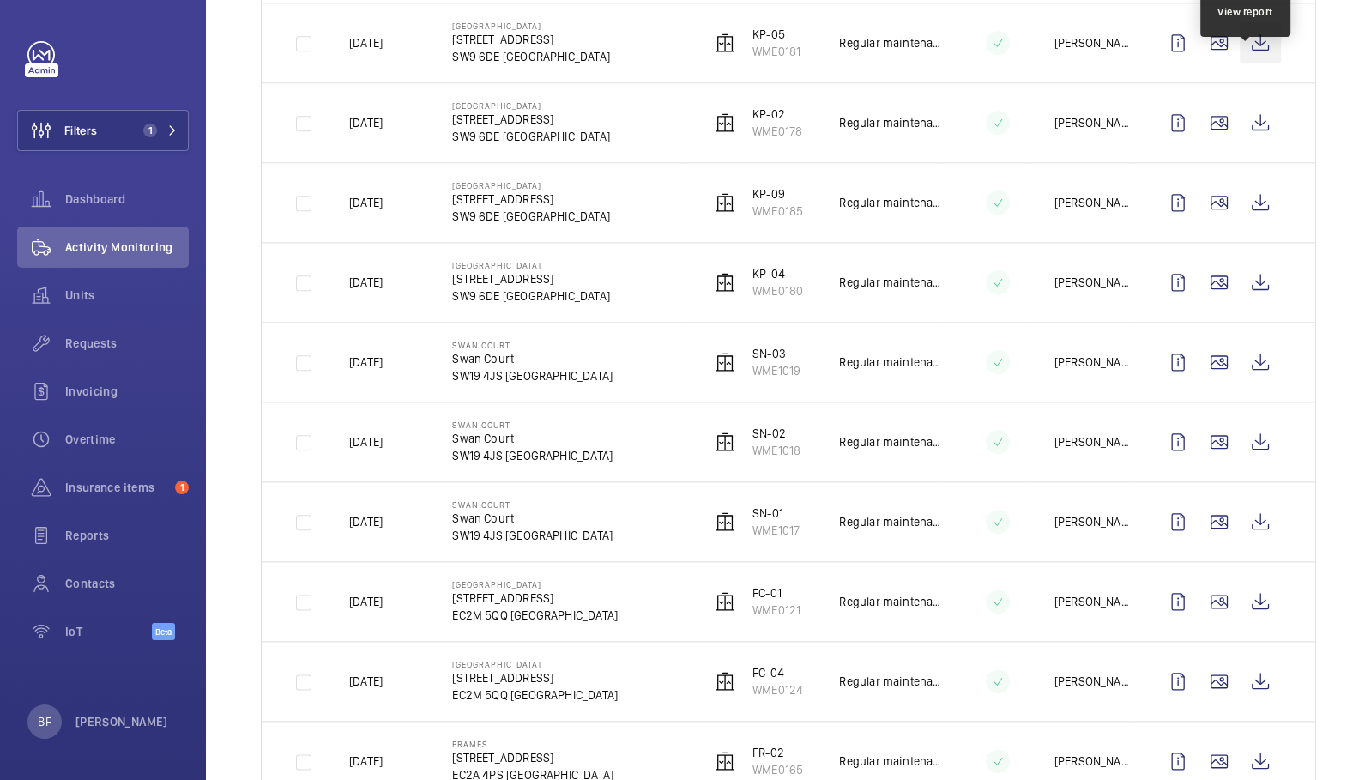
click at [1251, 41] on wm-front-icon-button at bounding box center [1260, 42] width 41 height 41
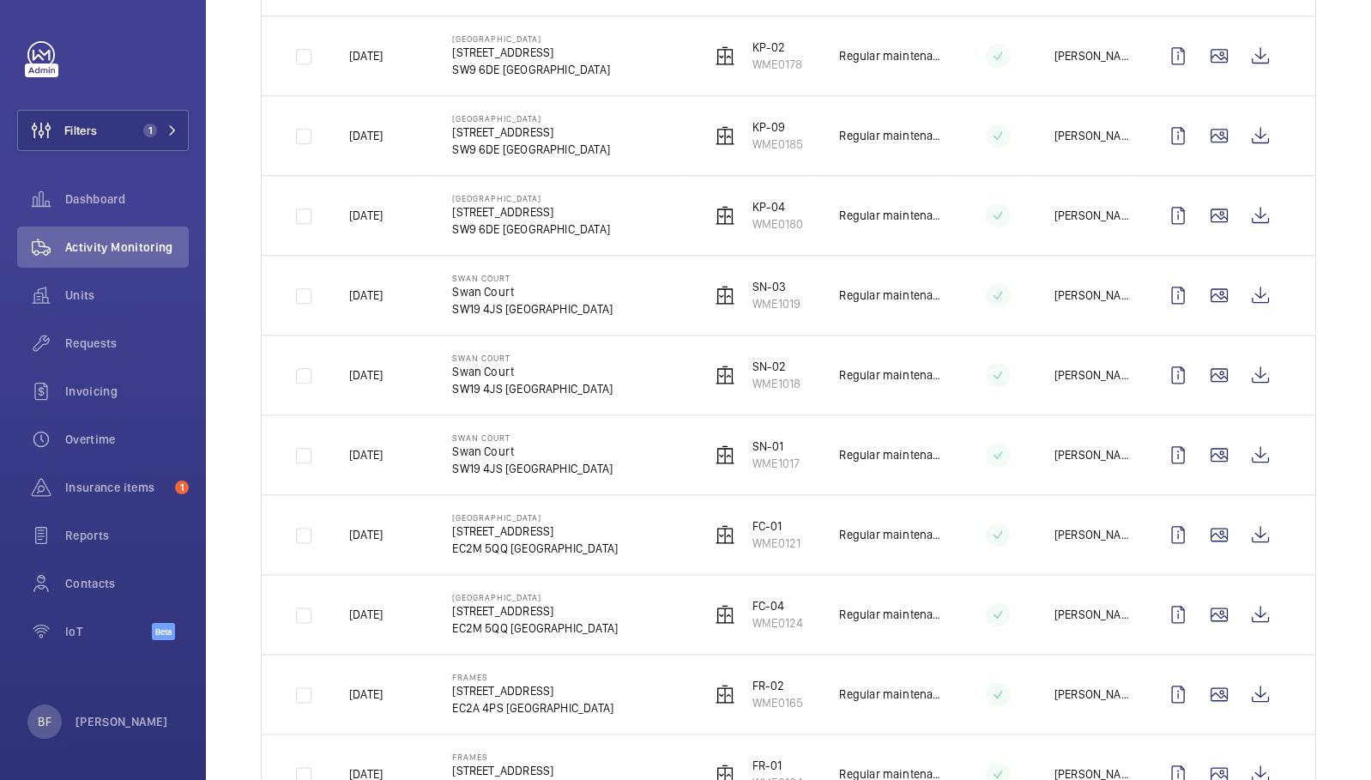
scroll to position [1842, 0]
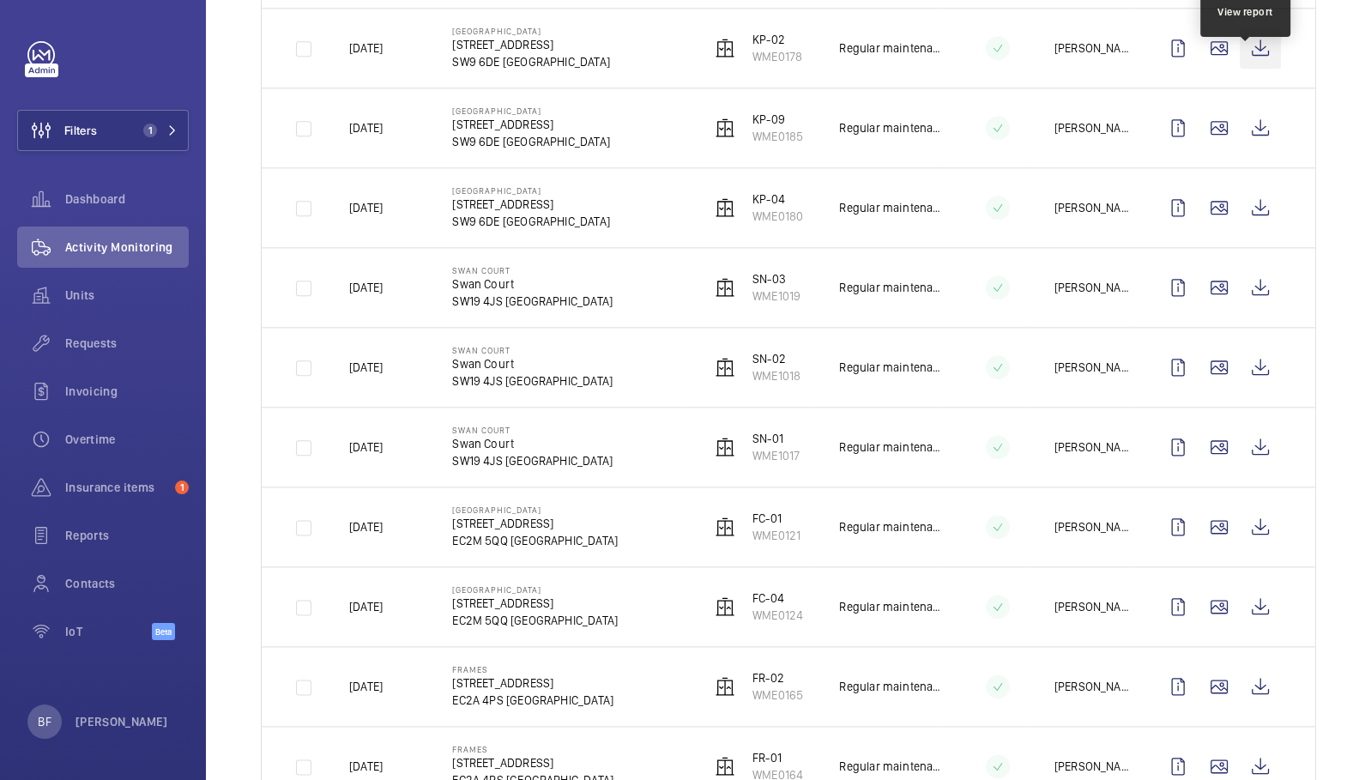
click at [1251, 51] on wm-front-icon-button at bounding box center [1260, 47] width 41 height 41
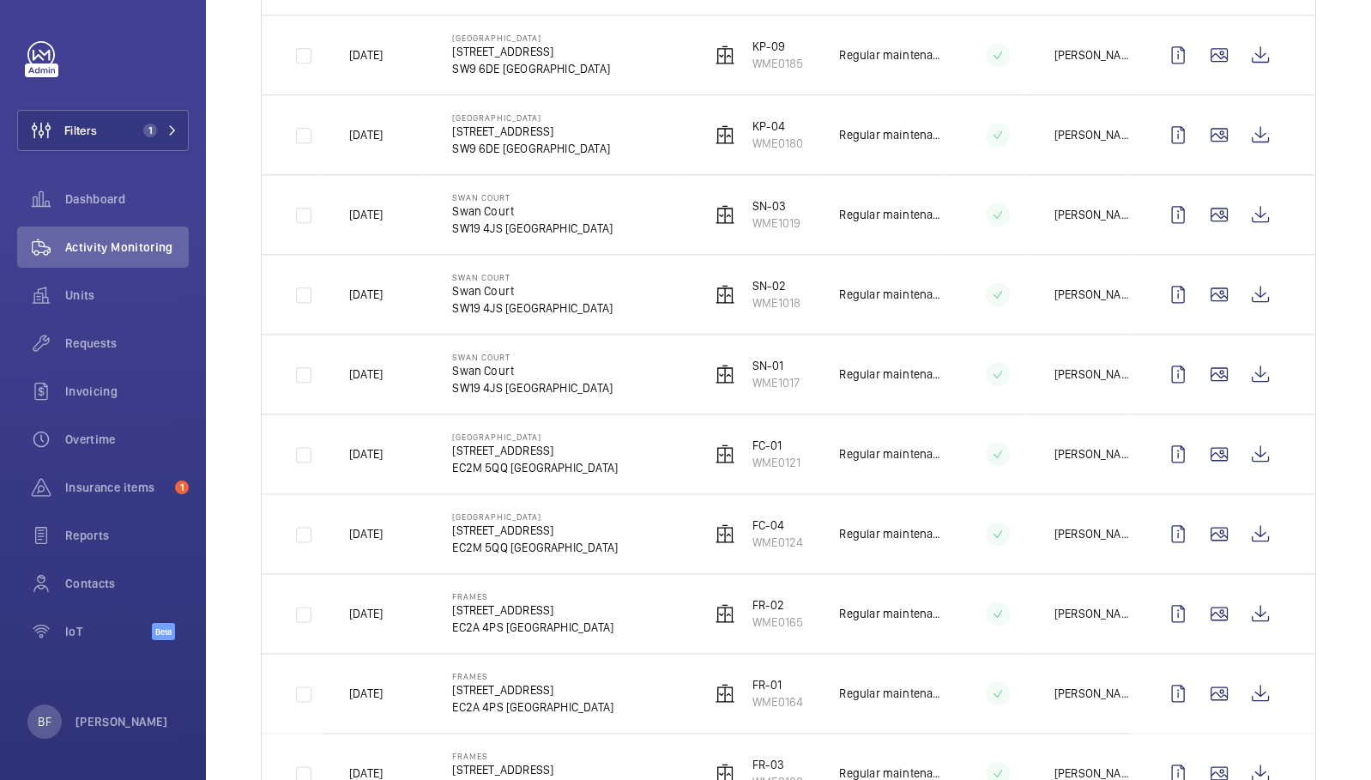
scroll to position [1919, 0]
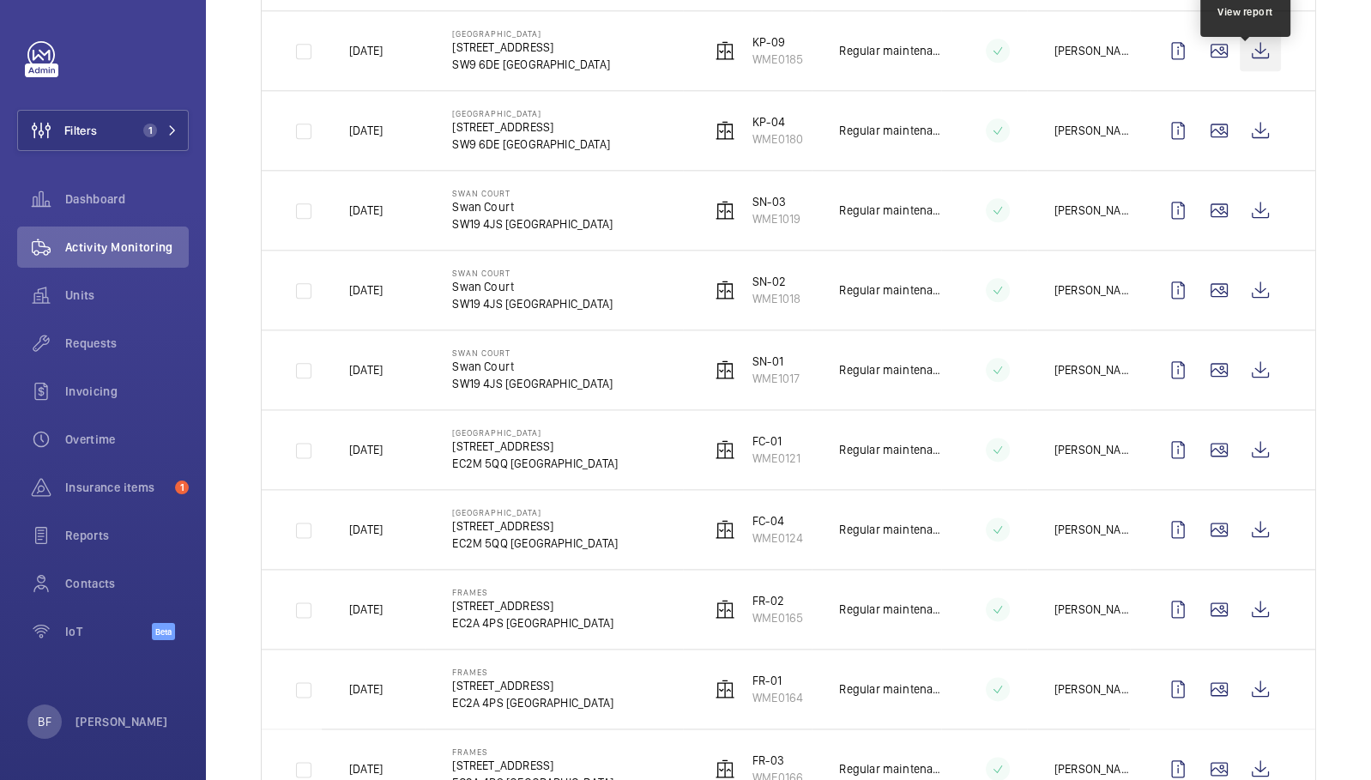
click at [1242, 34] on wm-front-icon-button at bounding box center [1260, 50] width 41 height 41
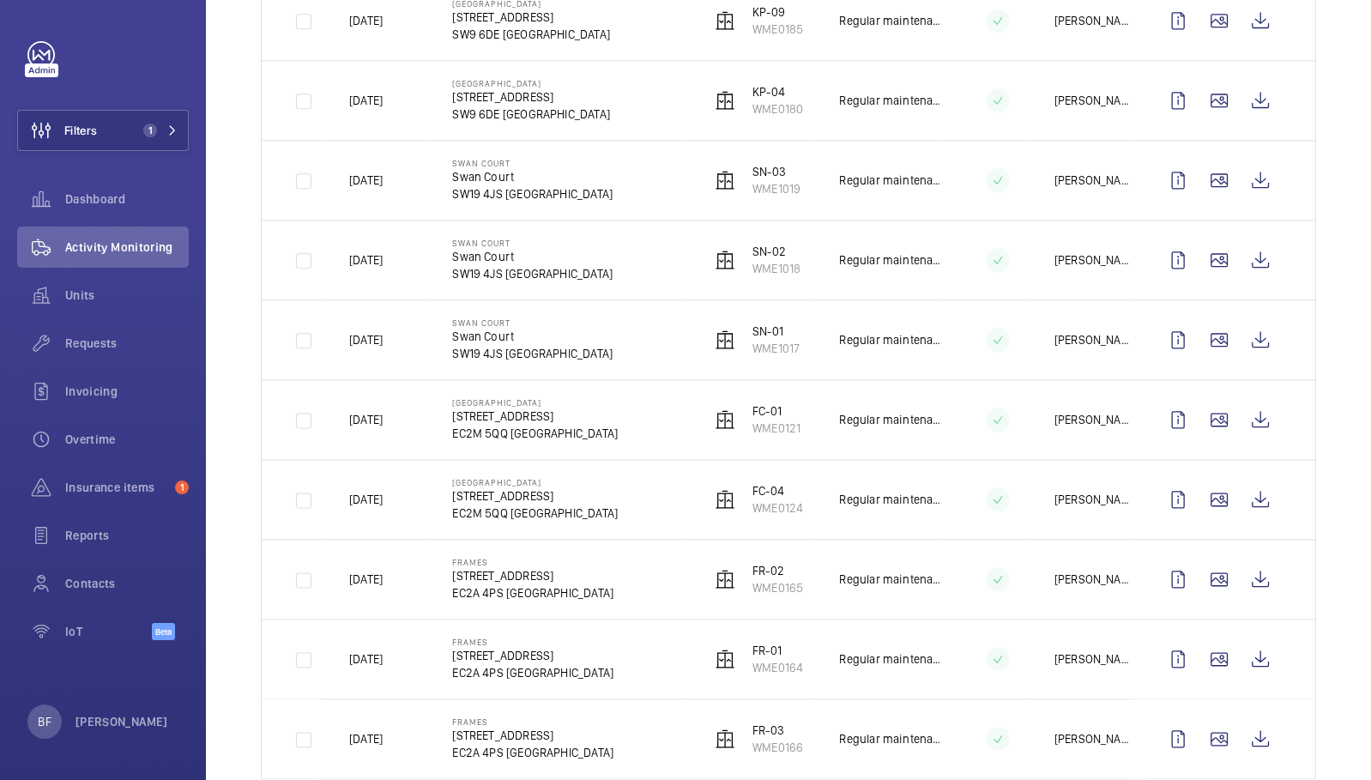
scroll to position [1969, 0]
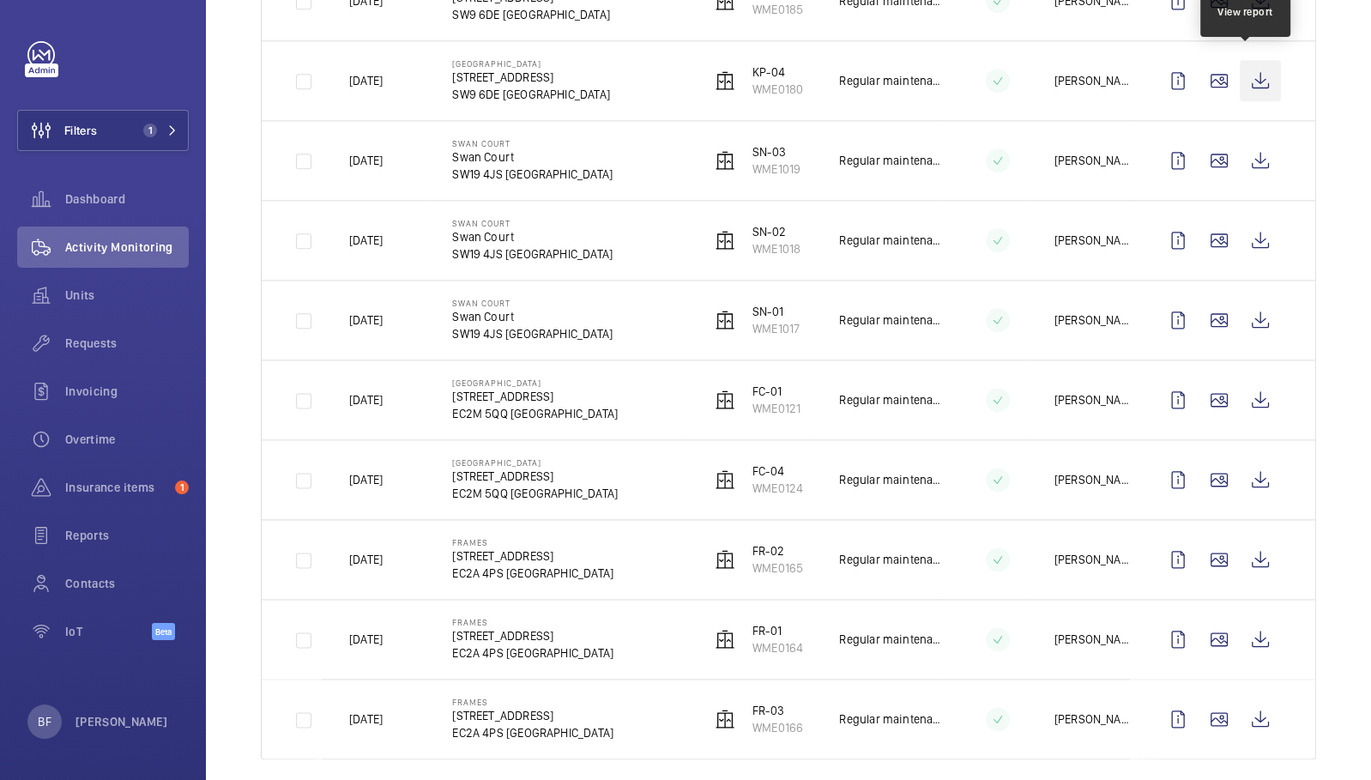
click at [1249, 63] on wm-front-icon-button at bounding box center [1260, 80] width 41 height 41
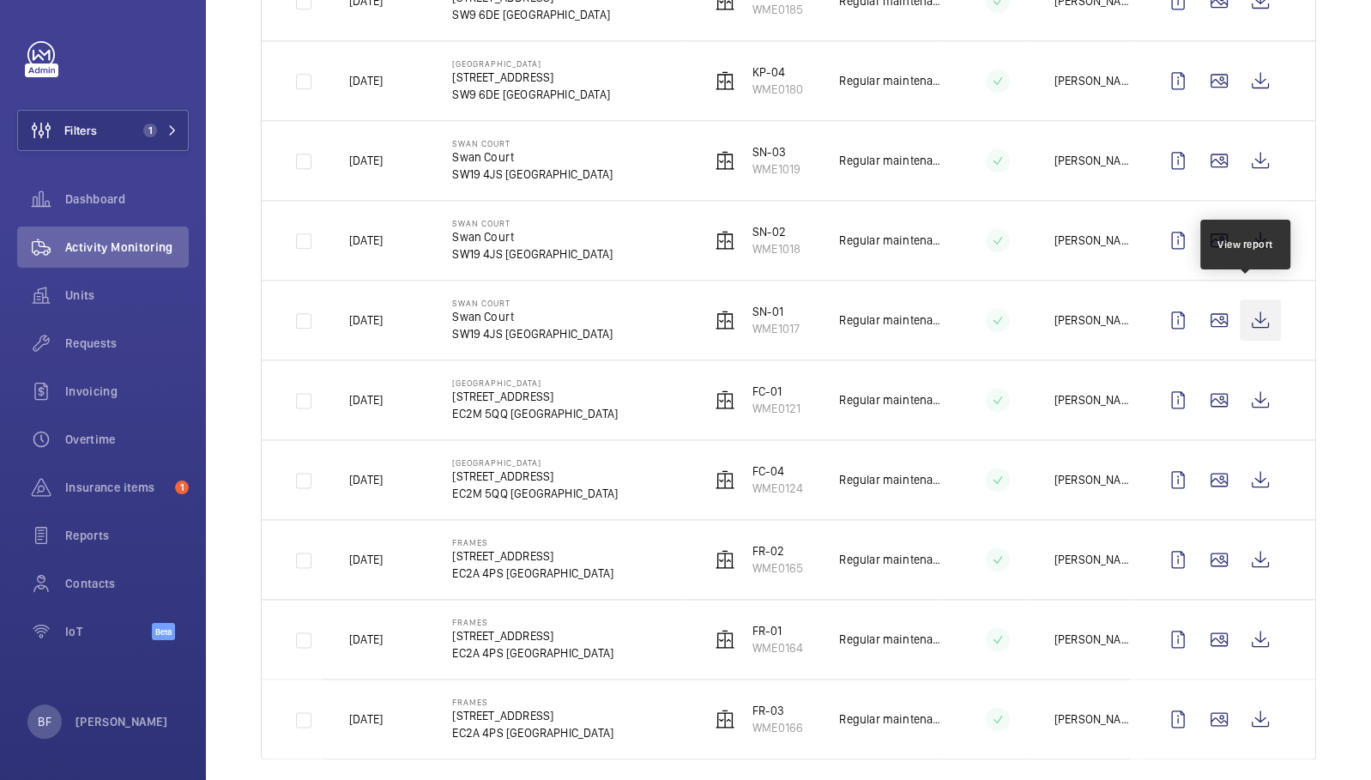
click at [1248, 306] on wm-front-icon-button at bounding box center [1260, 319] width 41 height 41
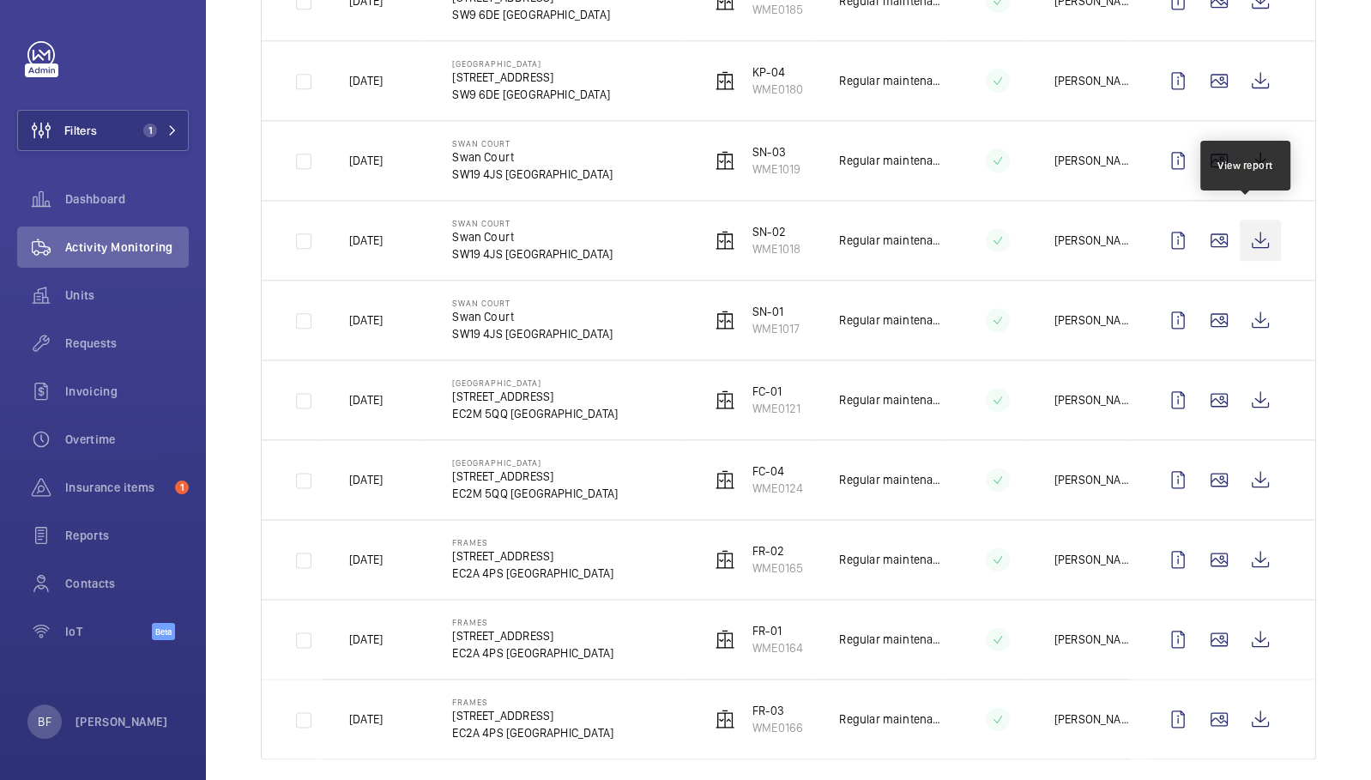
click at [1262, 233] on wm-front-icon-button at bounding box center [1260, 240] width 41 height 41
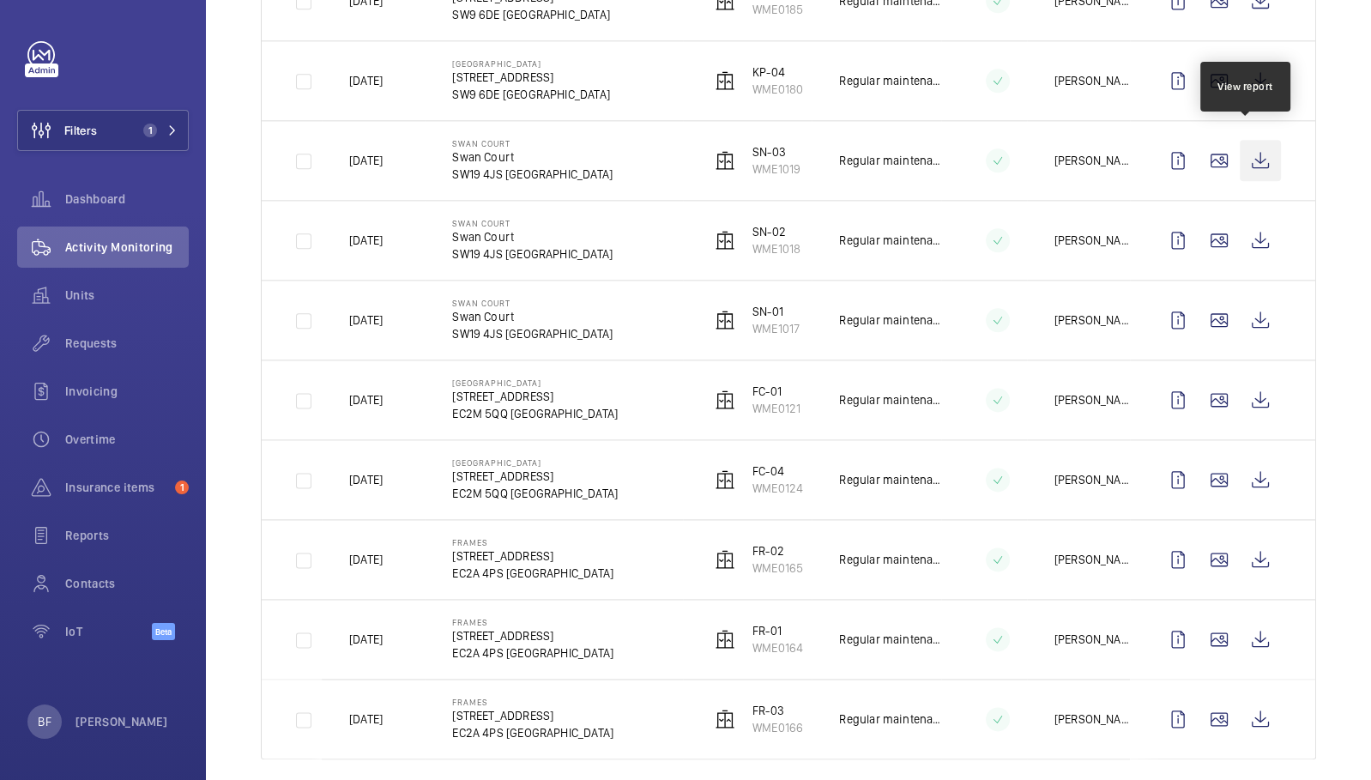
click at [1253, 150] on wm-front-icon-button at bounding box center [1260, 160] width 41 height 41
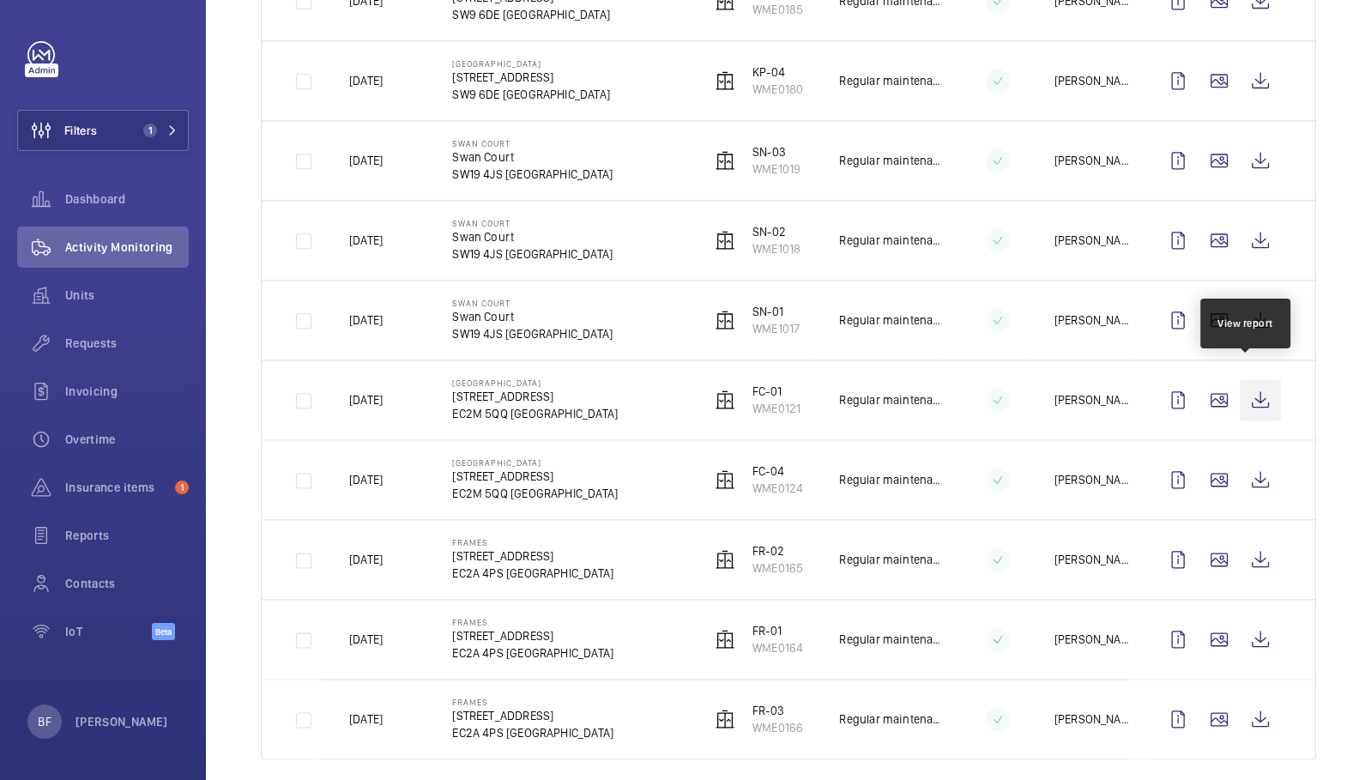
click at [1253, 383] on wm-front-icon-button at bounding box center [1260, 399] width 41 height 41
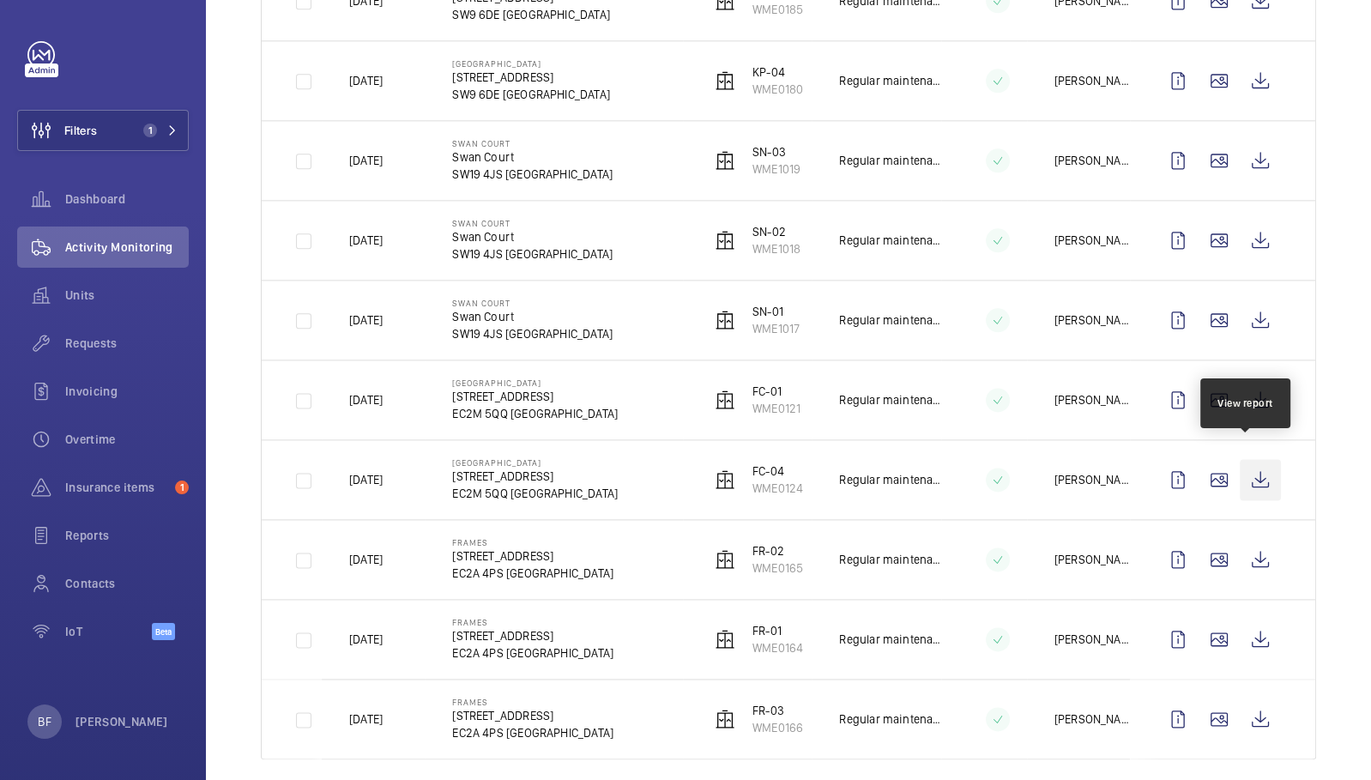
click at [1240, 460] on wm-front-icon-button at bounding box center [1260, 479] width 41 height 41
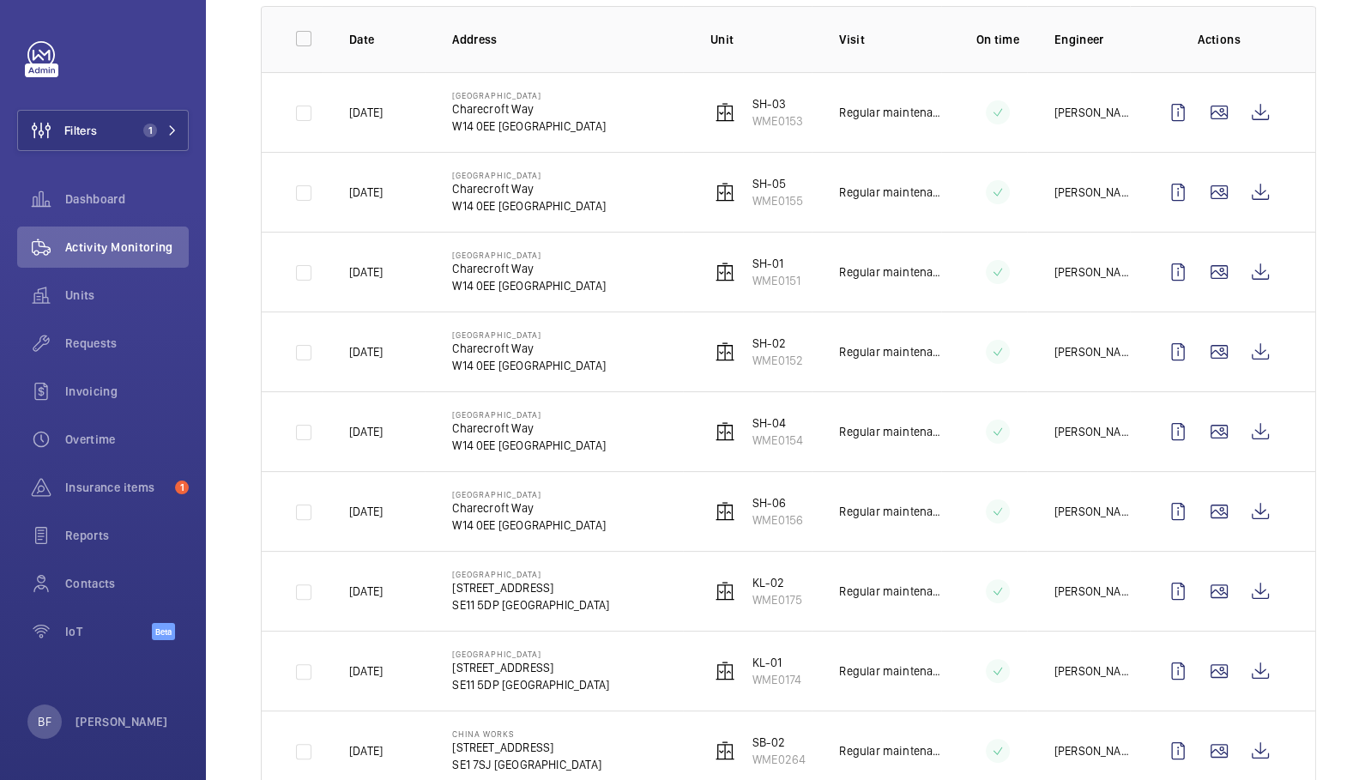
scroll to position [0, 0]
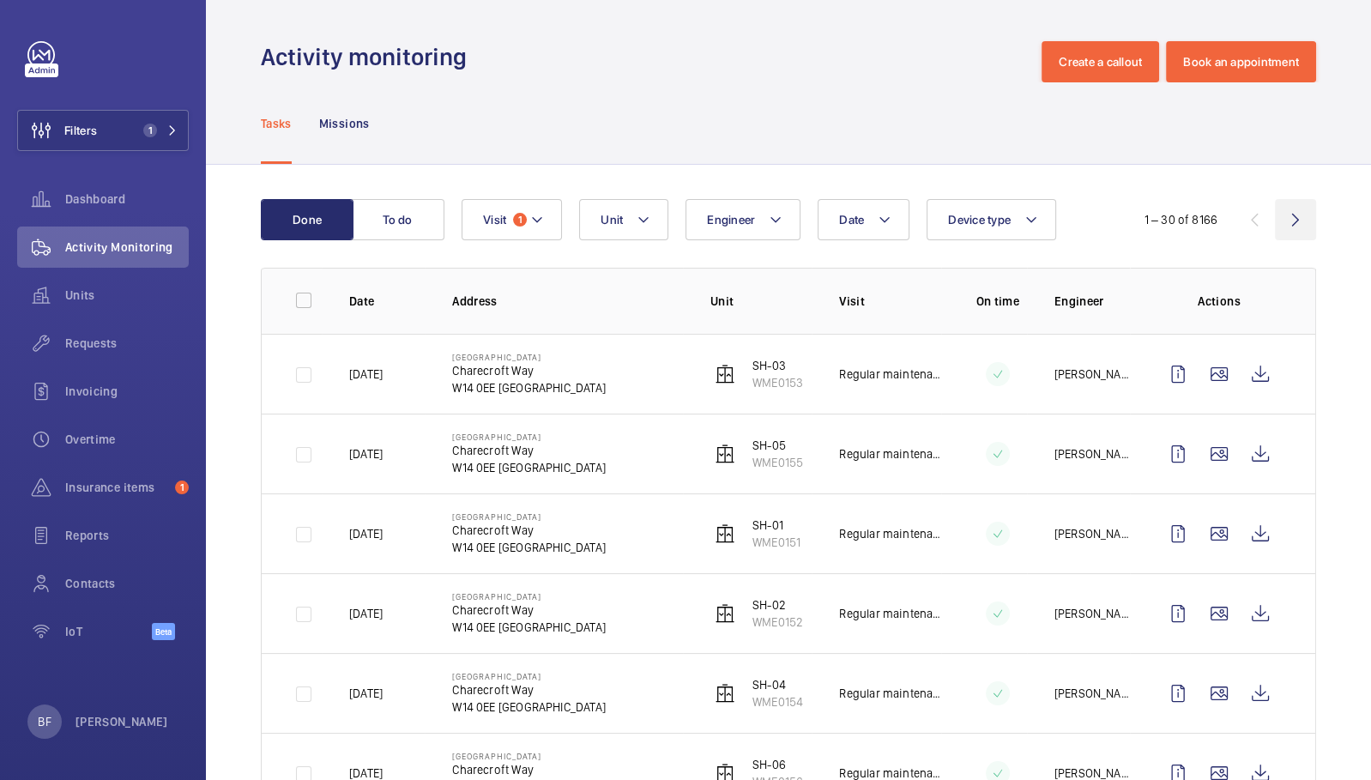
click at [1285, 215] on wm-front-icon-button at bounding box center [1295, 219] width 41 height 41
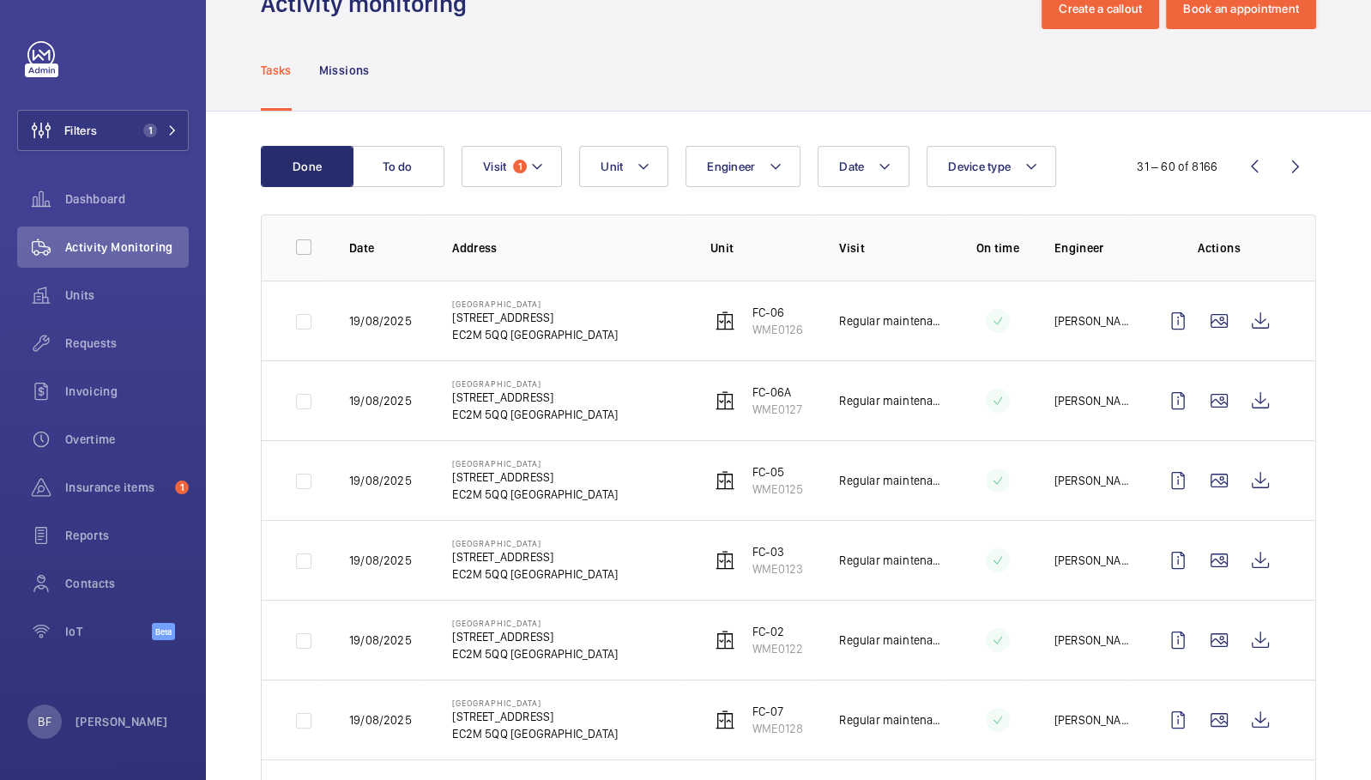
scroll to position [58, 0]
